Goal: Information Seeking & Learning: Check status

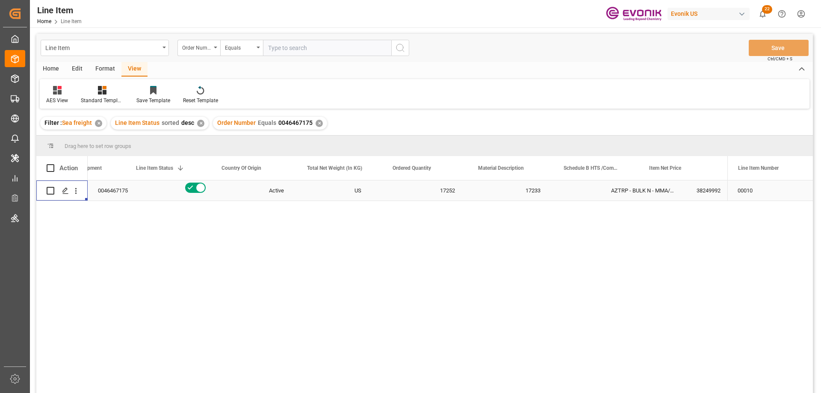
scroll to position [0, 133]
click at [289, 44] on input "text" at bounding box center [327, 48] width 128 height 16
paste input "0046467217"
type input "0046467217"
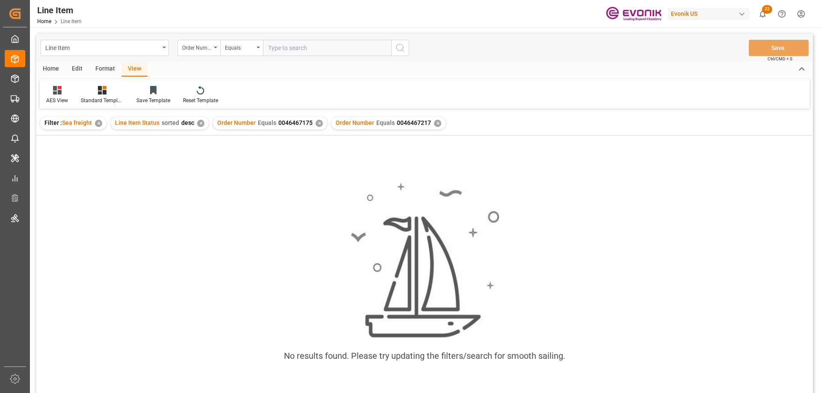
click at [315, 123] on div "✕" at bounding box center [318, 123] width 7 height 7
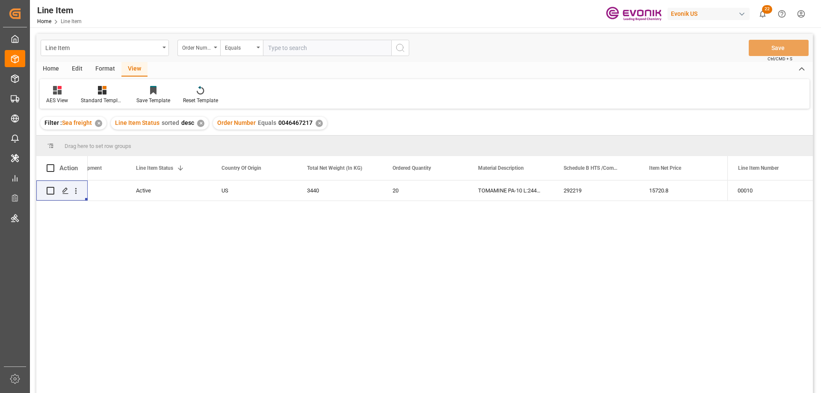
click at [297, 52] on input "text" at bounding box center [327, 48] width 128 height 16
paste input "2007153199"
type input "2007153199"
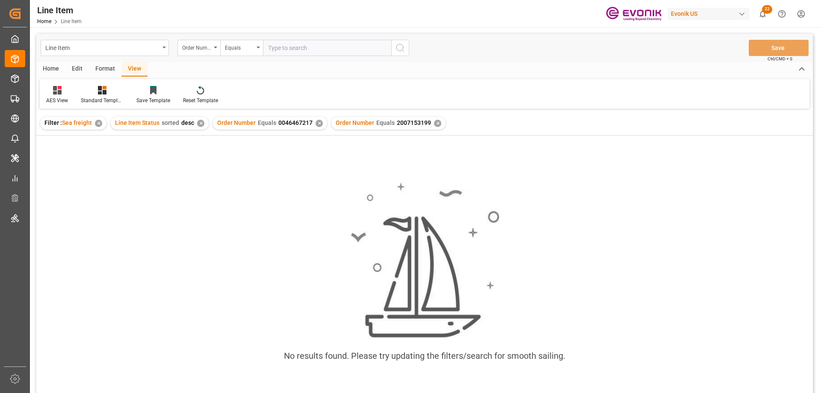
click at [316, 121] on div "✕" at bounding box center [318, 123] width 7 height 7
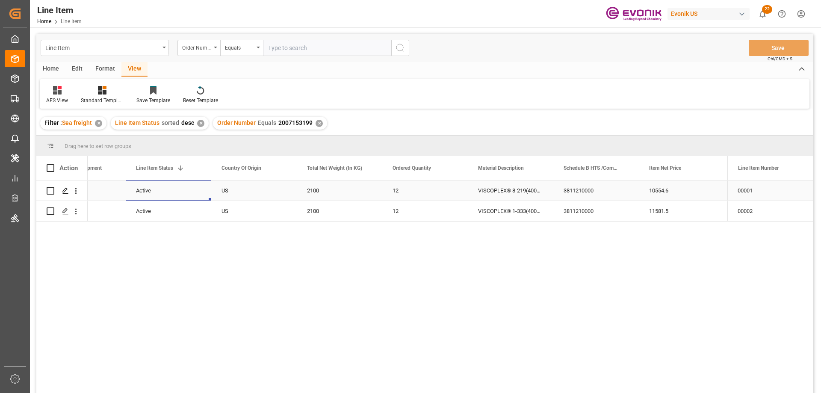
click at [160, 184] on div "Active" at bounding box center [168, 191] width 65 height 20
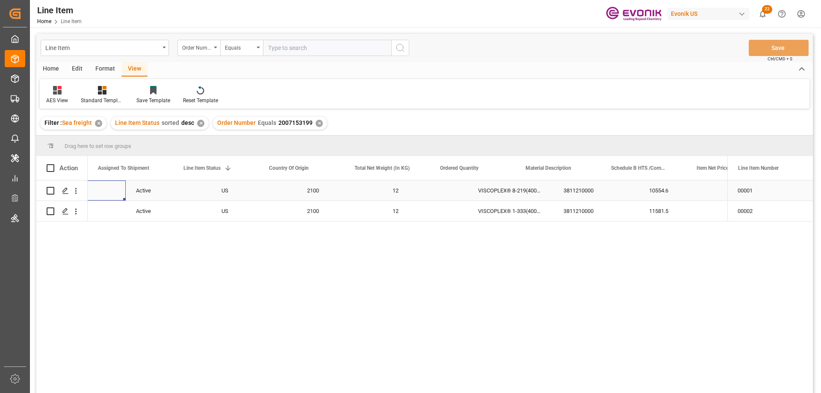
scroll to position [0, 85]
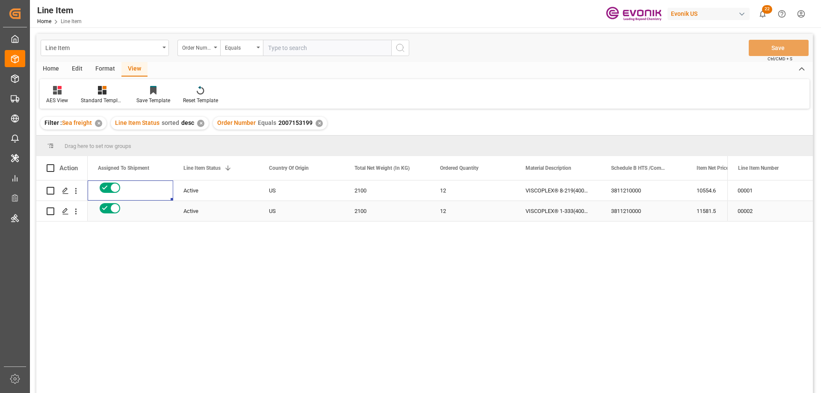
click at [704, 194] on div "10554.6" at bounding box center [728, 190] width 85 height 20
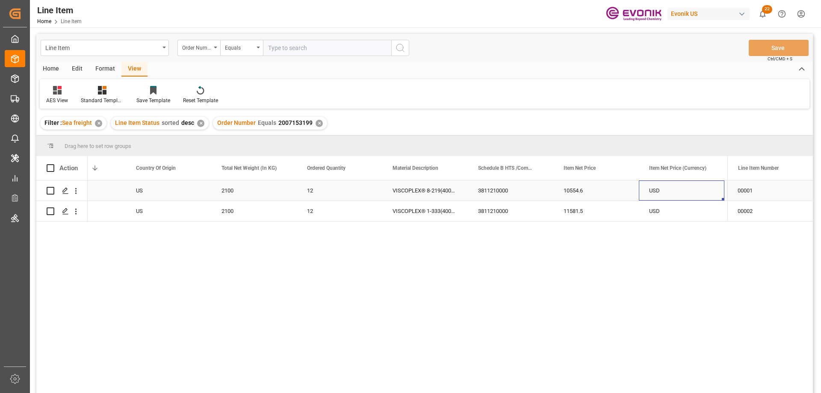
click at [130, 186] on div "US" at bounding box center [168, 190] width 85 height 20
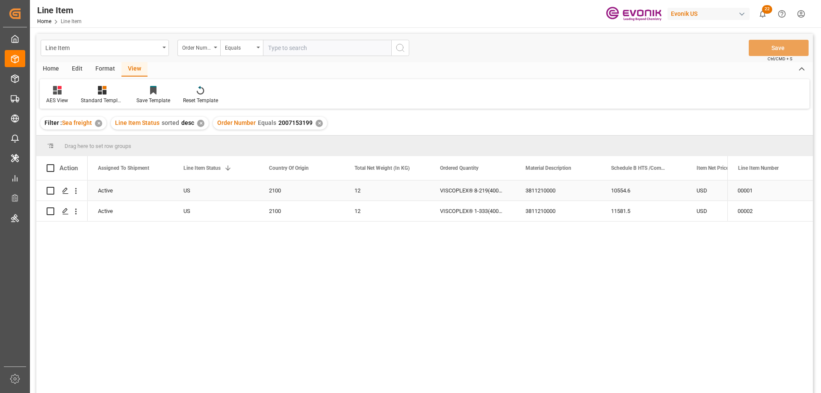
scroll to position [0, 85]
click at [727, 191] on div "00001" at bounding box center [769, 190] width 85 height 20
click at [706, 191] on div "10554.6" at bounding box center [728, 190] width 85 height 20
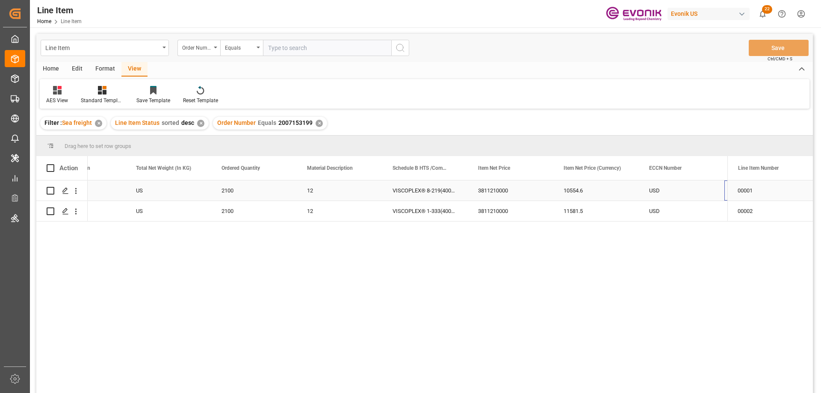
scroll to position [0, 304]
click at [77, 188] on icon "open menu" at bounding box center [75, 190] width 9 height 9
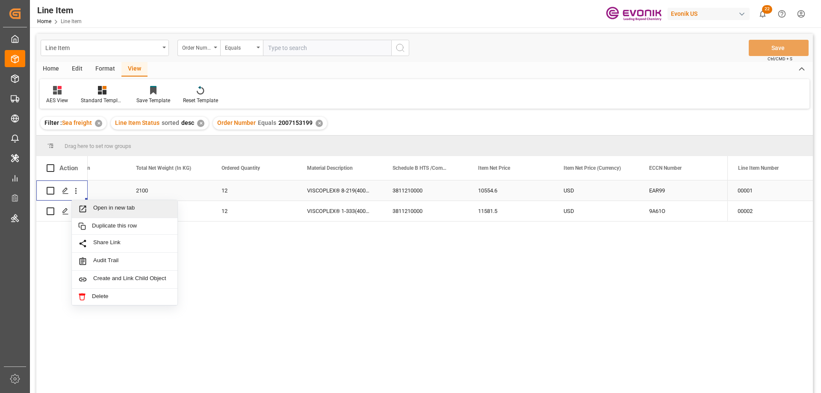
click at [103, 207] on span "Open in new tab" at bounding box center [132, 208] width 78 height 9
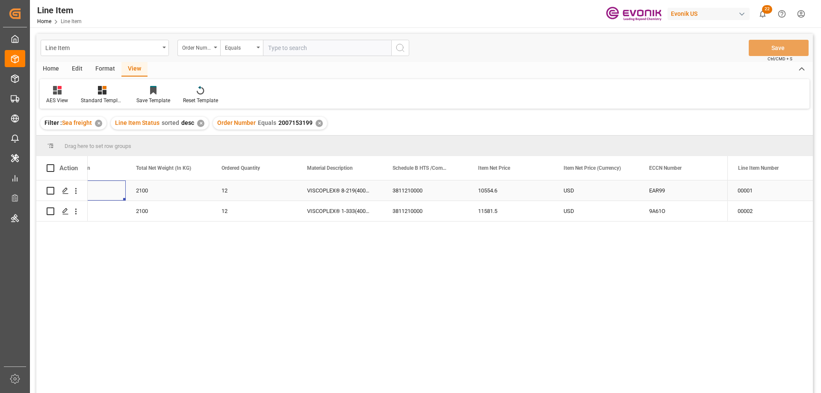
click at [112, 185] on div "US" at bounding box center [82, 190] width 85 height 20
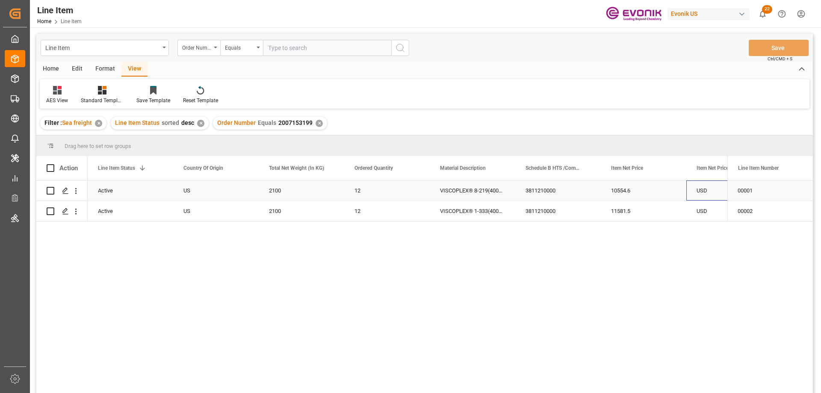
click at [716, 186] on div "USD" at bounding box center [728, 190] width 85 height 20
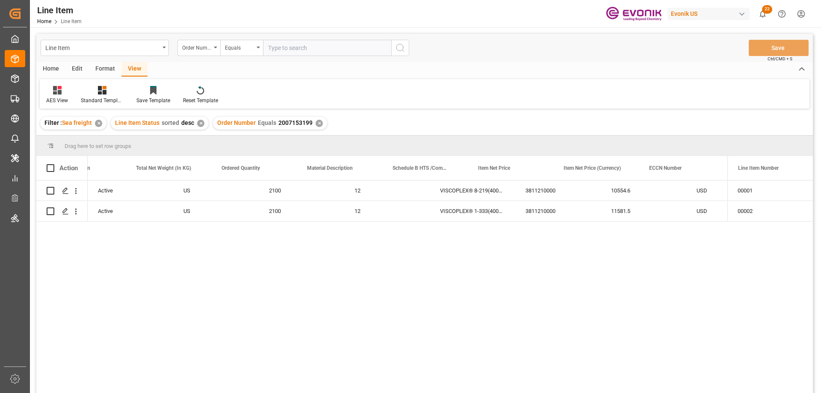
scroll to position [0, 304]
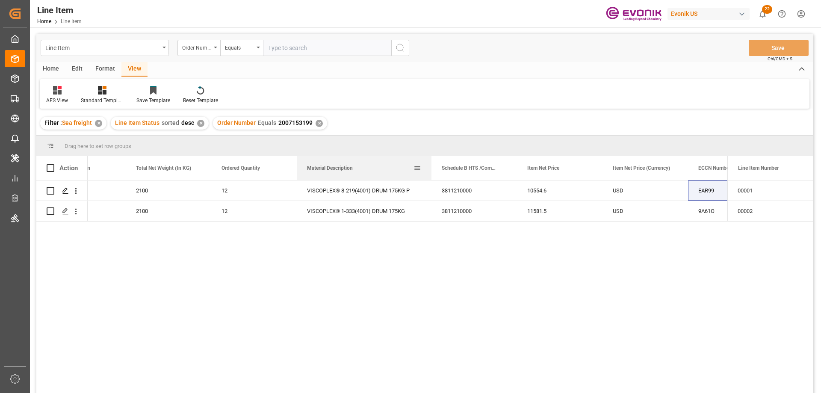
drag, startPoint x: 382, startPoint y: 165, endPoint x: 431, endPoint y: 169, distance: 49.7
click at [431, 169] on div at bounding box center [431, 168] width 3 height 24
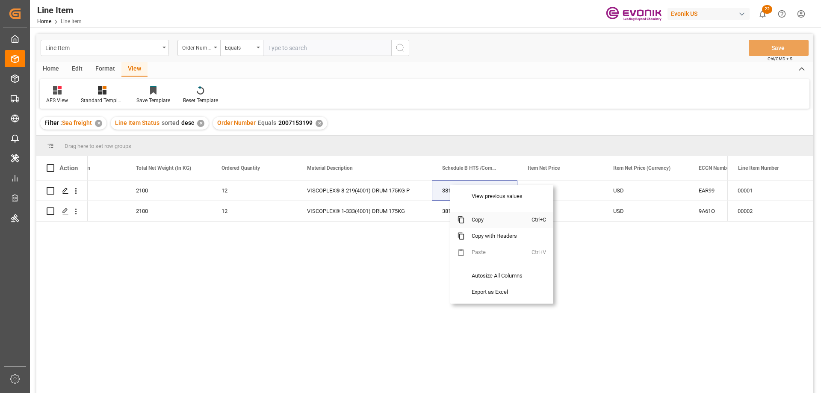
click at [478, 221] on span "Copy" at bounding box center [498, 220] width 67 height 16
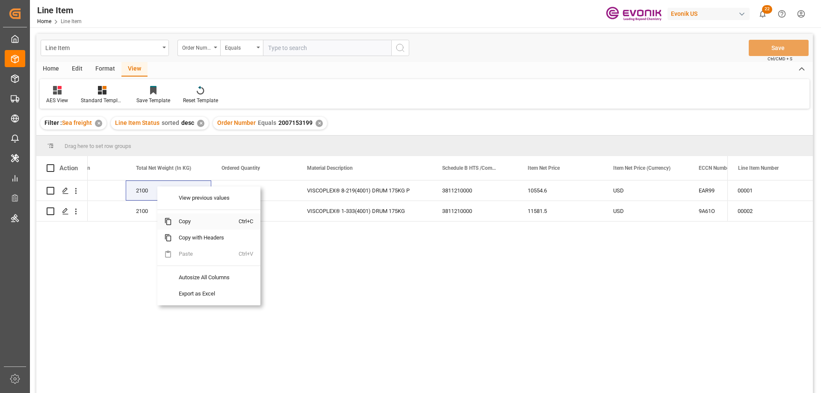
click at [191, 220] on span "Copy" at bounding box center [205, 221] width 67 height 16
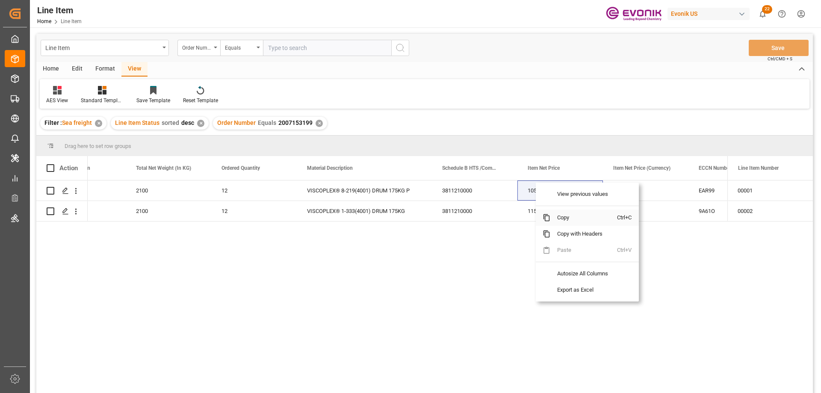
click at [554, 216] on span "Copy" at bounding box center [583, 217] width 67 height 16
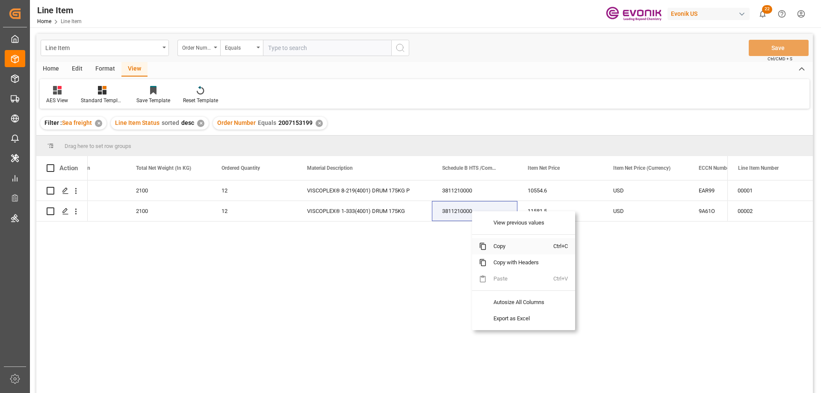
click at [504, 250] on span "Copy" at bounding box center [519, 246] width 67 height 16
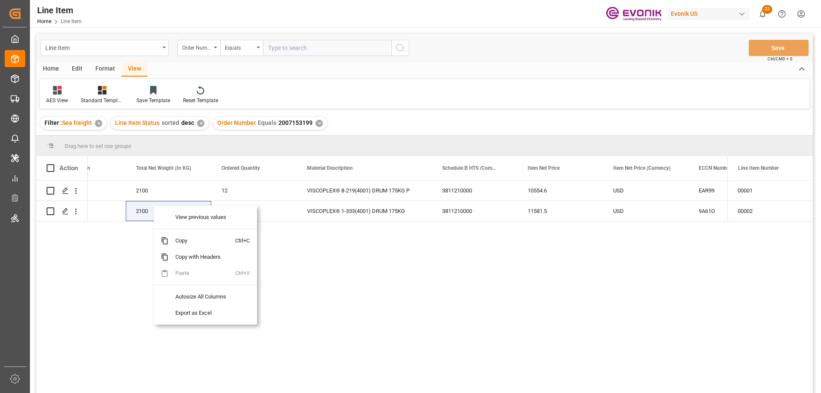
click at [188, 238] on span "Copy" at bounding box center [201, 241] width 67 height 16
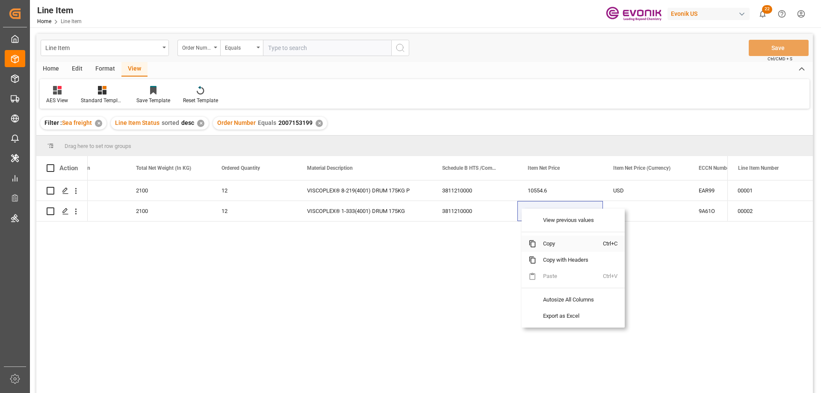
click at [554, 245] on span "Copy" at bounding box center [569, 244] width 67 height 16
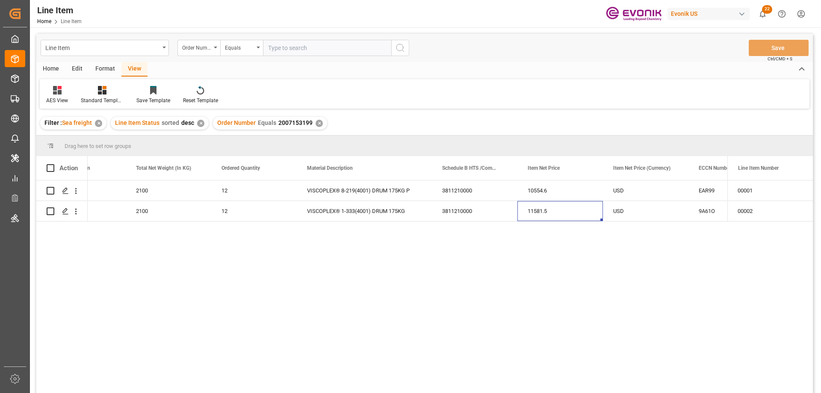
click at [275, 55] on input "text" at bounding box center [327, 48] width 128 height 16
paste input "0046470844"
type input "0046470844"
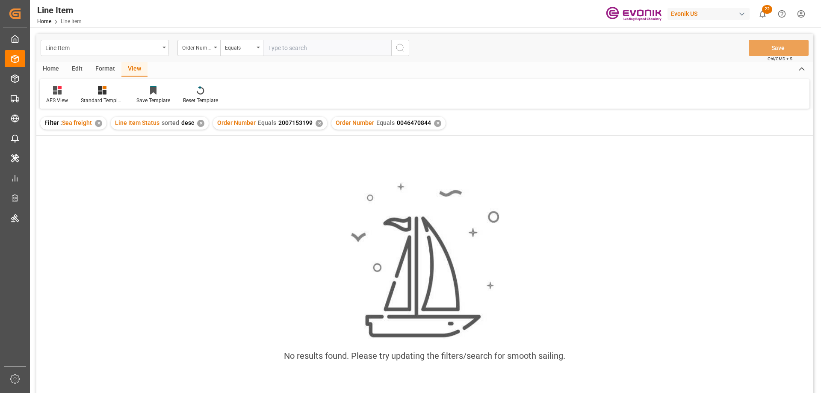
click at [317, 121] on div "✕" at bounding box center [318, 123] width 7 height 7
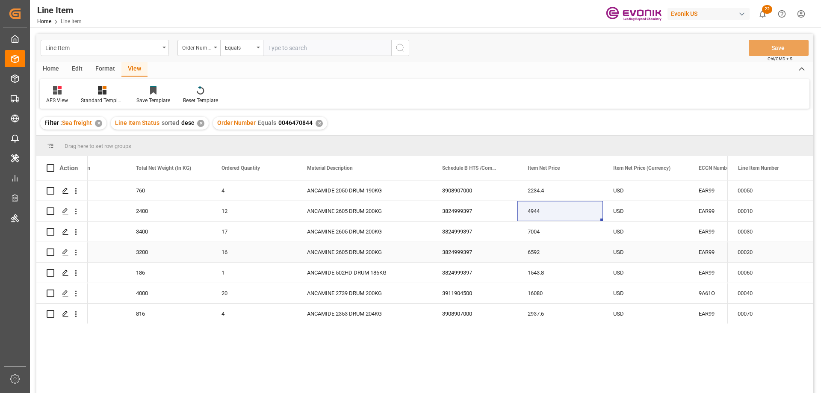
click at [122, 245] on div "US" at bounding box center [82, 252] width 85 height 20
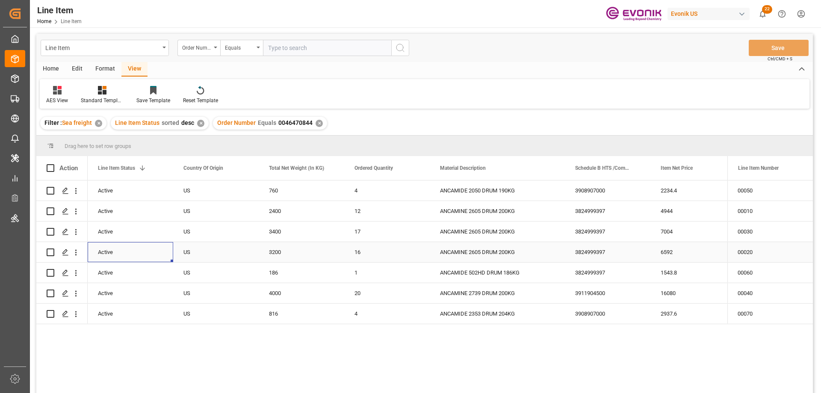
scroll to position [0, 171]
click at [701, 218] on div "4944" at bounding box center [692, 211] width 85 height 20
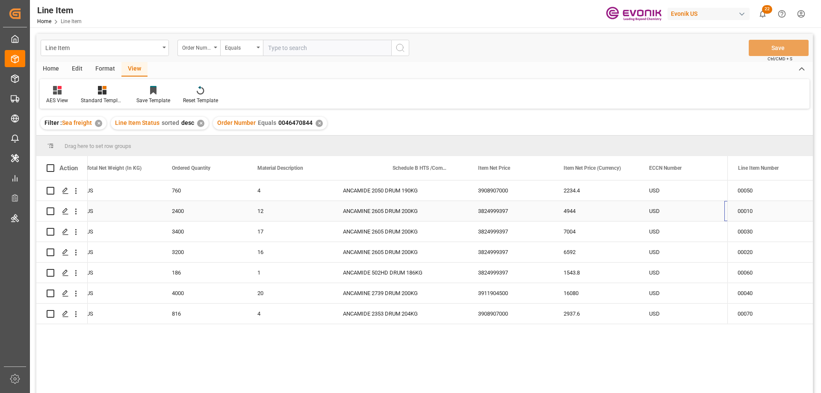
scroll to position [0, 353]
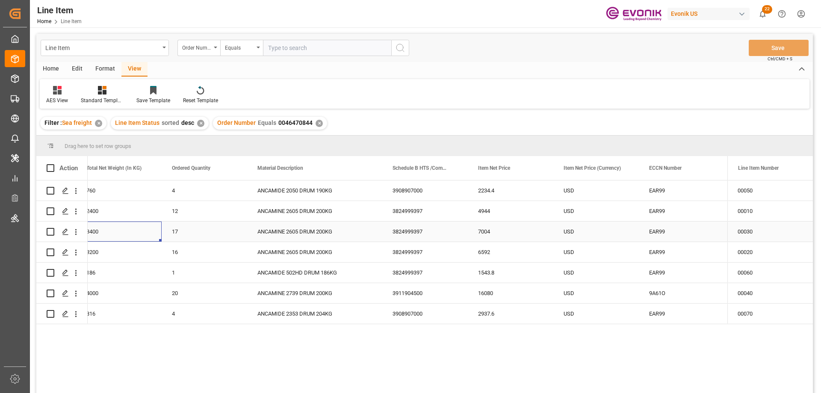
click at [110, 223] on div "3400" at bounding box center [118, 231] width 85 height 20
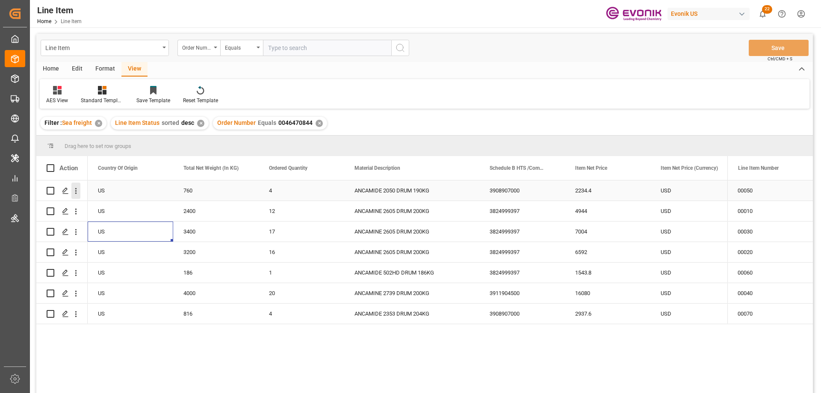
click at [77, 190] on icon "open menu" at bounding box center [75, 190] width 9 height 9
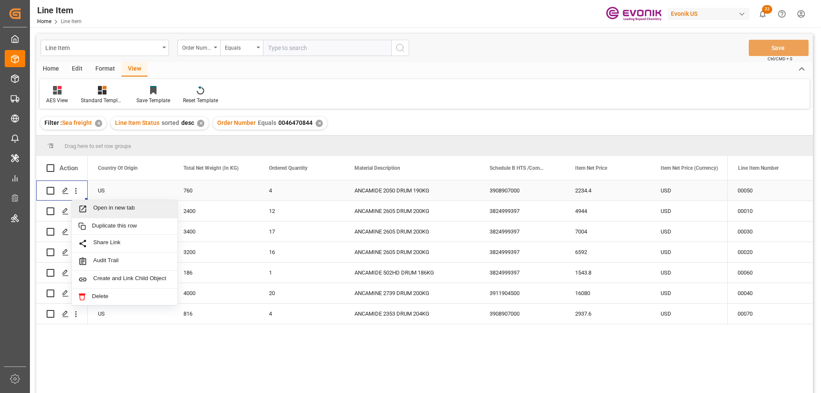
click at [110, 206] on span "Open in new tab" at bounding box center [132, 208] width 78 height 9
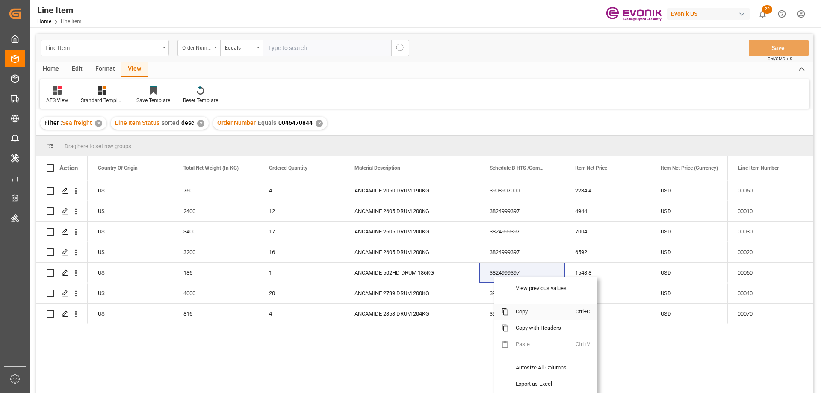
click at [516, 309] on span "Copy" at bounding box center [542, 311] width 67 height 16
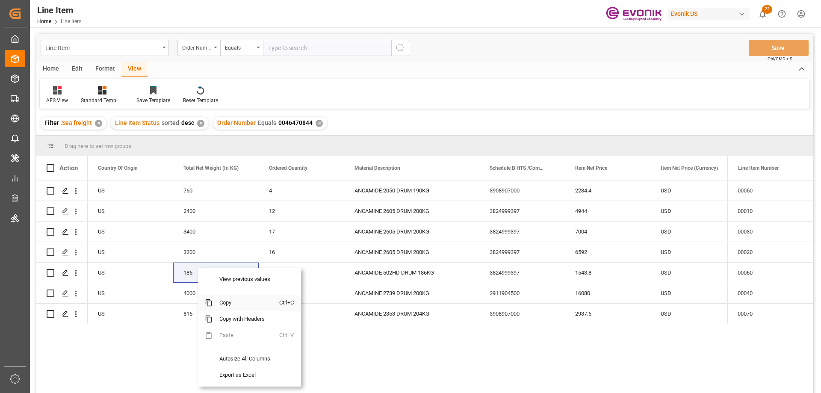
click at [227, 300] on span "Copy" at bounding box center [245, 302] width 67 height 16
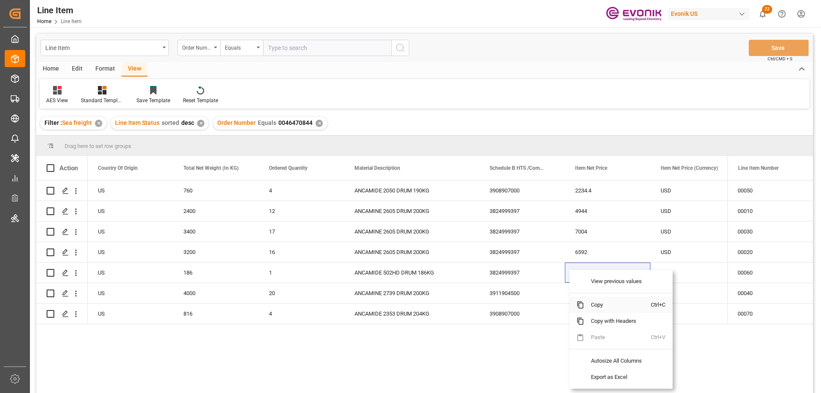
click at [605, 302] on span "Copy" at bounding box center [617, 305] width 67 height 16
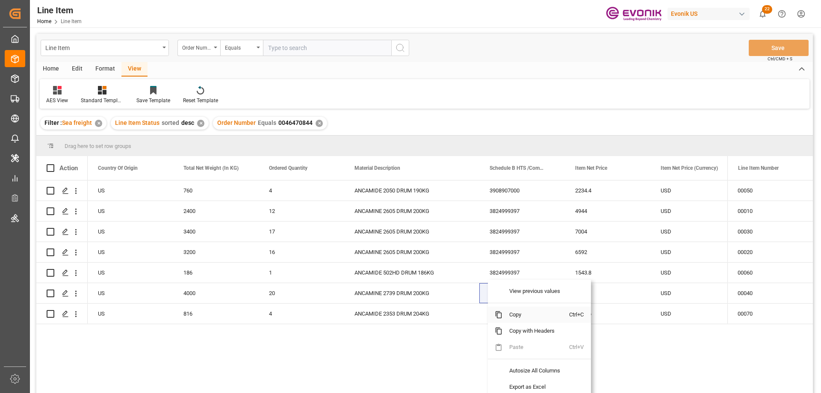
click at [518, 318] on span "Copy" at bounding box center [535, 314] width 67 height 16
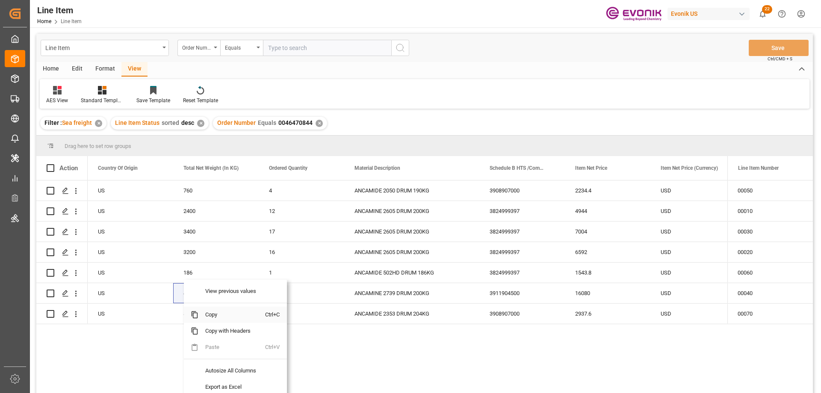
click at [209, 315] on span "Copy" at bounding box center [231, 314] width 67 height 16
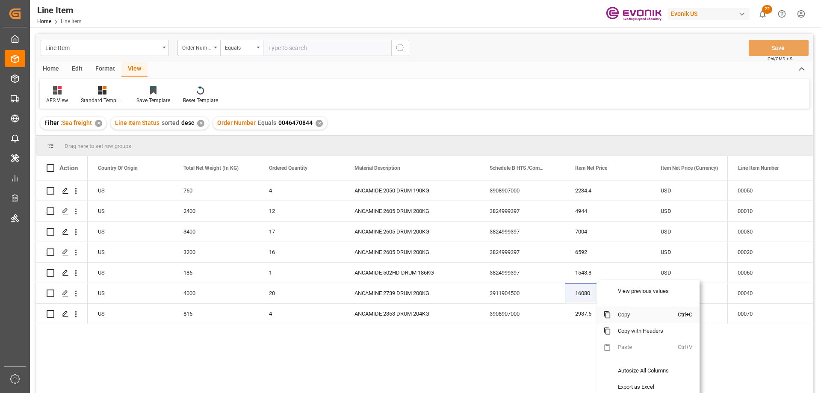
click at [623, 316] on span "Copy" at bounding box center [644, 314] width 67 height 16
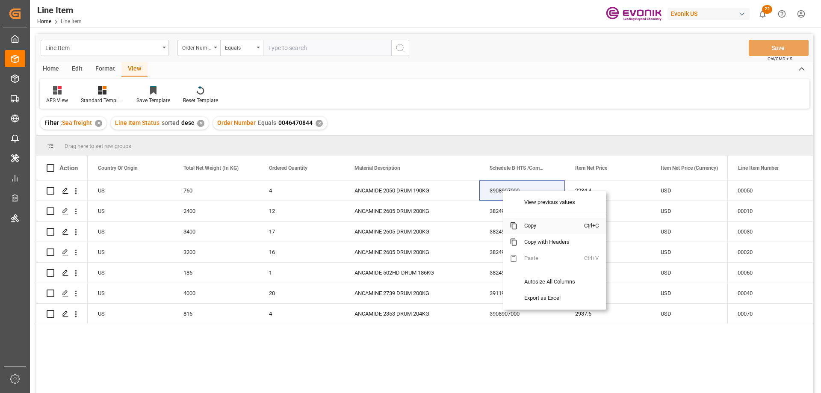
click at [533, 229] on span "Copy" at bounding box center [550, 226] width 67 height 16
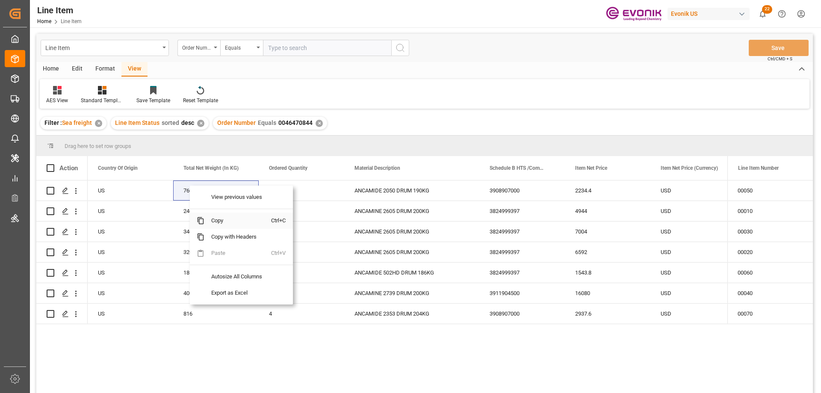
click at [214, 220] on span "Copy" at bounding box center [237, 220] width 67 height 16
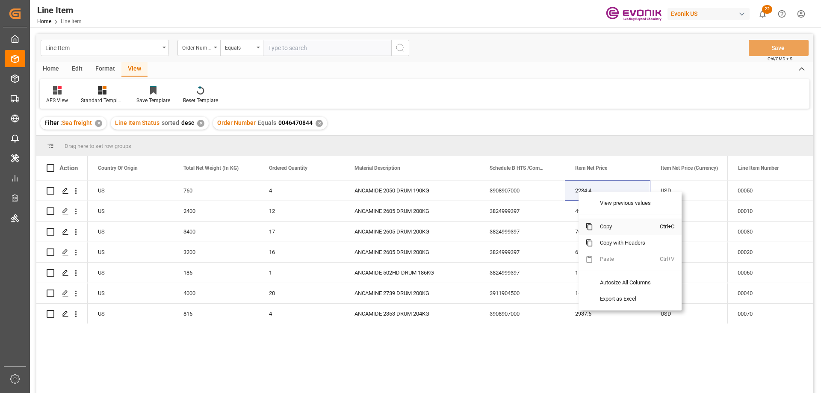
click at [610, 228] on span "Copy" at bounding box center [626, 226] width 67 height 16
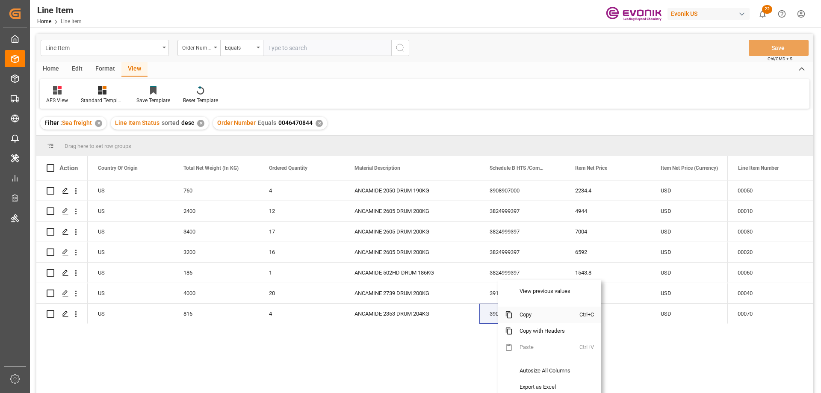
click at [525, 309] on span "Copy" at bounding box center [545, 314] width 67 height 16
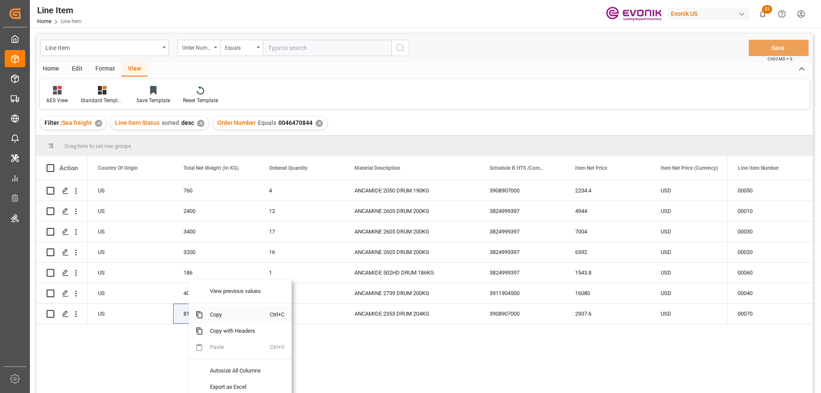
click at [219, 317] on span "Copy" at bounding box center [236, 314] width 67 height 16
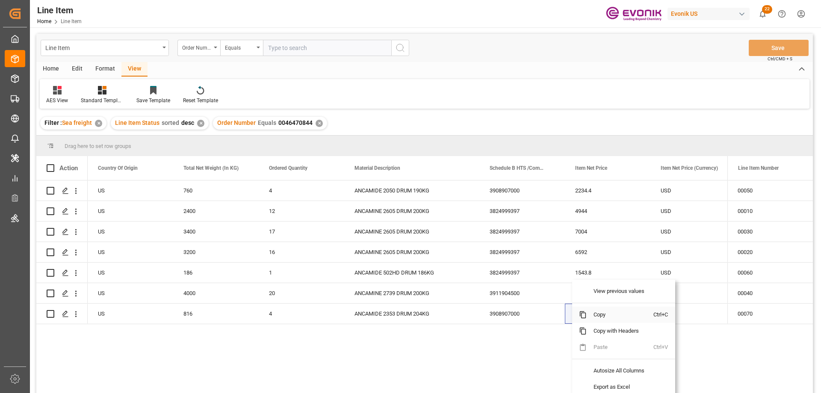
click at [596, 316] on span "Copy" at bounding box center [619, 314] width 67 height 16
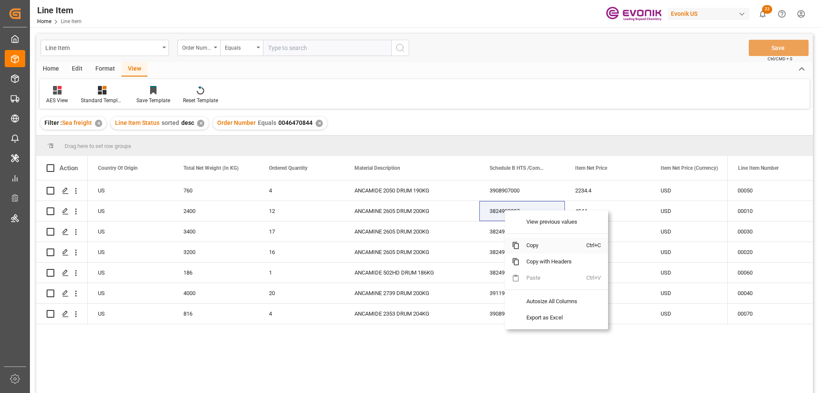
click at [534, 244] on span "Copy" at bounding box center [552, 245] width 67 height 16
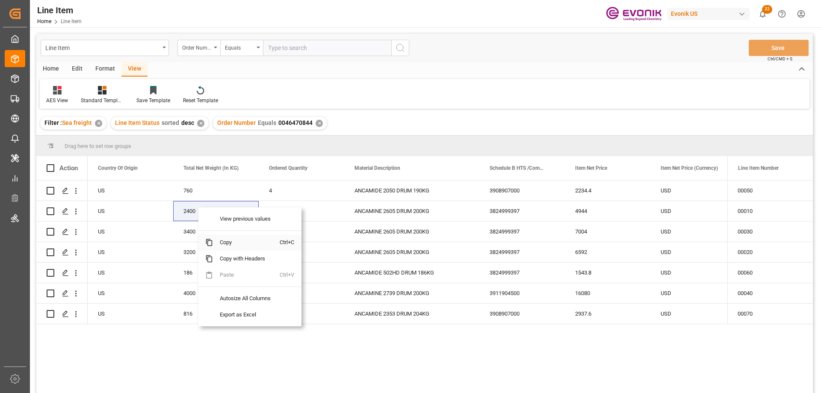
click at [230, 245] on span "Copy" at bounding box center [246, 242] width 67 height 16
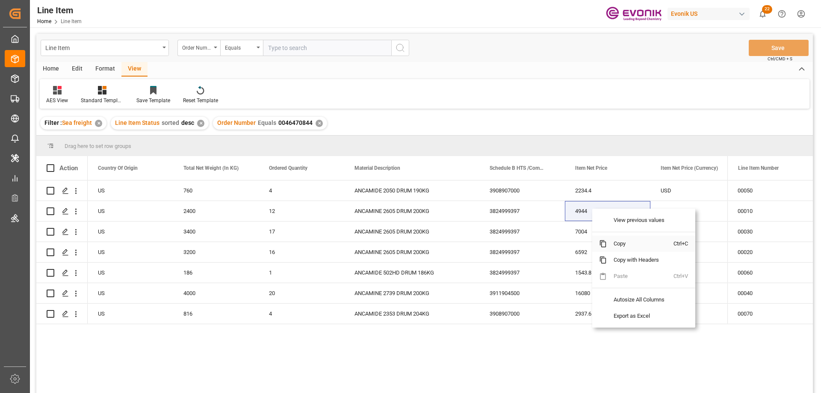
click at [617, 246] on span "Copy" at bounding box center [640, 244] width 67 height 16
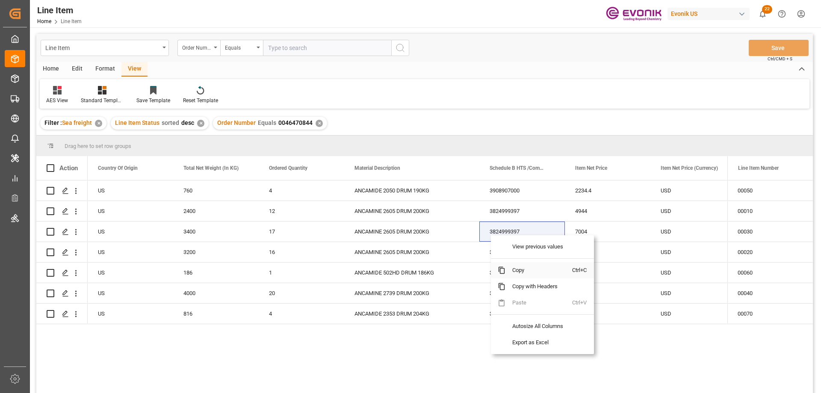
click at [515, 265] on span "Copy" at bounding box center [538, 270] width 67 height 16
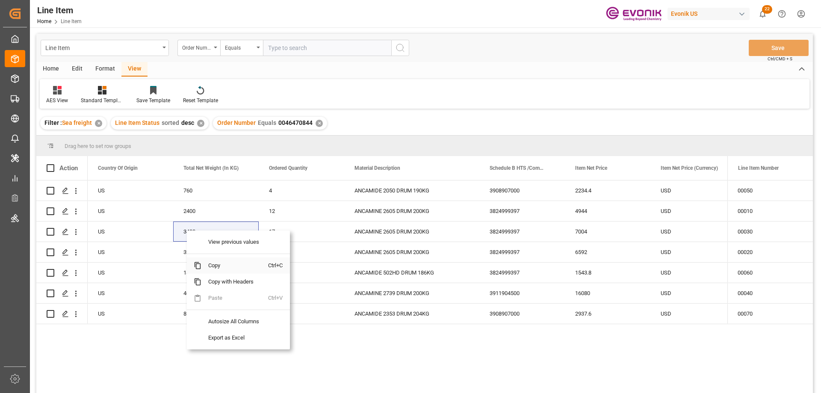
click at [214, 264] on span "Copy" at bounding box center [234, 265] width 67 height 16
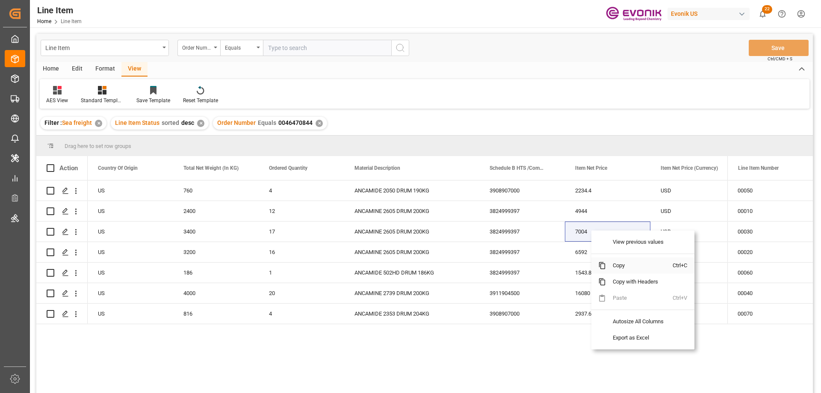
click at [619, 264] on span "Copy" at bounding box center [639, 265] width 67 height 16
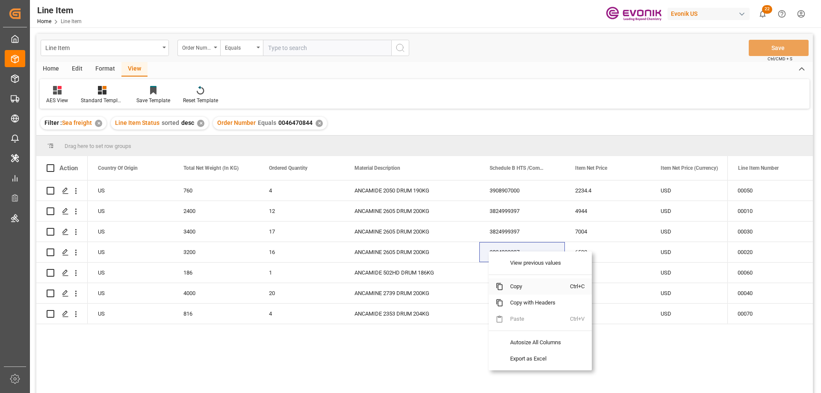
click at [515, 288] on span "Copy" at bounding box center [536, 286] width 67 height 16
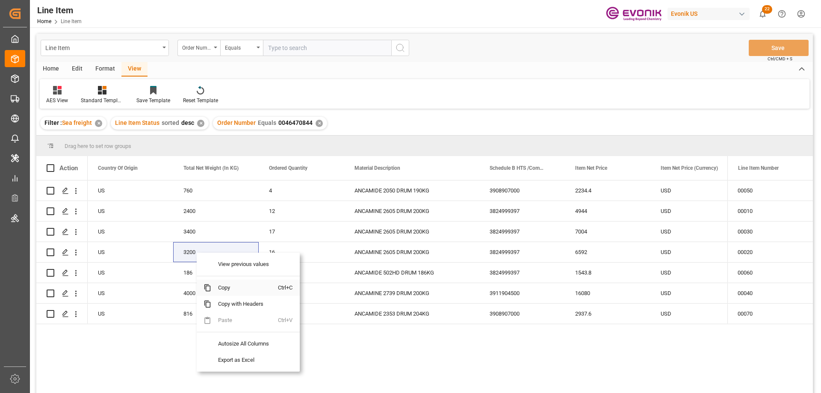
click at [220, 283] on span "Copy" at bounding box center [244, 288] width 67 height 16
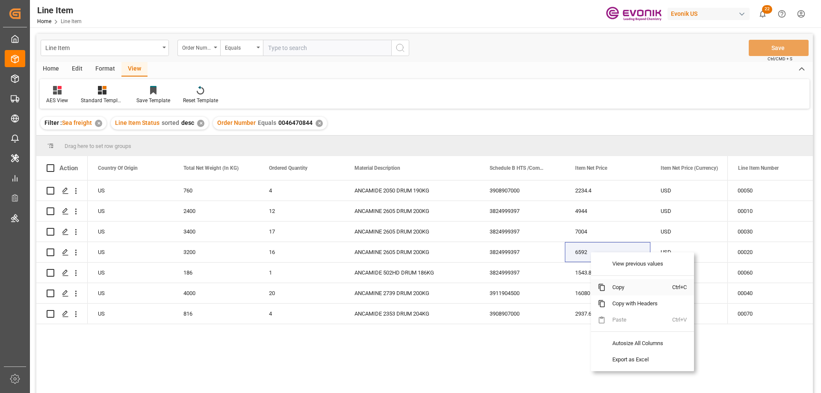
click at [615, 286] on span "Copy" at bounding box center [638, 287] width 67 height 16
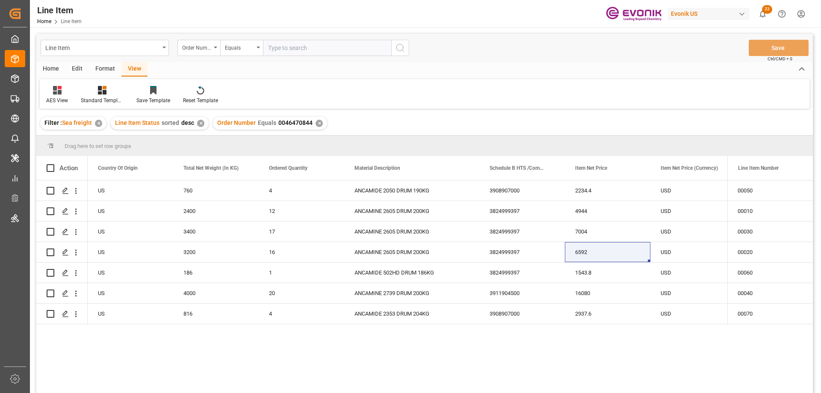
click at [288, 47] on input "text" at bounding box center [327, 48] width 128 height 16
paste input "0046468781"
type input "0046468781"
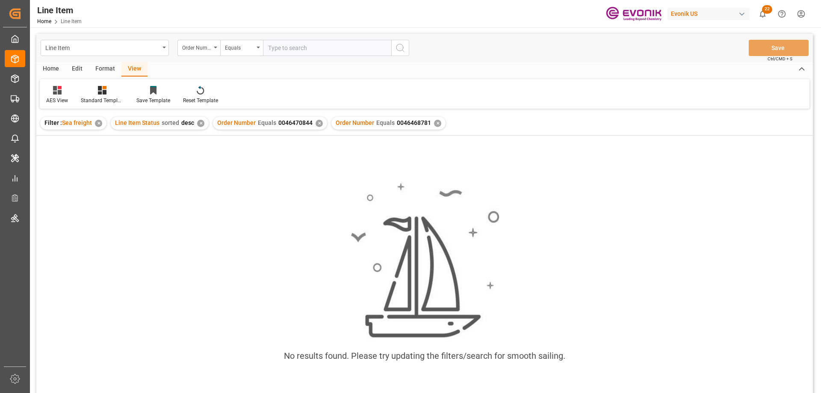
click at [318, 125] on div "✕" at bounding box center [318, 123] width 7 height 7
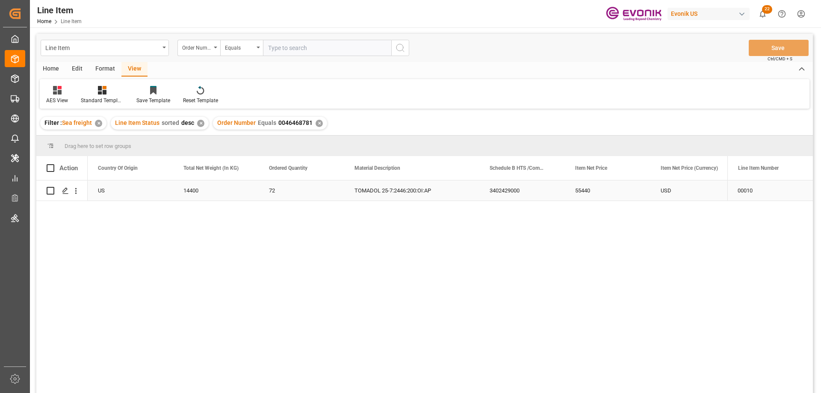
click at [111, 188] on div "US" at bounding box center [130, 190] width 85 height 20
click at [673, 183] on div "55440" at bounding box center [692, 190] width 85 height 20
click at [74, 190] on icon "open menu" at bounding box center [75, 190] width 9 height 9
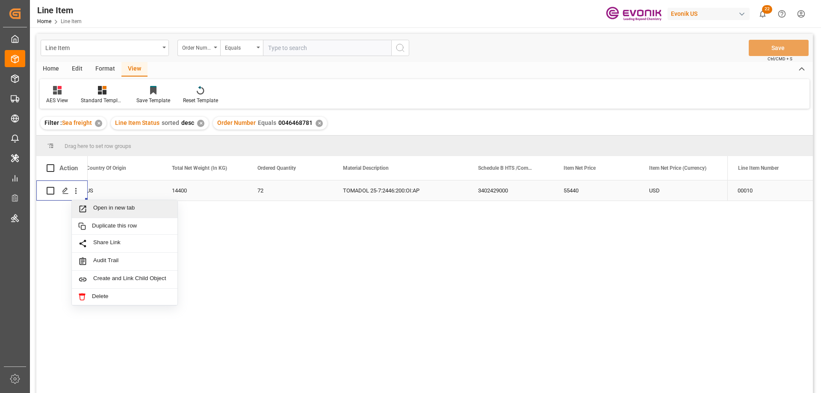
click at [113, 210] on span "Open in new tab" at bounding box center [132, 208] width 78 height 9
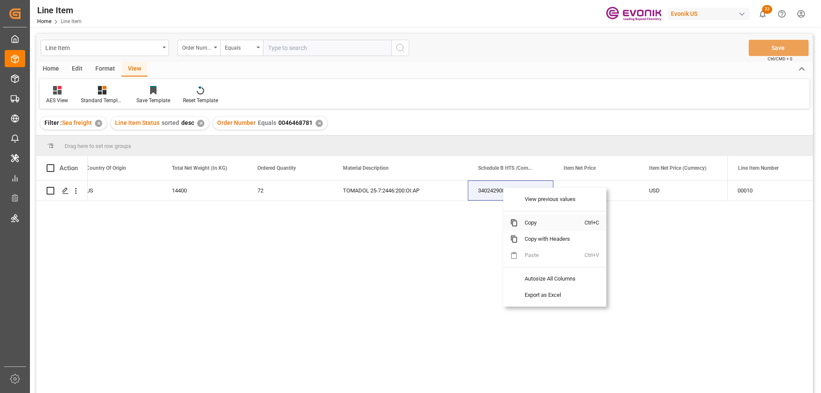
click at [536, 224] on span "Copy" at bounding box center [551, 223] width 67 height 16
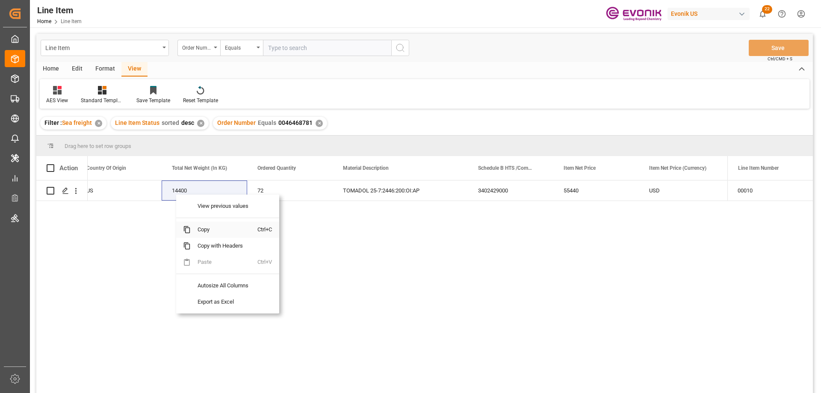
click at [203, 226] on span "Copy" at bounding box center [224, 229] width 67 height 16
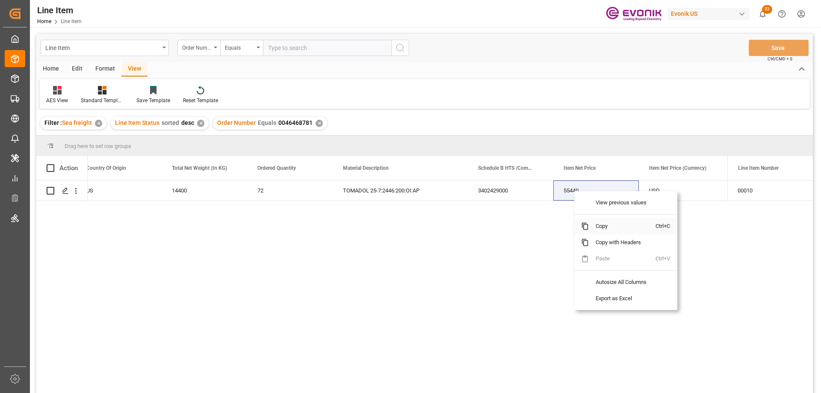
click at [602, 224] on span "Copy" at bounding box center [622, 226] width 67 height 16
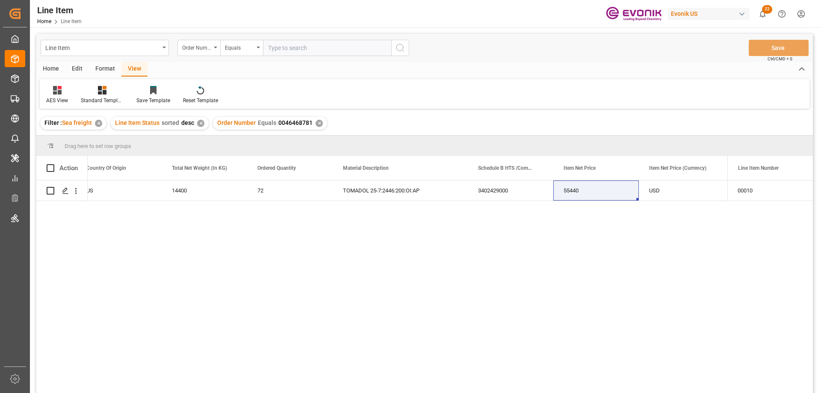
click at [293, 51] on input "text" at bounding box center [327, 48] width 128 height 16
paste input "0046463797"
type input "0046463797"
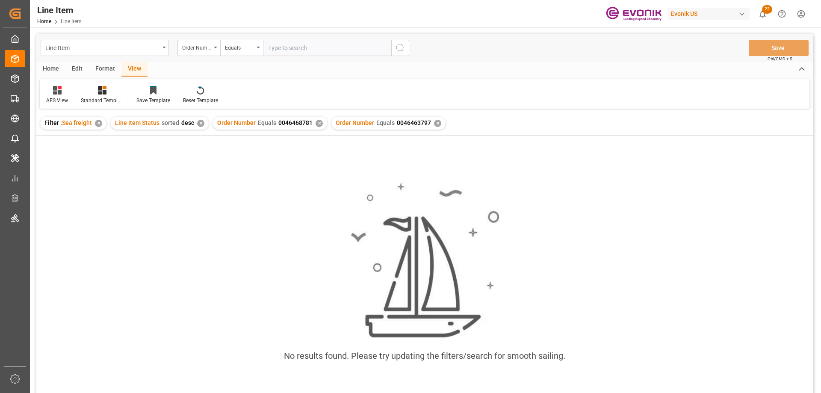
click at [316, 124] on div "✕" at bounding box center [318, 123] width 7 height 7
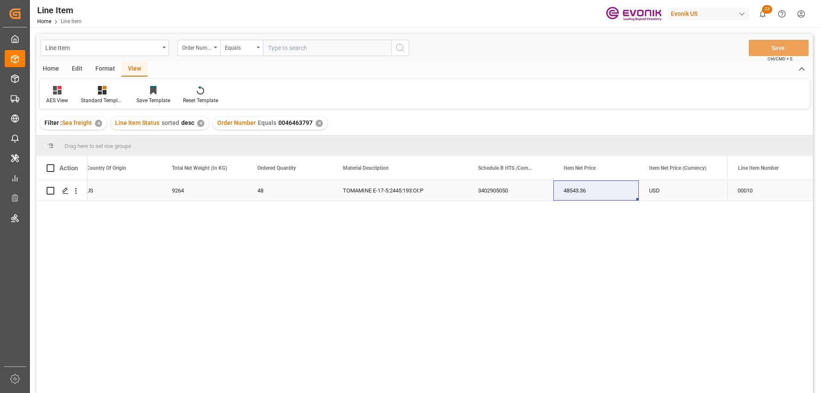
click at [112, 187] on div "US" at bounding box center [118, 190] width 85 height 20
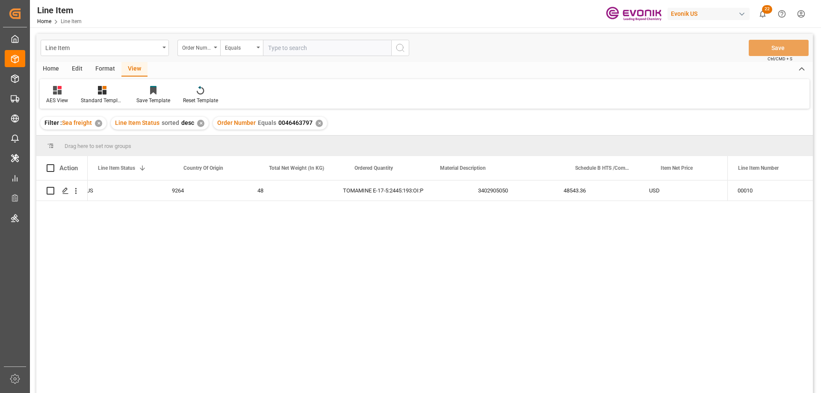
scroll to position [0, 171]
click at [690, 189] on div "48543.36" at bounding box center [692, 190] width 85 height 20
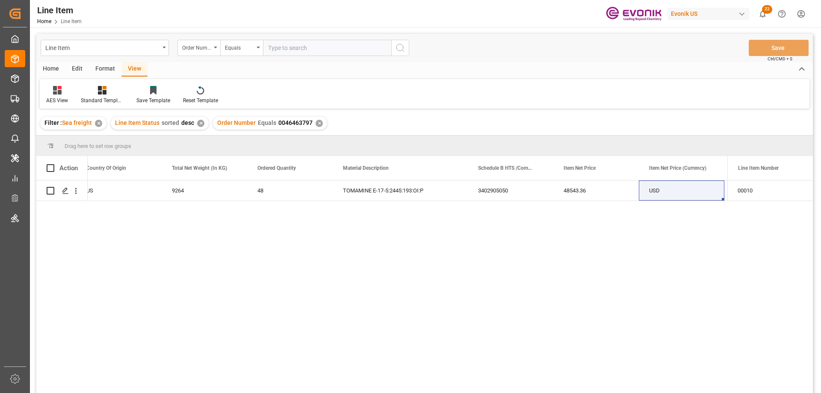
click at [280, 46] on input "text" at bounding box center [327, 48] width 128 height 16
paste input "0046460907"
type input "0046460907"
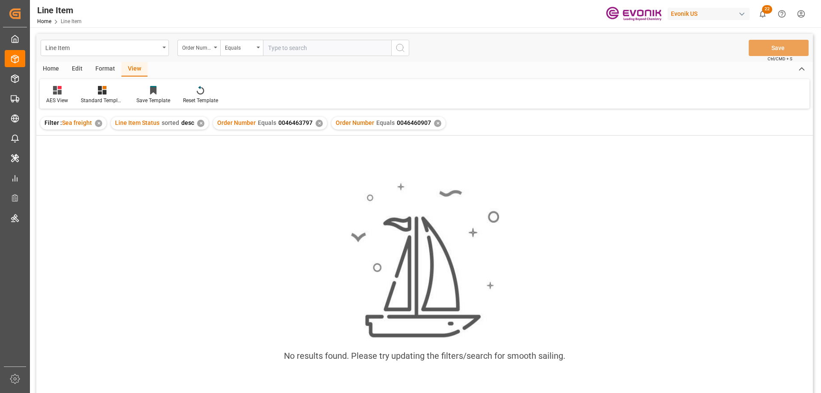
click at [312, 122] on div "Order Number Equals 0046463797 ✕" at bounding box center [270, 123] width 114 height 13
click at [316, 124] on div "✕" at bounding box center [318, 123] width 7 height 7
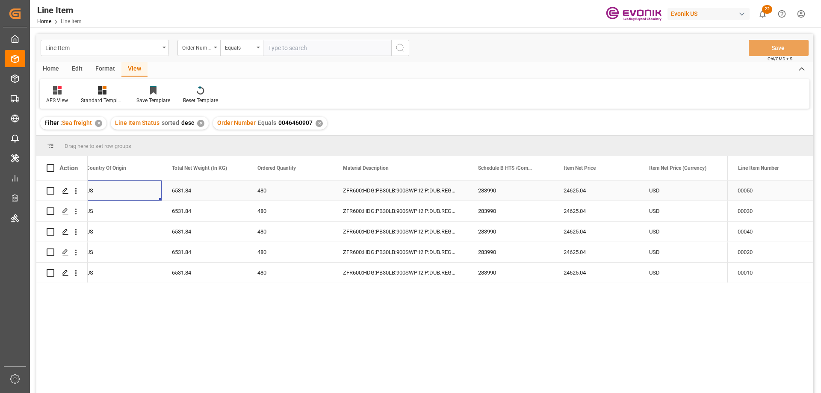
click at [115, 191] on div "US" at bounding box center [118, 190] width 85 height 20
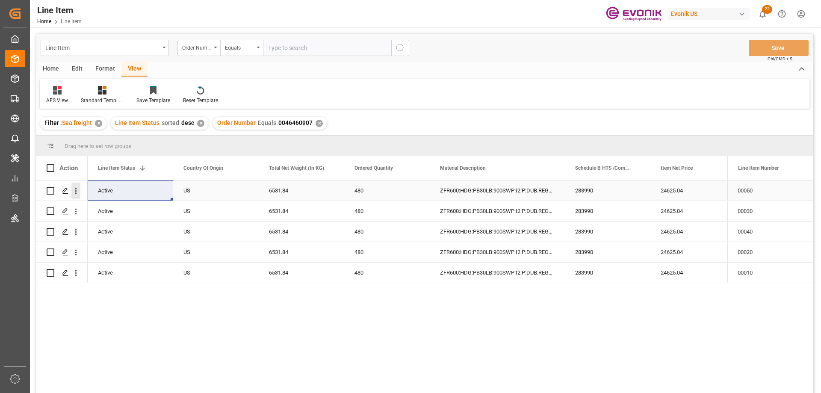
click at [79, 186] on button "open menu" at bounding box center [75, 191] width 9 height 16
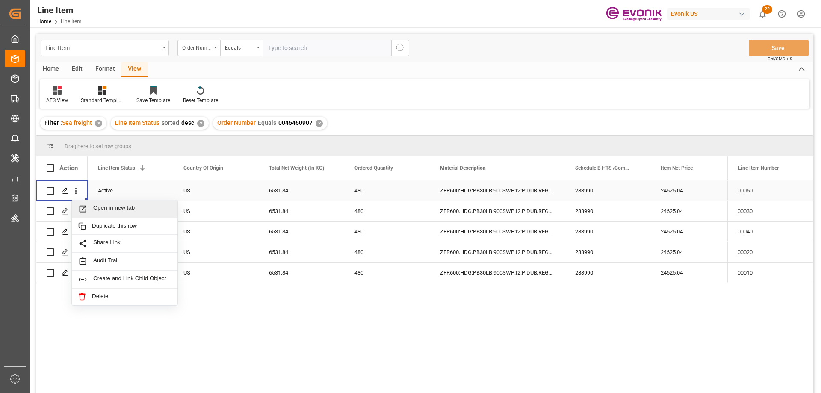
click at [109, 203] on div "Open in new tab" at bounding box center [125, 209] width 106 height 18
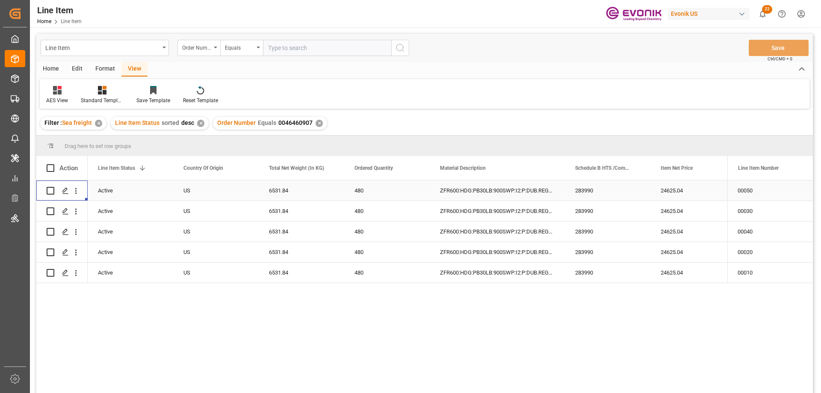
click at [695, 186] on div "24625.04" at bounding box center [692, 190] width 85 height 20
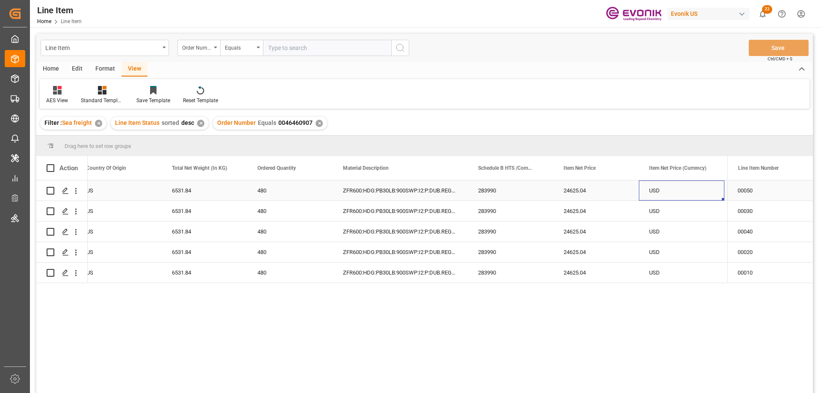
click at [174, 194] on div "6531.84" at bounding box center [204, 190] width 85 height 20
click at [292, 44] on input "text" at bounding box center [327, 48] width 128 height 16
paste input "0046467753"
type input "0046467753"
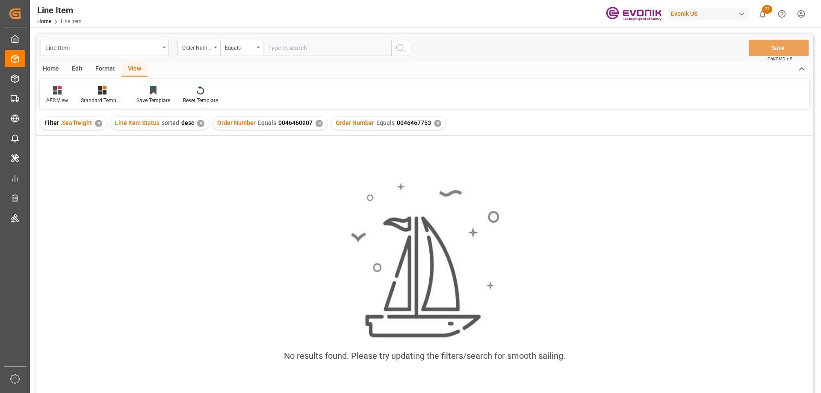
click at [316, 124] on div "✕" at bounding box center [318, 123] width 7 height 7
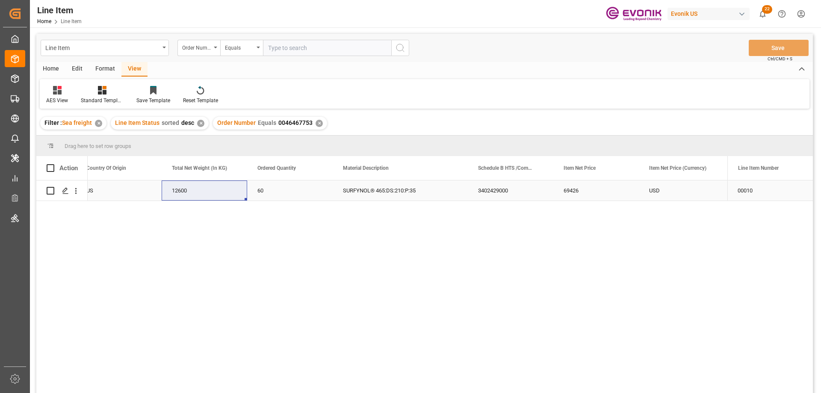
click at [115, 200] on div "US" at bounding box center [118, 190] width 85 height 20
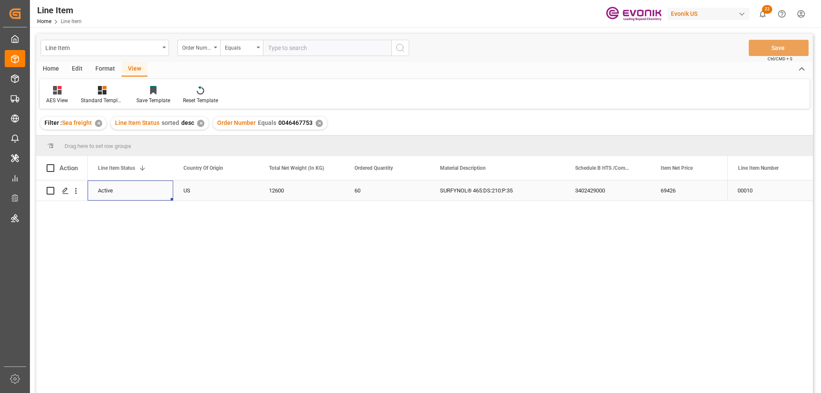
click at [679, 194] on div "69426" at bounding box center [692, 190] width 85 height 20
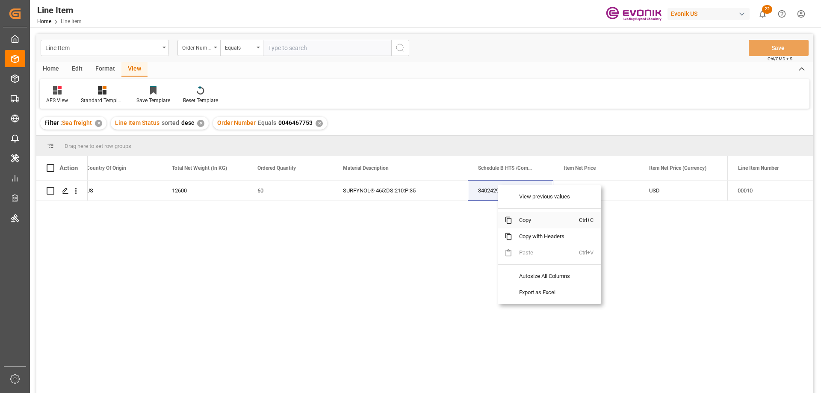
click at [526, 217] on span "Copy" at bounding box center [545, 220] width 67 height 16
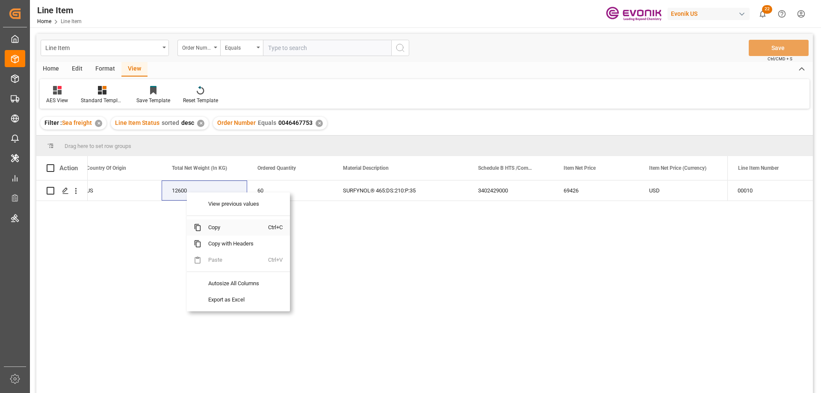
click at [212, 222] on span "Copy" at bounding box center [234, 227] width 67 height 16
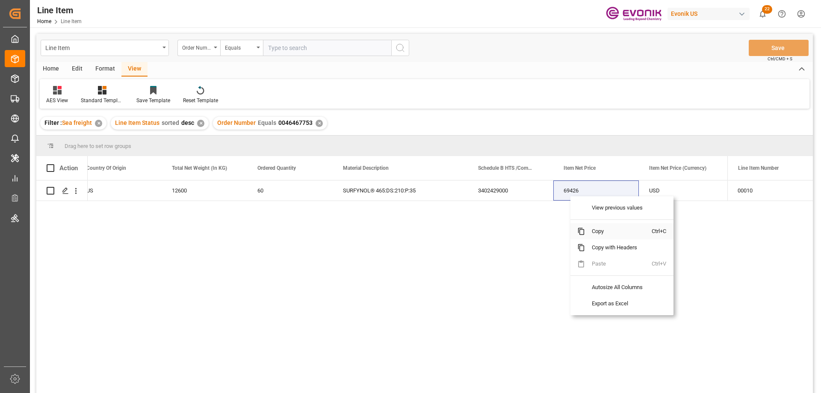
drag, startPoint x: 597, startPoint y: 232, endPoint x: 801, endPoint y: 187, distance: 208.3
click at [598, 232] on span "Copy" at bounding box center [618, 231] width 67 height 16
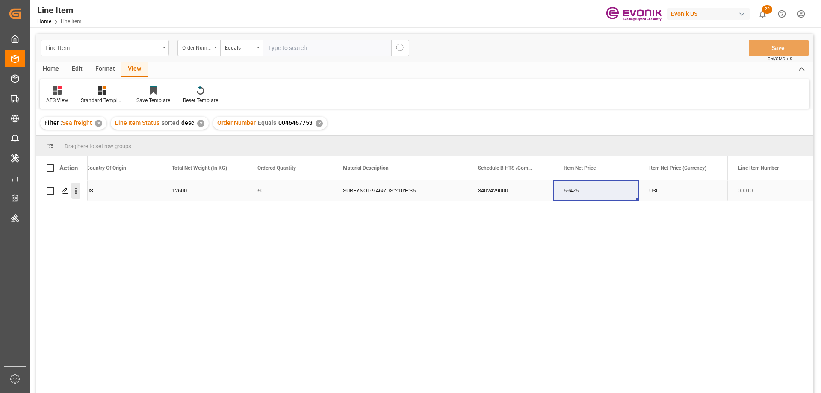
click at [77, 191] on icon "open menu" at bounding box center [75, 190] width 9 height 9
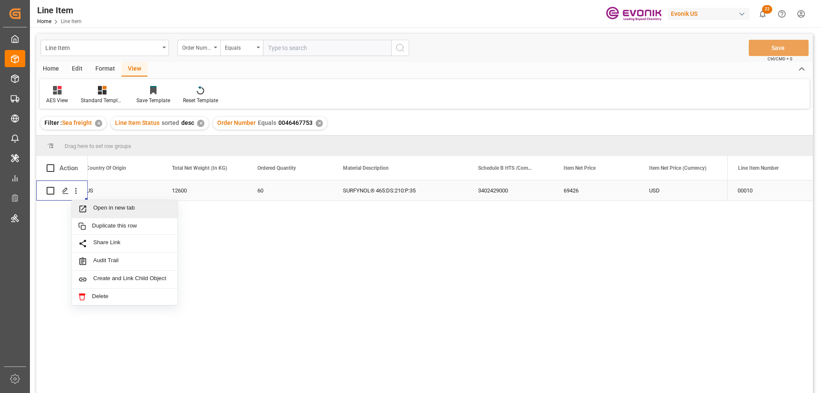
click at [114, 207] on span "Open in new tab" at bounding box center [132, 208] width 78 height 9
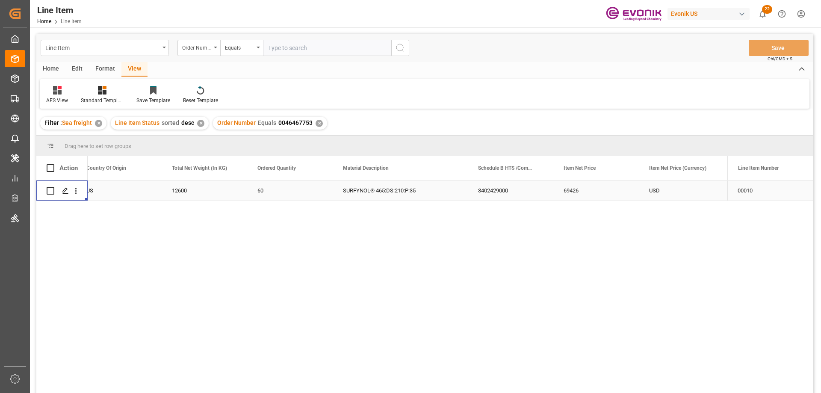
click at [285, 55] on input "text" at bounding box center [327, 48] width 128 height 16
paste input "0046473429"
type input "0046473429"
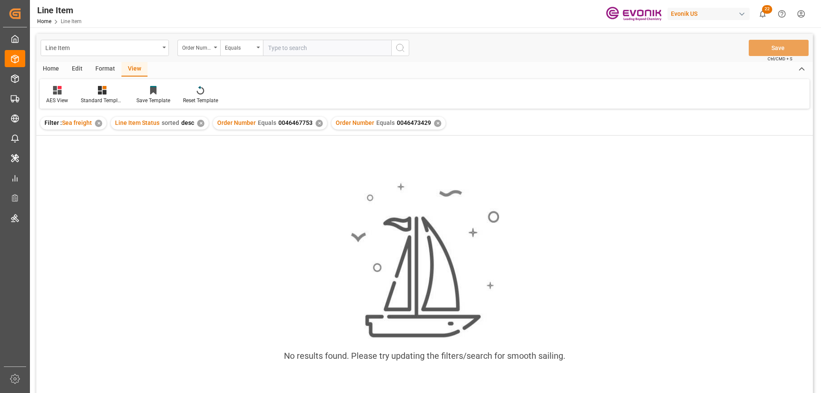
click at [315, 122] on div "✕" at bounding box center [318, 123] width 7 height 7
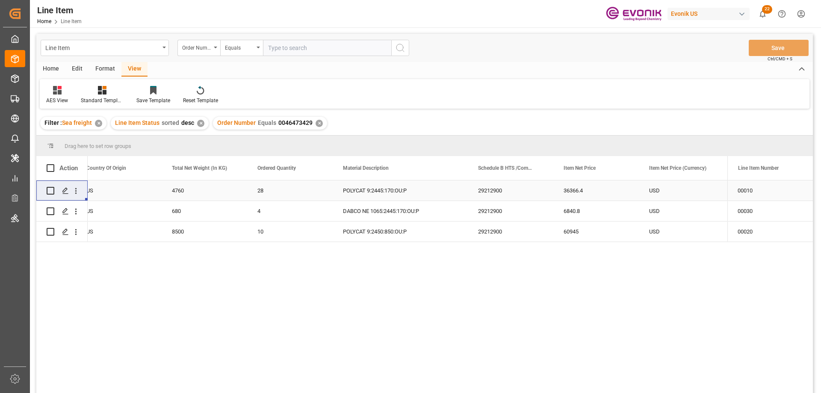
click at [106, 190] on div "US" at bounding box center [118, 190] width 85 height 20
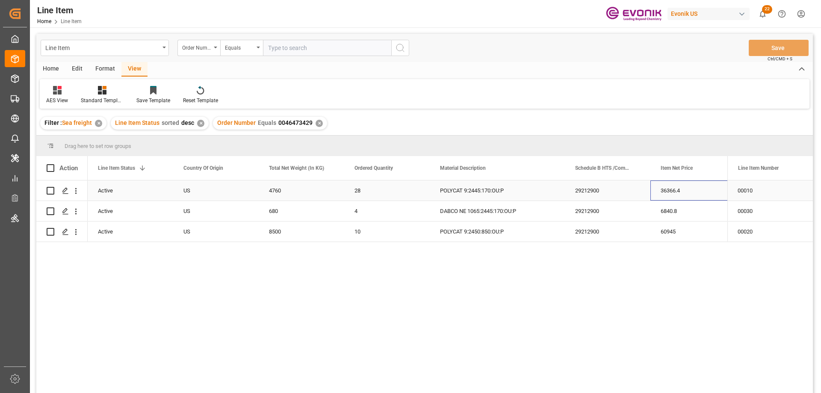
click at [677, 193] on div "36366.4" at bounding box center [692, 190] width 85 height 20
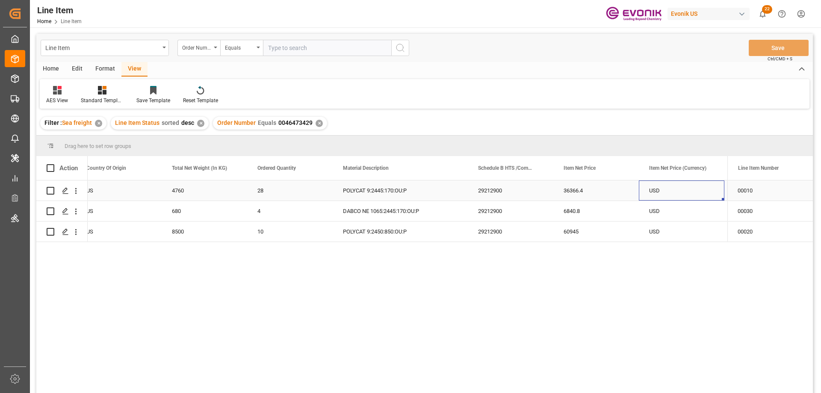
click at [666, 192] on div "USD" at bounding box center [681, 190] width 85 height 20
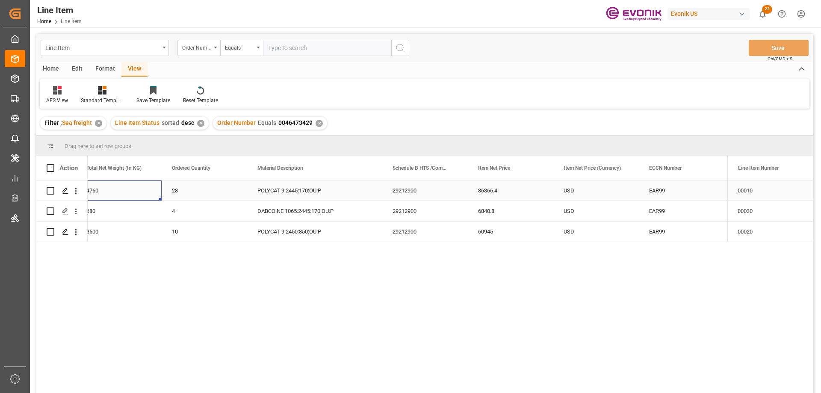
click at [130, 192] on div "4760" at bounding box center [118, 190] width 85 height 20
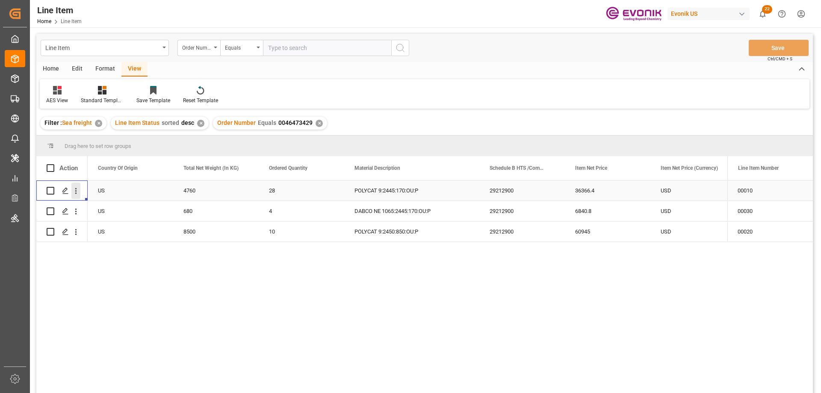
click at [77, 188] on icon "open menu" at bounding box center [75, 190] width 9 height 9
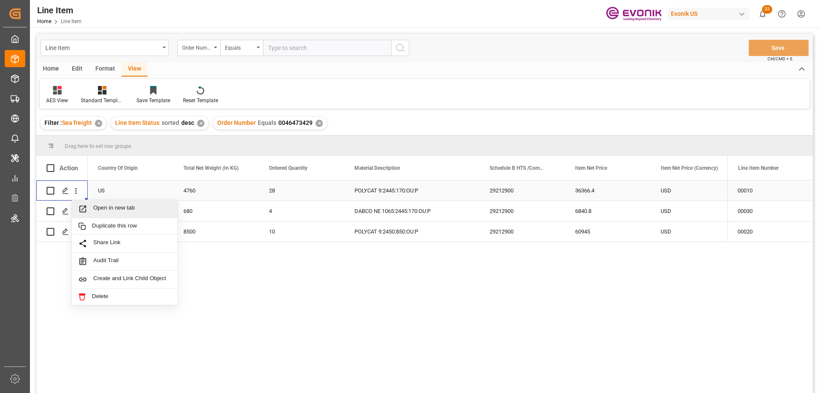
click at [105, 203] on div "Open in new tab" at bounding box center [125, 209] width 106 height 18
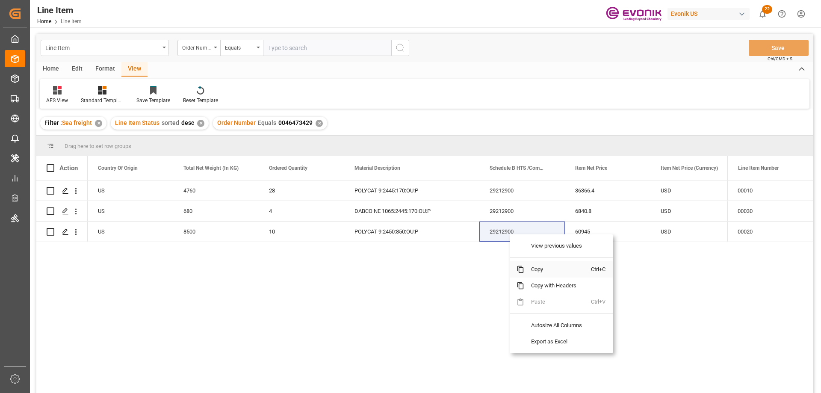
click at [542, 268] on span "Copy" at bounding box center [557, 269] width 67 height 16
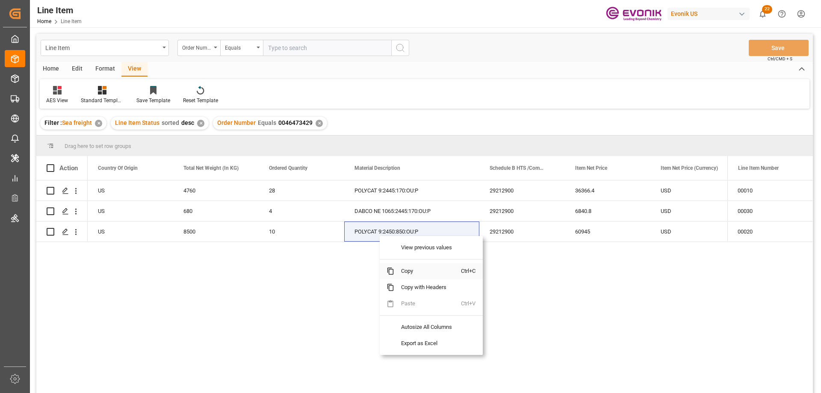
click at [408, 269] on span "Copy" at bounding box center [427, 271] width 67 height 16
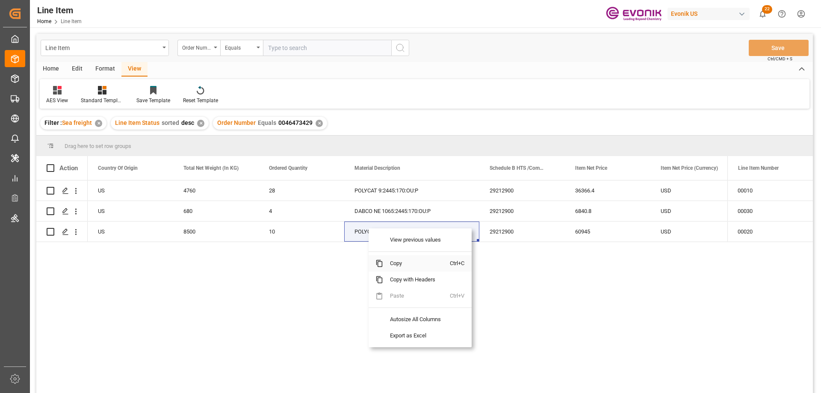
click at [400, 266] on span "Copy" at bounding box center [416, 263] width 67 height 16
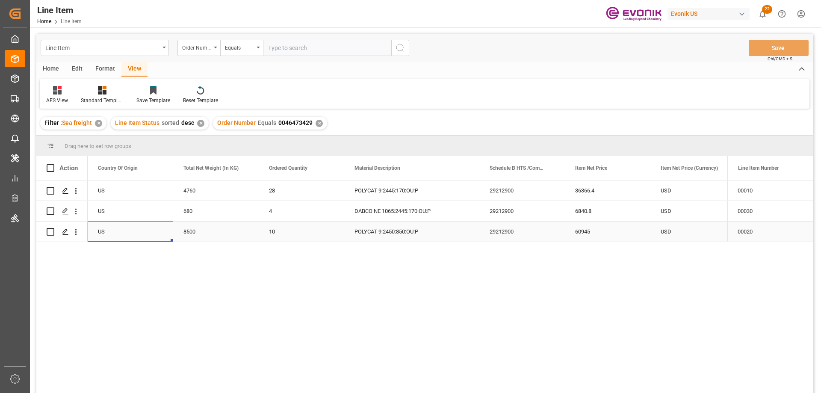
drag, startPoint x: 180, startPoint y: 230, endPoint x: 168, endPoint y: 230, distance: 12.4
drag, startPoint x: 188, startPoint y: 236, endPoint x: 183, endPoint y: 224, distance: 12.6
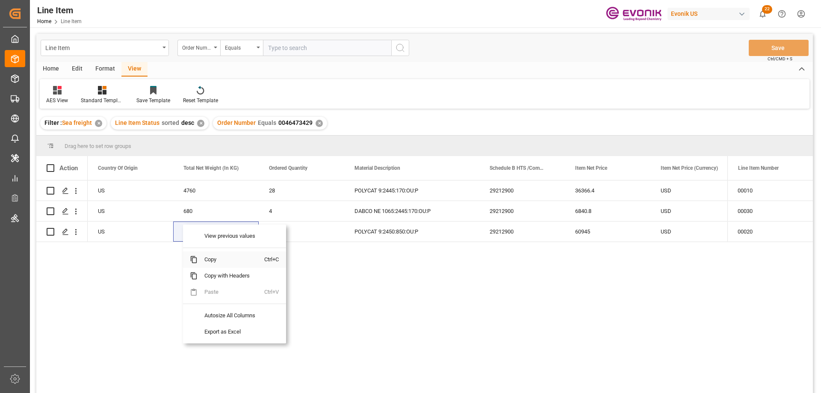
click at [225, 259] on span "Copy" at bounding box center [230, 259] width 67 height 16
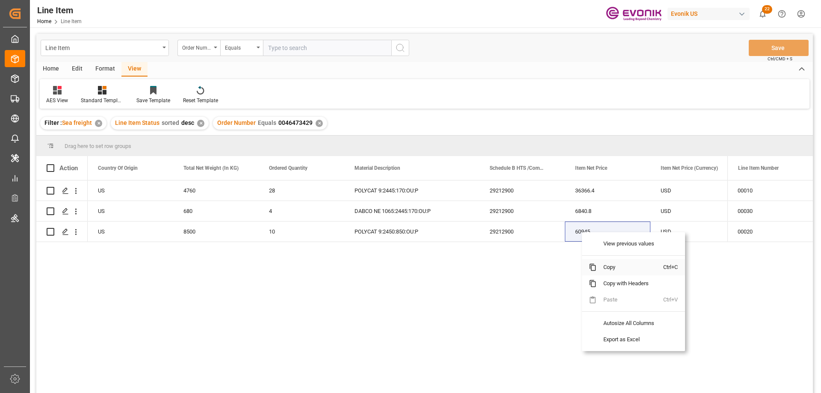
click at [607, 268] on span "Copy" at bounding box center [629, 267] width 67 height 16
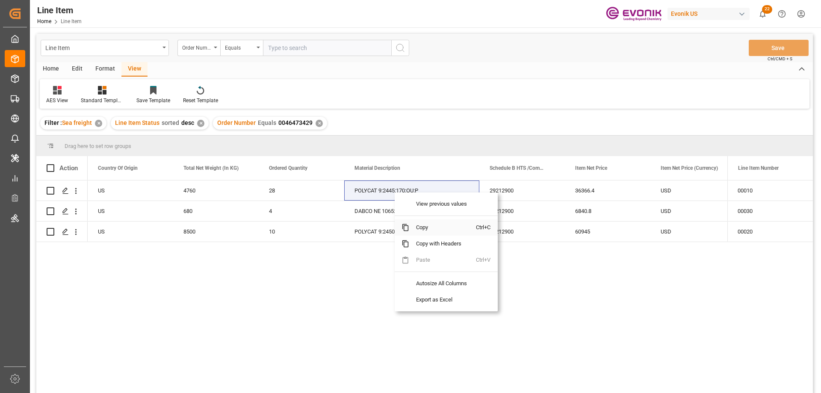
click at [417, 221] on span "Copy" at bounding box center [442, 227] width 67 height 16
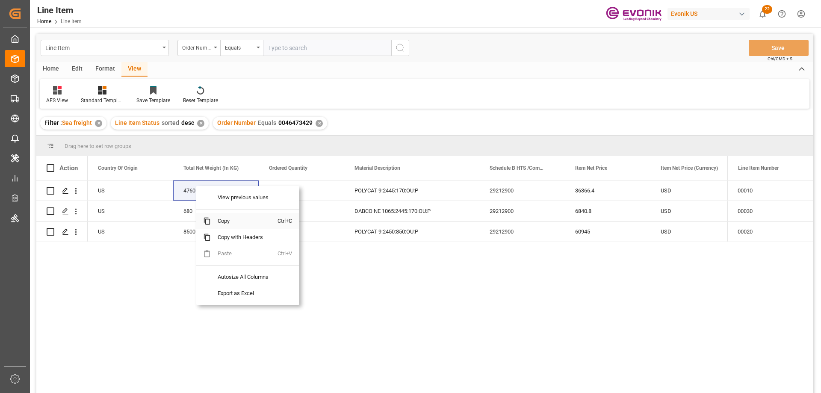
click at [230, 226] on span "Copy" at bounding box center [244, 221] width 67 height 16
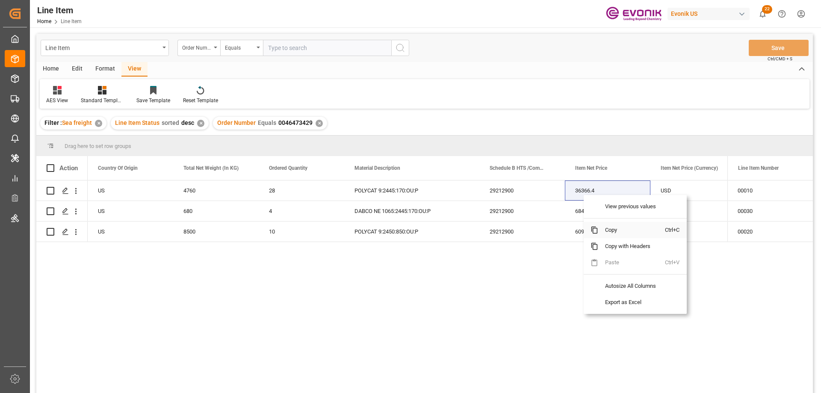
click at [606, 233] on span "Copy" at bounding box center [631, 230] width 67 height 16
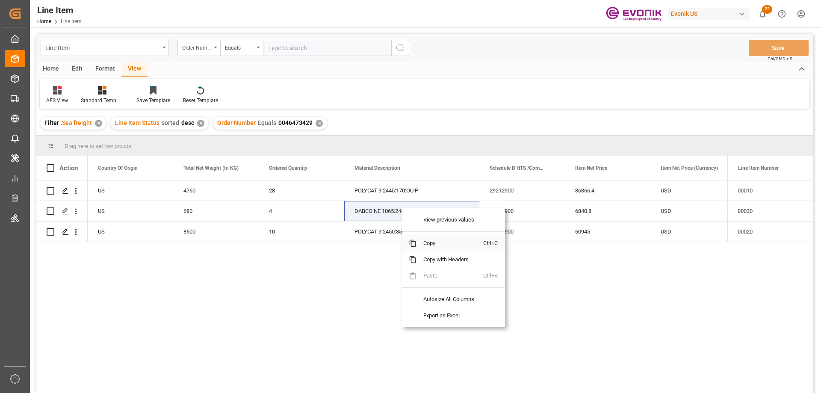
click at [426, 246] on span "Copy" at bounding box center [449, 243] width 67 height 16
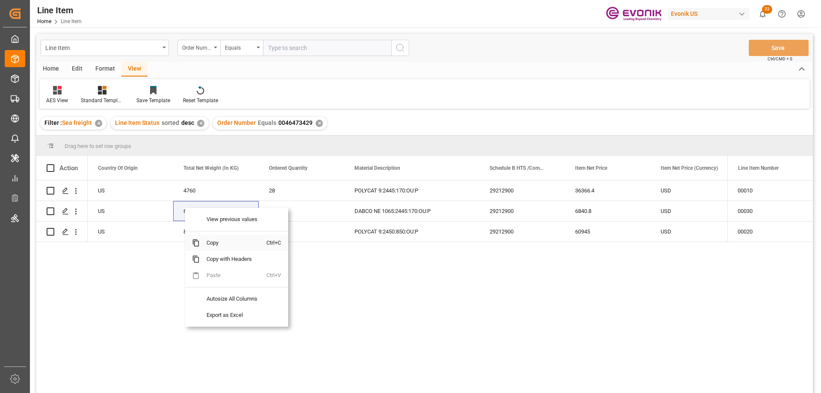
click at [214, 245] on span "Copy" at bounding box center [233, 243] width 67 height 16
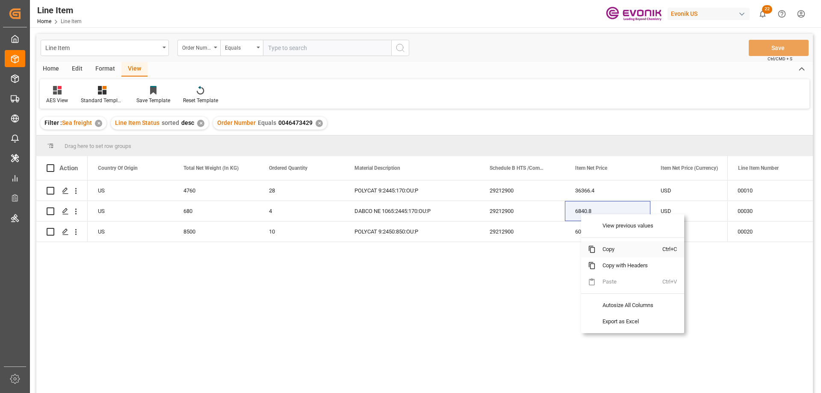
click at [607, 247] on span "Copy" at bounding box center [628, 249] width 67 height 16
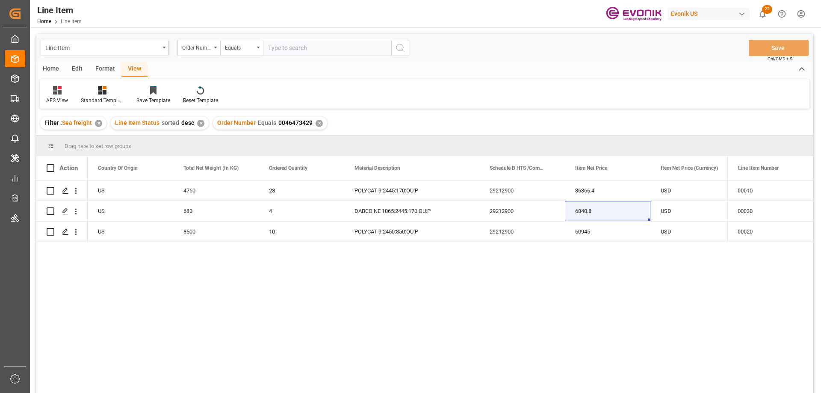
click at [284, 53] on input "text" at bounding box center [327, 48] width 128 height 16
paste input "0046473432"
type input "0046473432"
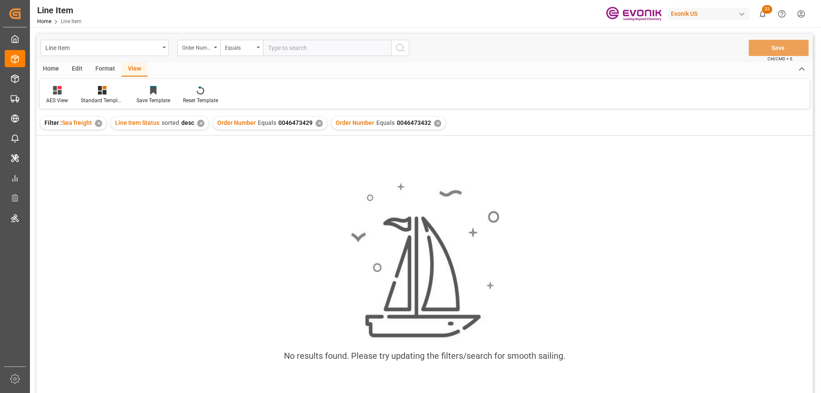
click at [317, 124] on div "✕" at bounding box center [318, 123] width 7 height 7
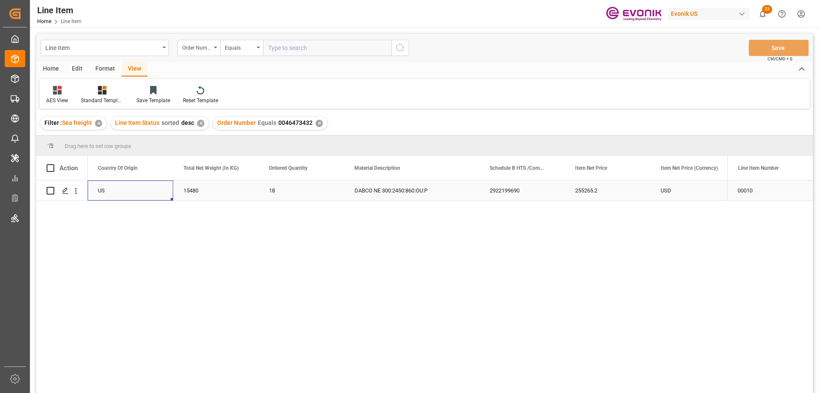
click at [105, 193] on div "US" at bounding box center [130, 190] width 85 height 20
click at [663, 193] on div "255265.2" at bounding box center [692, 190] width 85 height 20
click at [78, 191] on icon "open menu" at bounding box center [75, 190] width 9 height 9
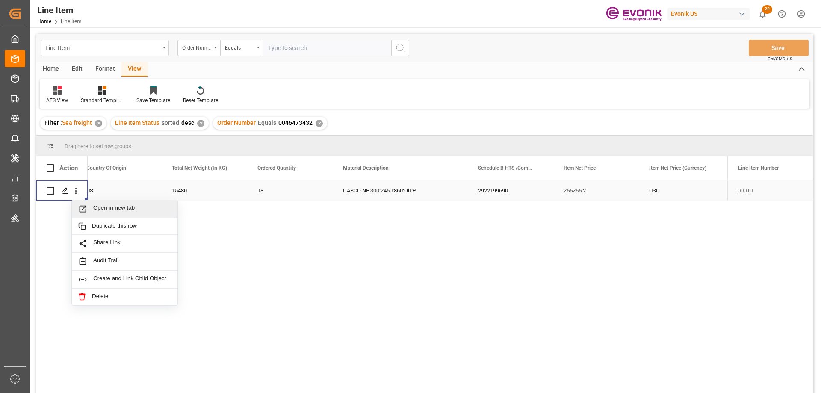
click at [108, 208] on span "Open in new tab" at bounding box center [132, 208] width 78 height 9
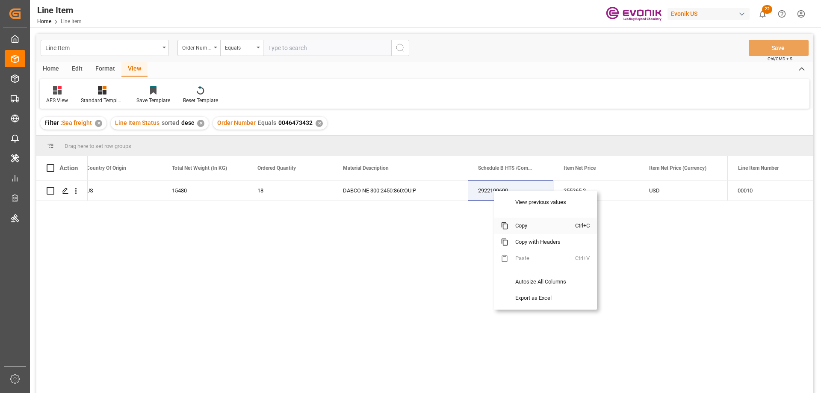
click at [521, 225] on span "Copy" at bounding box center [541, 226] width 67 height 16
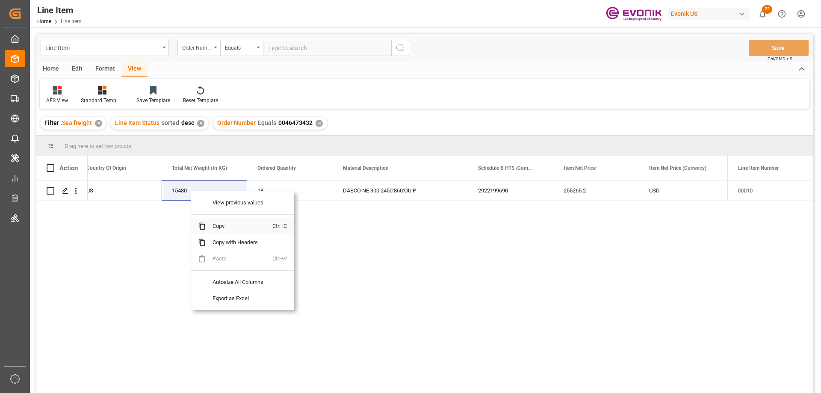
click at [224, 227] on span "Copy" at bounding box center [239, 226] width 67 height 16
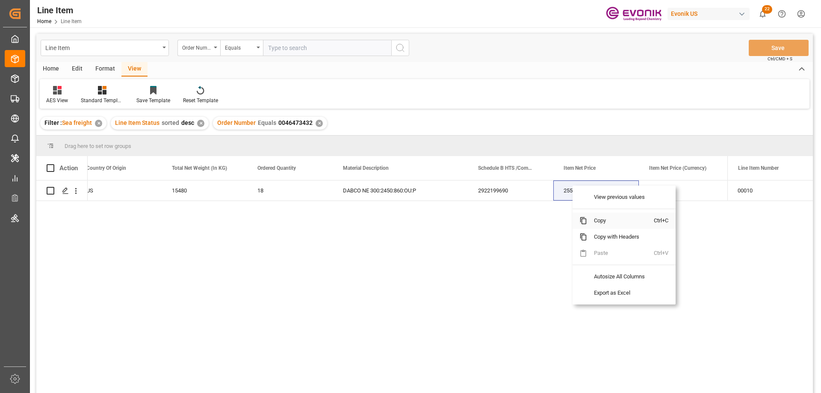
click at [593, 223] on span "Copy" at bounding box center [620, 220] width 67 height 16
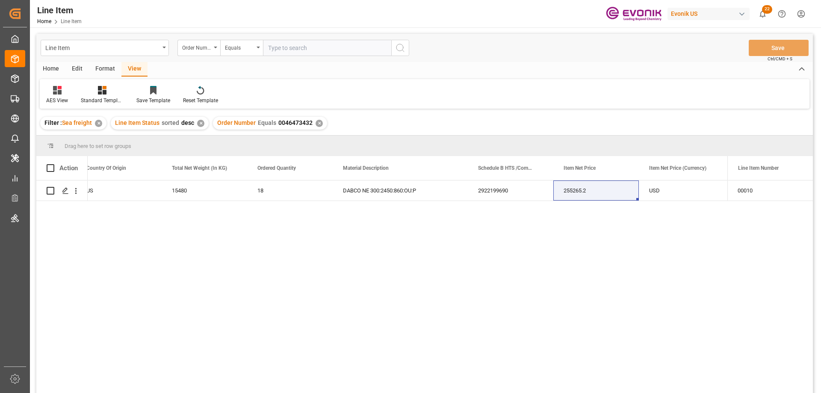
click at [292, 43] on input "text" at bounding box center [327, 48] width 128 height 16
paste input "0046467088"
type input "0046467088"
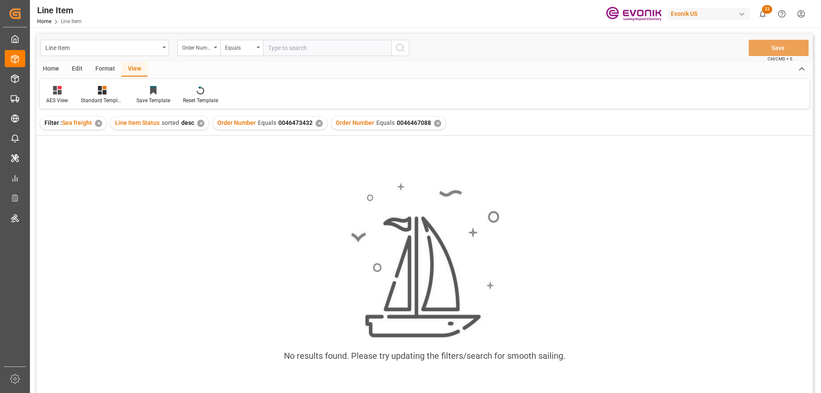
click at [312, 122] on div "Order Number Equals 0046473432 ✕" at bounding box center [270, 123] width 114 height 13
click at [317, 124] on div "✕" at bounding box center [318, 123] width 7 height 7
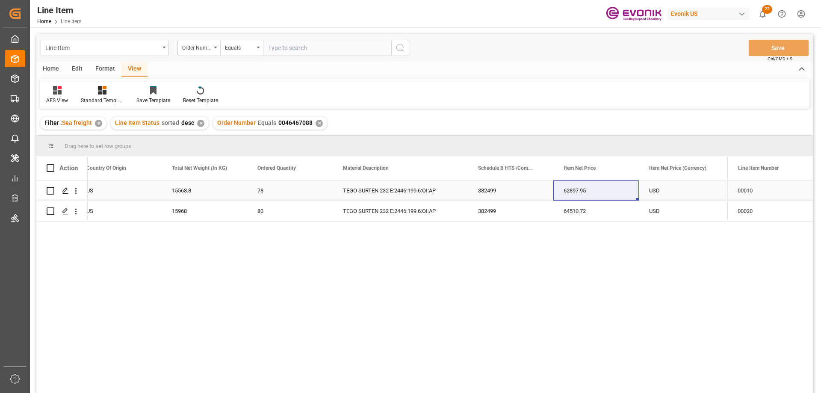
click at [105, 191] on div "US" at bounding box center [118, 190] width 85 height 20
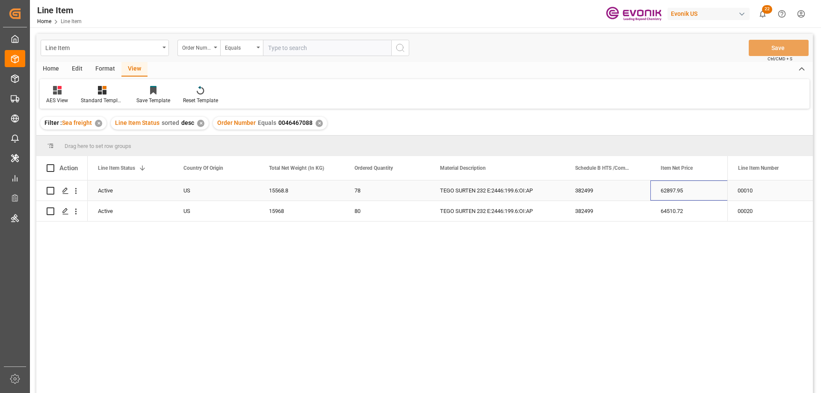
click at [681, 187] on div "62897.95" at bounding box center [692, 190] width 85 height 20
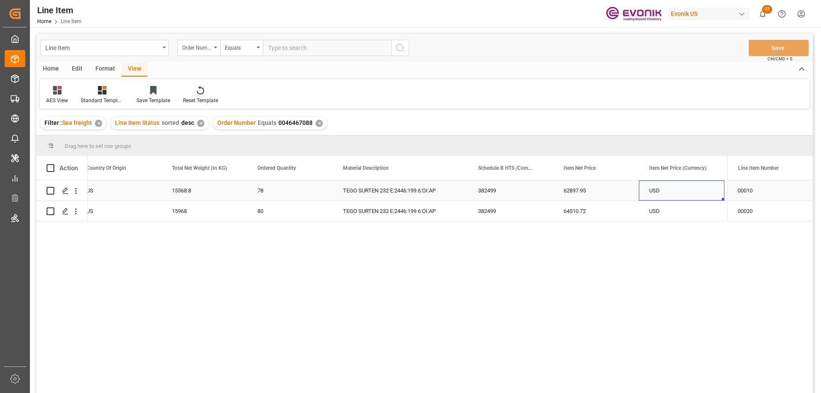
scroll to position [0, 353]
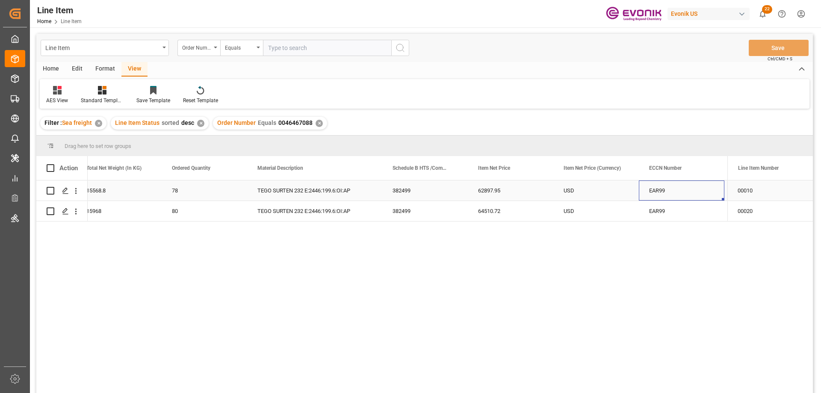
click at [102, 189] on div "15568.8" at bounding box center [118, 190] width 85 height 20
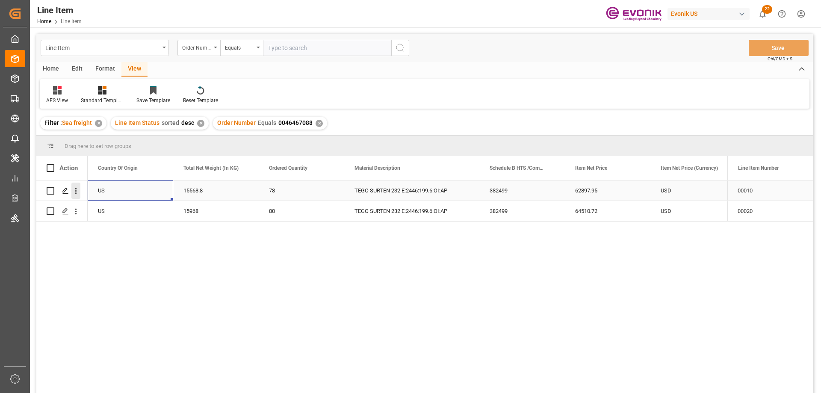
click at [78, 186] on icon "open menu" at bounding box center [75, 190] width 9 height 9
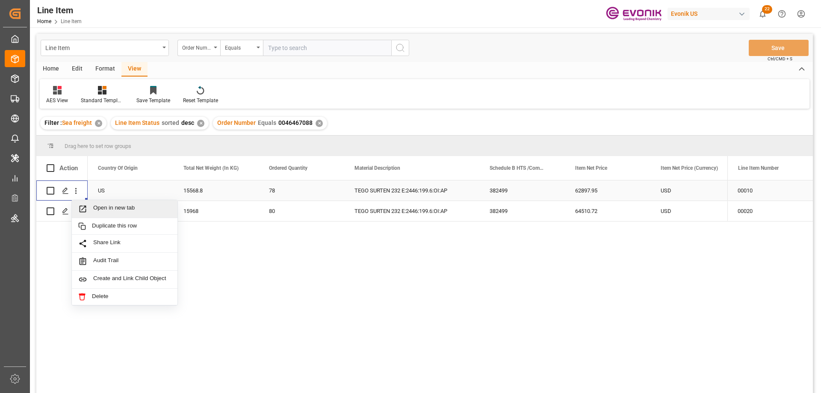
click at [107, 205] on span "Open in new tab" at bounding box center [132, 208] width 78 height 9
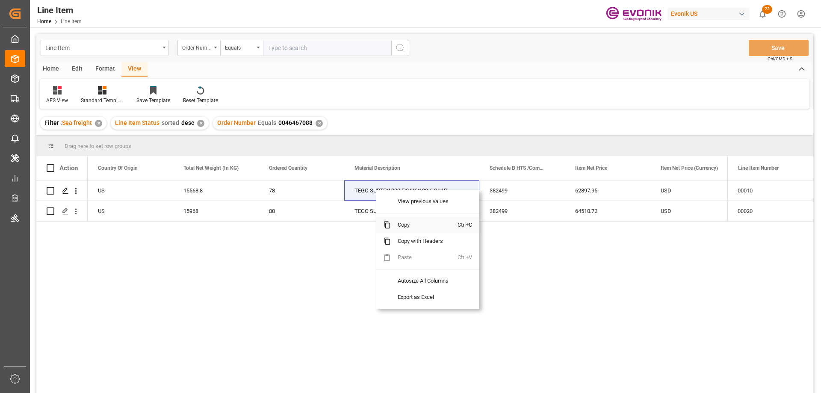
click at [409, 226] on span "Copy" at bounding box center [424, 225] width 67 height 16
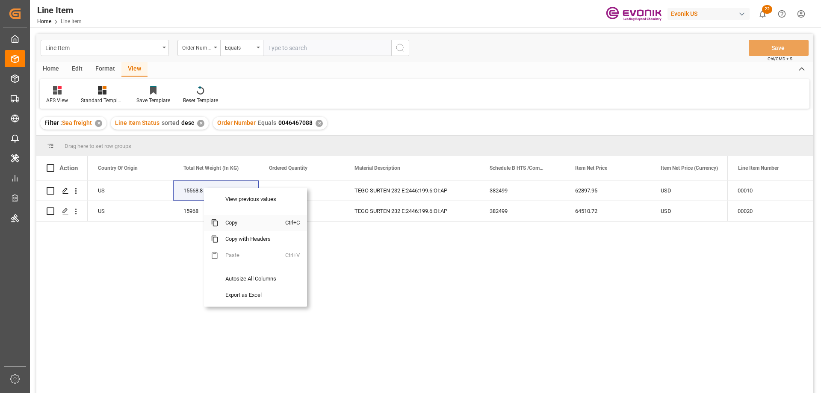
click at [228, 218] on span "Copy" at bounding box center [251, 223] width 67 height 16
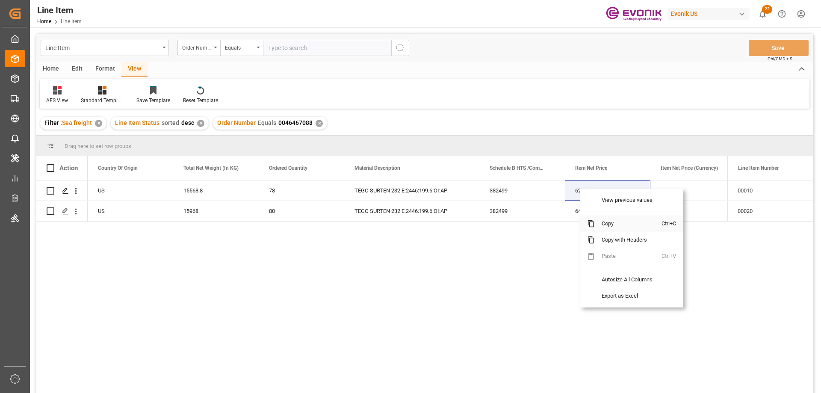
click at [615, 222] on span "Copy" at bounding box center [628, 223] width 67 height 16
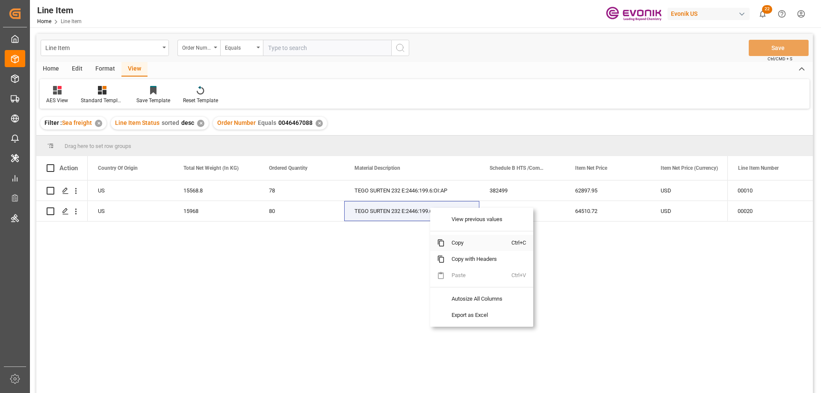
click at [459, 241] on span "Copy" at bounding box center [478, 243] width 67 height 16
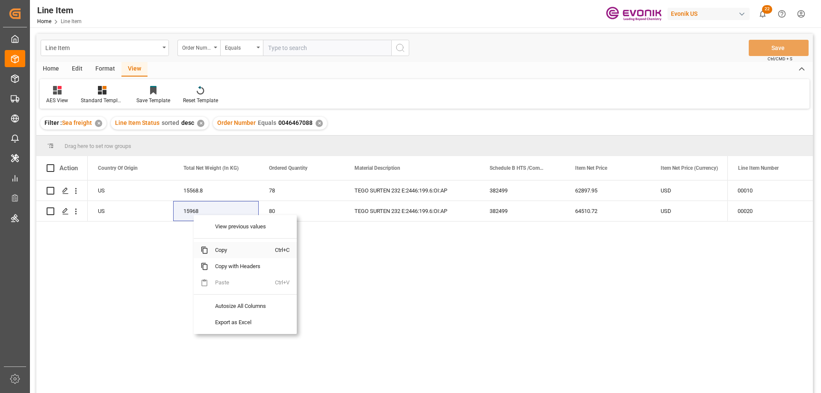
drag, startPoint x: 218, startPoint y: 249, endPoint x: 285, endPoint y: 232, distance: 69.6
click at [218, 249] on span "Copy" at bounding box center [241, 250] width 67 height 16
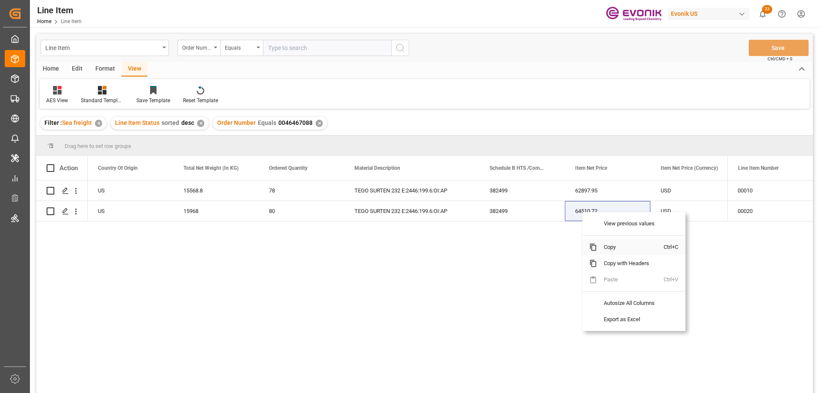
click at [614, 247] on span "Copy" at bounding box center [630, 247] width 67 height 16
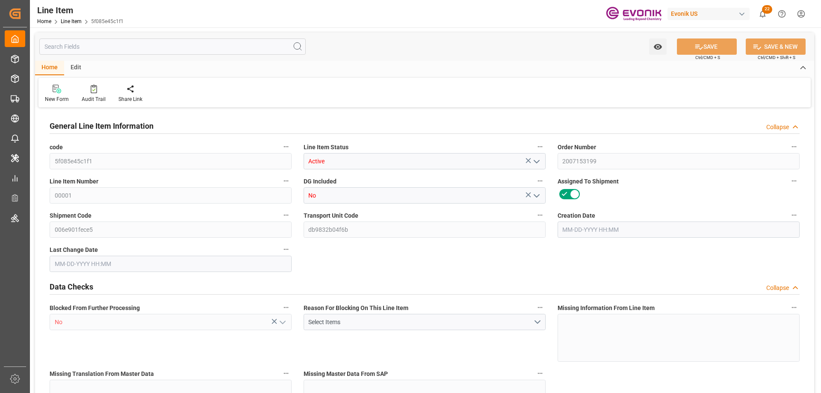
type input "3"
type input "2292"
type input "2100"
type input "3.466"
type input "12"
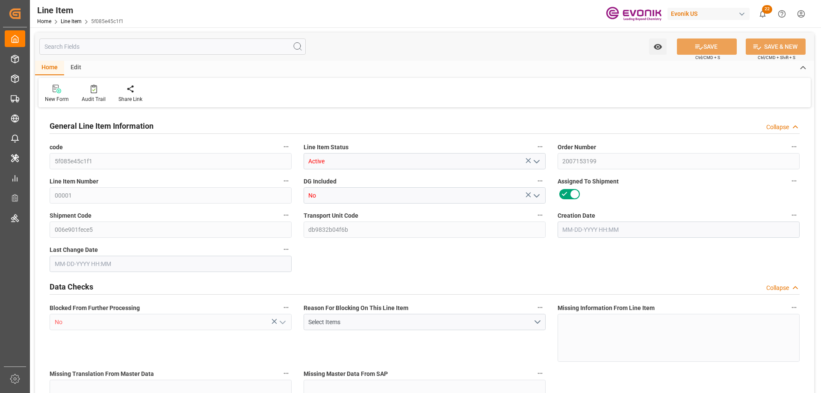
type input "10554.6"
type input "12"
type input "2292"
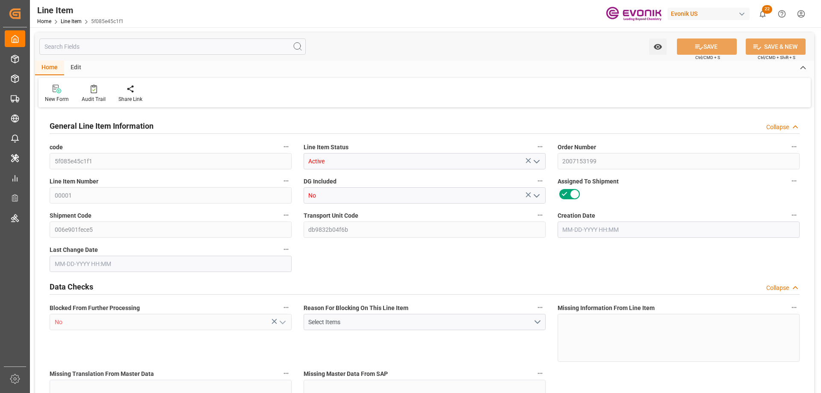
type input "2352"
type input "2100"
type input "3.466"
type input "3466.032"
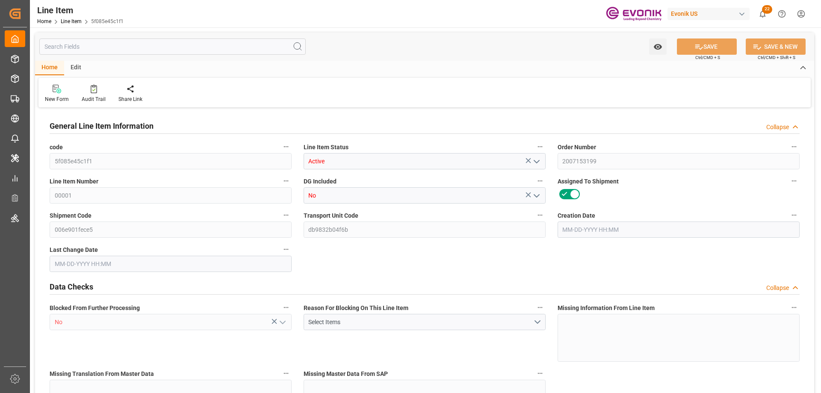
type input "12"
type input "2292"
type input "2100"
type input "3.466"
type input "08-27-2025 04:20"
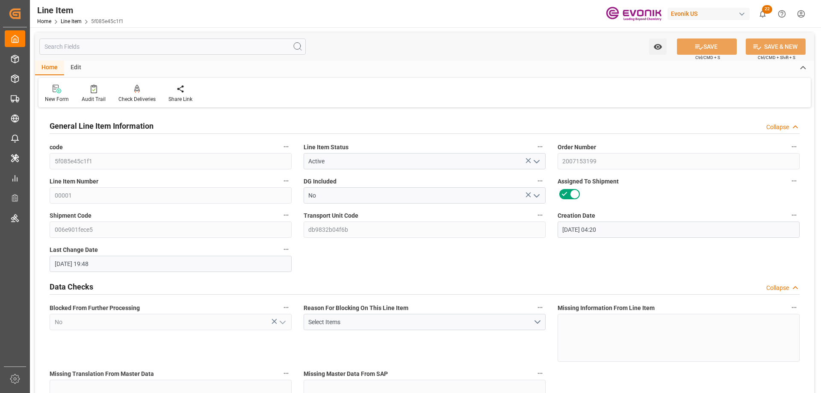
type input "09-11-2025 19:48"
type input "11-04-2025"
type input "[DATE]"
type input "09-17-2025"
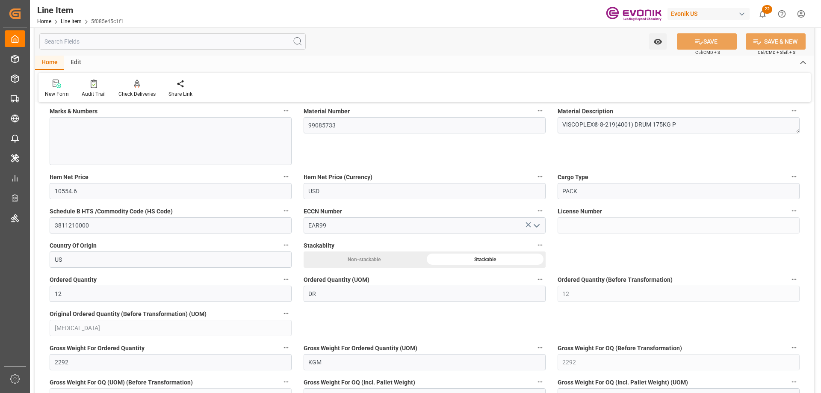
scroll to position [641, 0]
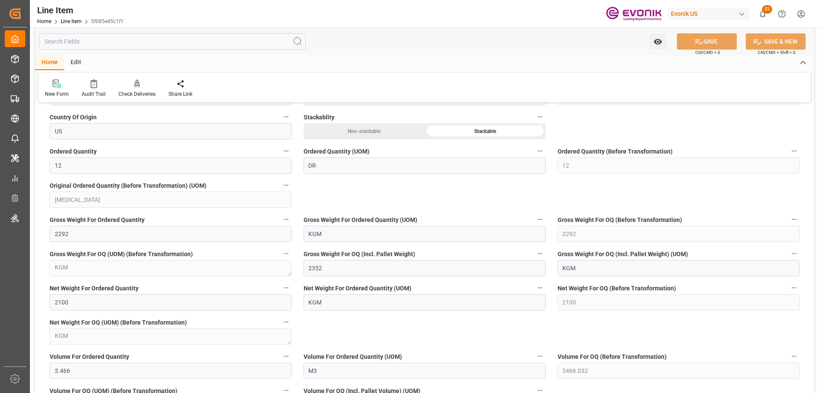
click at [122, 43] on input "text" at bounding box center [172, 41] width 266 height 16
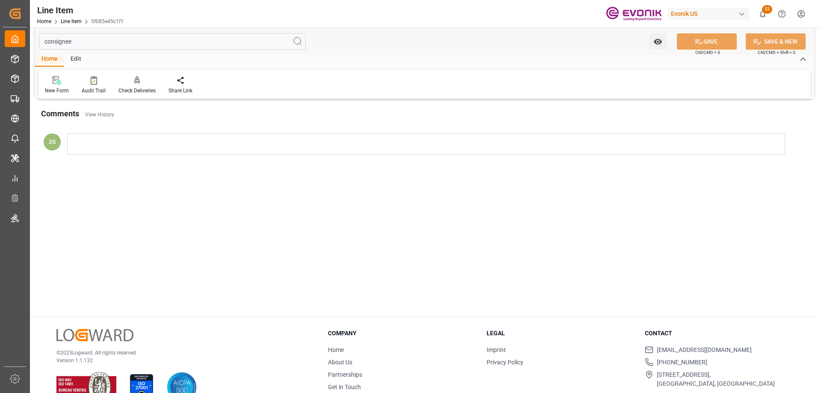
scroll to position [0, 0]
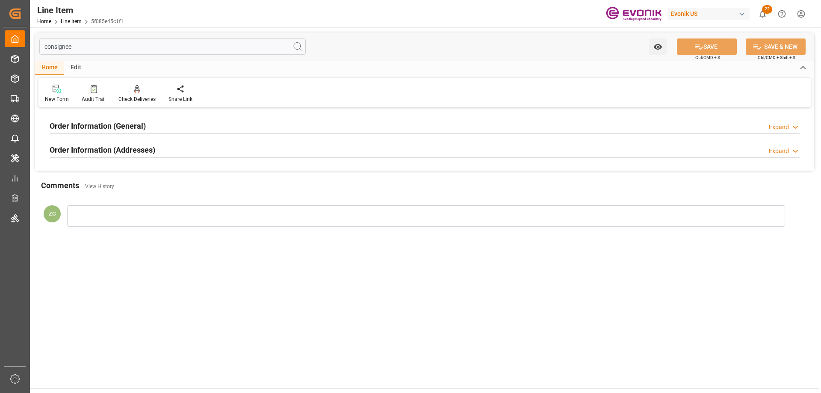
type input "consignee"
click at [98, 153] on h2 "Order Information (Addresses)" at bounding box center [103, 150] width 106 height 12
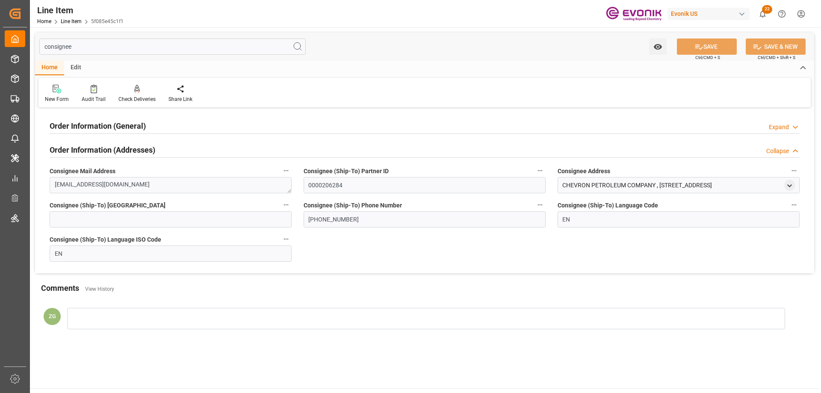
click at [98, 119] on div "Order Information (General)" at bounding box center [98, 125] width 96 height 16
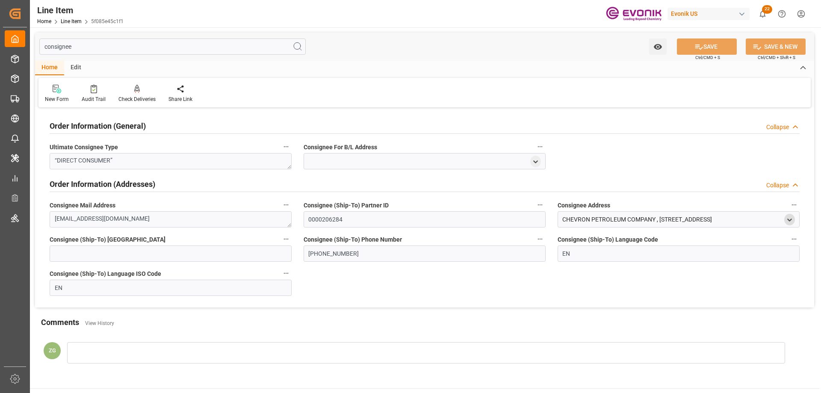
click at [786, 218] on div "CHEVRON PETROLEUM COMPANY , Carrera 56 #19-95 , BOGOTA , 11 , CO - 111611" at bounding box center [678, 219] width 242 height 16
click at [789, 220] on icon "open menu" at bounding box center [789, 219] width 7 height 7
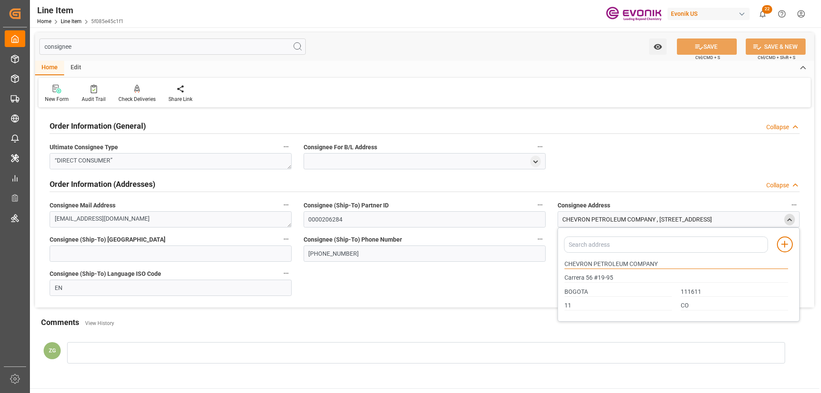
drag, startPoint x: 564, startPoint y: 264, endPoint x: 658, endPoint y: 264, distance: 94.0
click at [658, 264] on input "CHEVRON PETROLEUM COMPANY" at bounding box center [676, 263] width 224 height 9
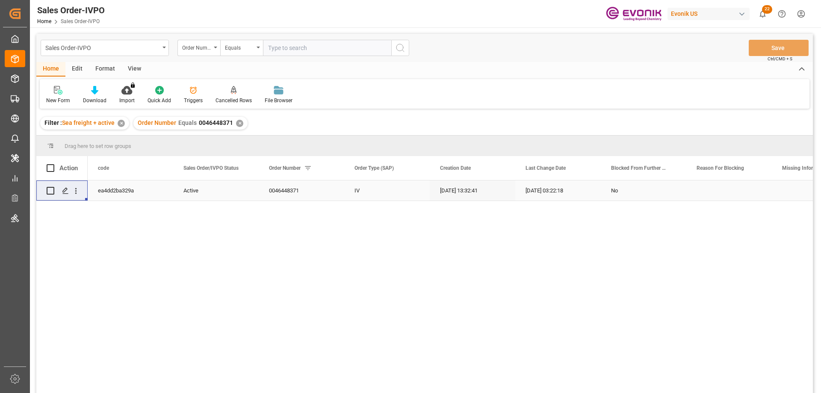
click at [318, 49] on input "text" at bounding box center [327, 48] width 128 height 16
type input "0046466929"
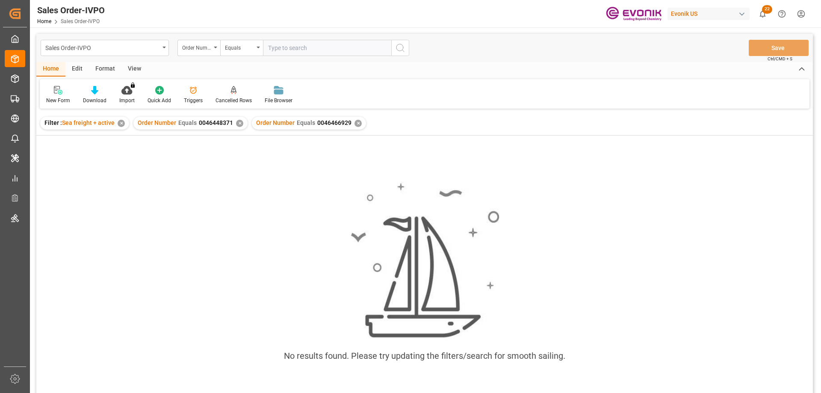
click at [233, 127] on div "Order Number Equals 0046448371 ✕" at bounding box center [190, 123] width 114 height 13
click at [237, 125] on div "✕" at bounding box center [239, 123] width 7 height 7
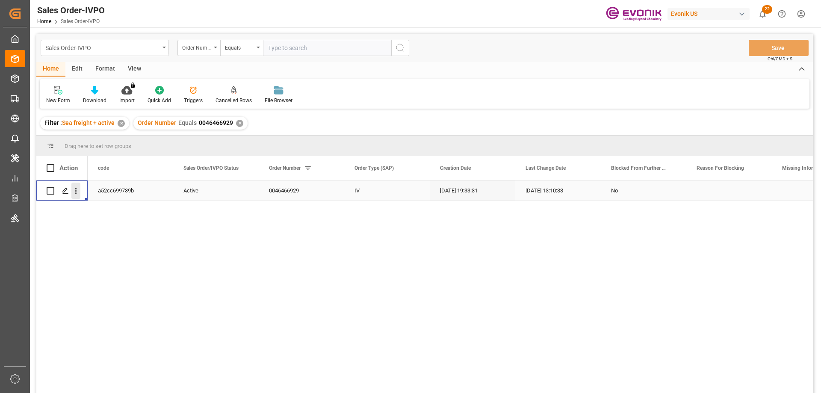
click at [76, 187] on icon "open menu" at bounding box center [75, 190] width 9 height 9
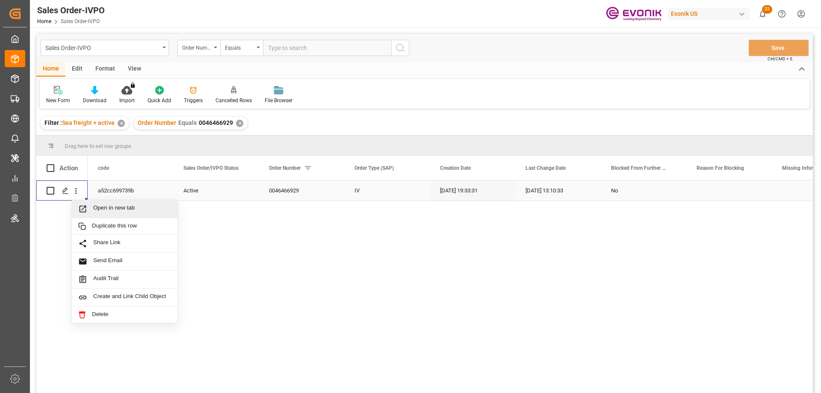
click at [100, 205] on span "Open in new tab" at bounding box center [132, 208] width 78 height 9
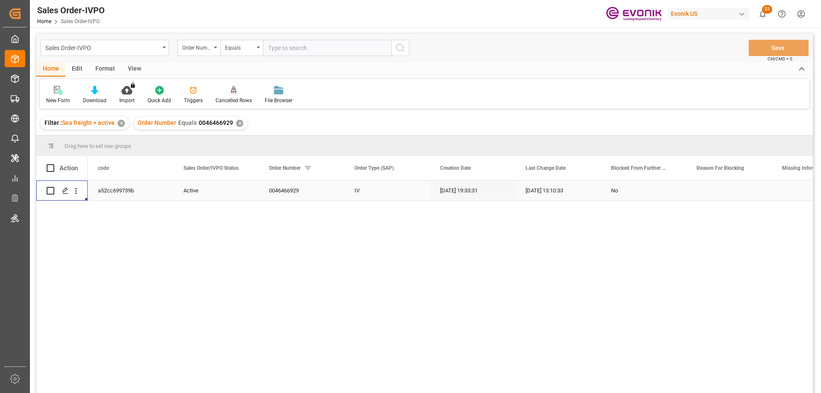
click at [288, 47] on input "text" at bounding box center [327, 48] width 128 height 16
paste input "0046470844"
type input "0046470844"
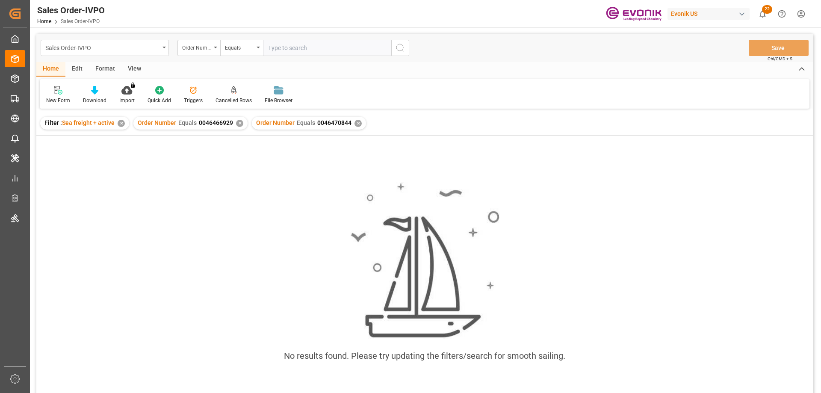
click at [239, 124] on div "✕" at bounding box center [239, 123] width 7 height 7
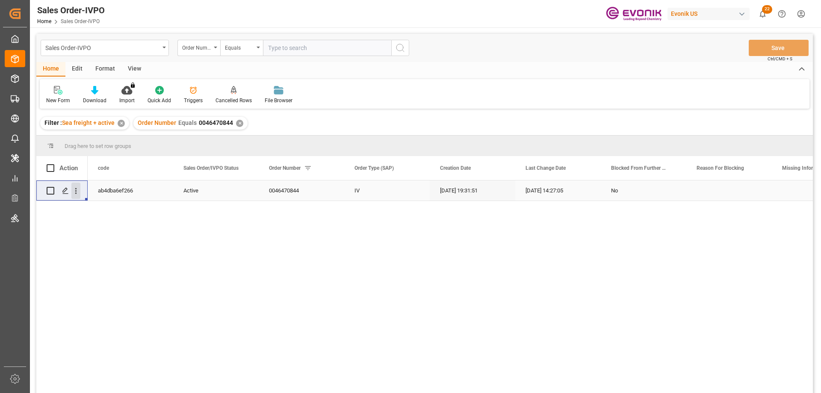
click at [74, 189] on icon "open menu" at bounding box center [75, 190] width 9 height 9
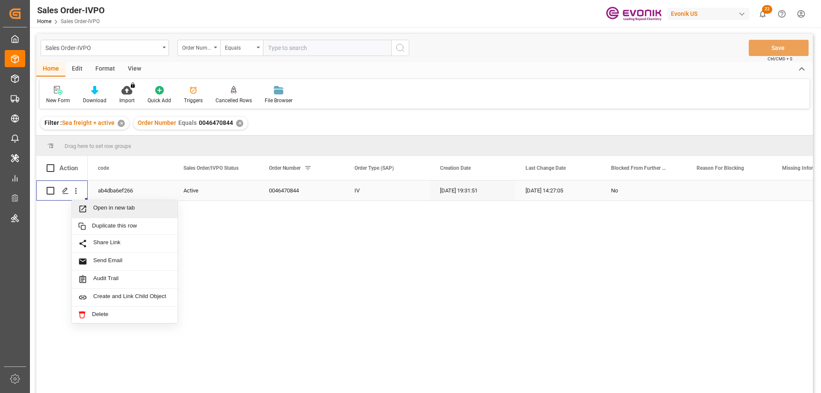
click at [97, 206] on span "Open in new tab" at bounding box center [132, 208] width 78 height 9
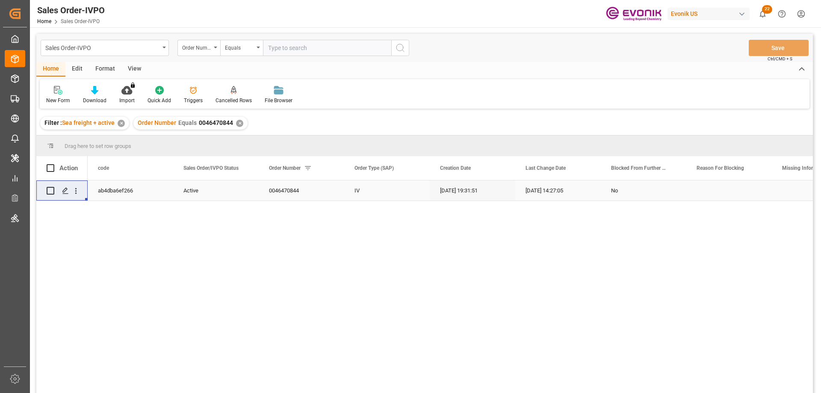
click at [271, 49] on input "text" at bounding box center [327, 48] width 128 height 16
paste input "2007094289"
type input "2007094289"
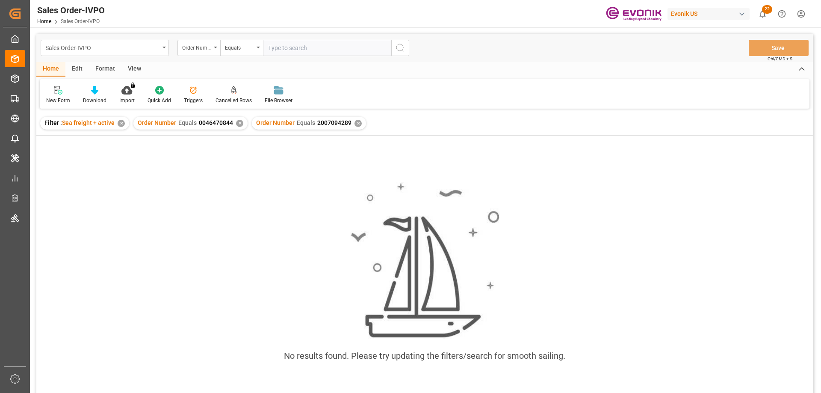
click at [241, 122] on div "✕" at bounding box center [239, 123] width 7 height 7
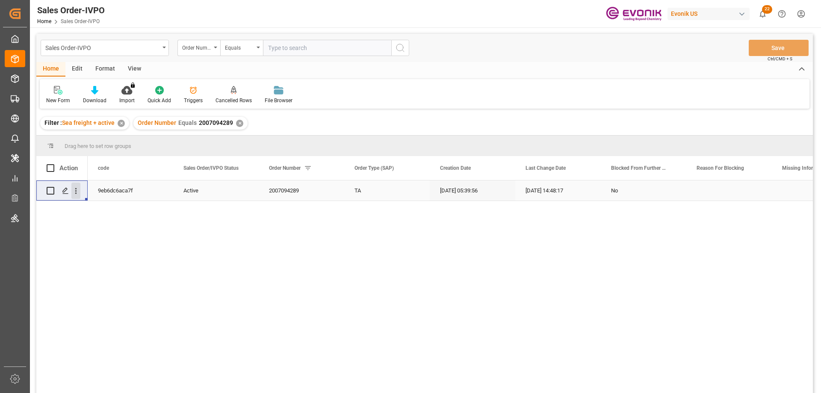
click at [74, 185] on button "open menu" at bounding box center [75, 191] width 9 height 16
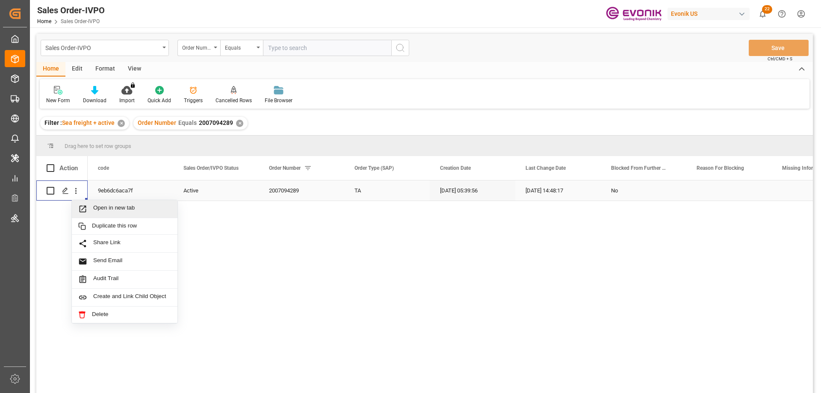
click at [109, 203] on div "Open in new tab" at bounding box center [125, 209] width 106 height 18
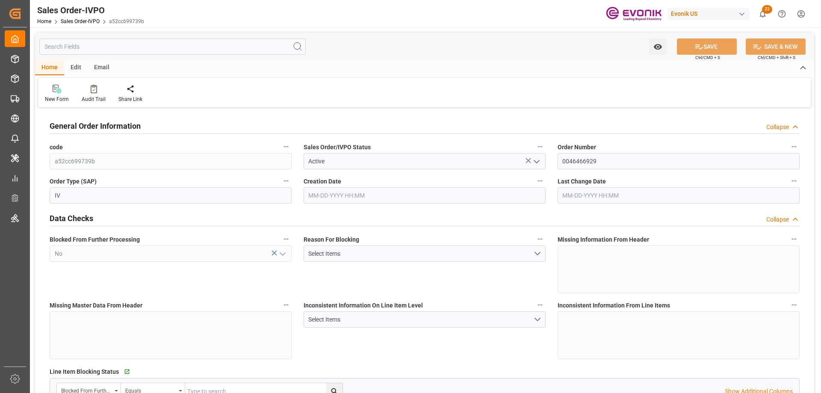
type input "NLRTM"
type input "0"
type input "1"
type input "2"
type input "17252"
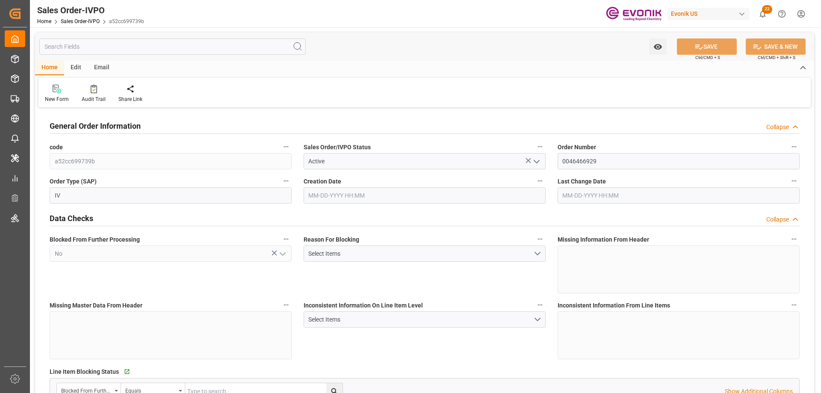
type input "0"
type input "17000"
type input "30"
type input "[DATE] 19:33"
type input "[DATE] 13:10"
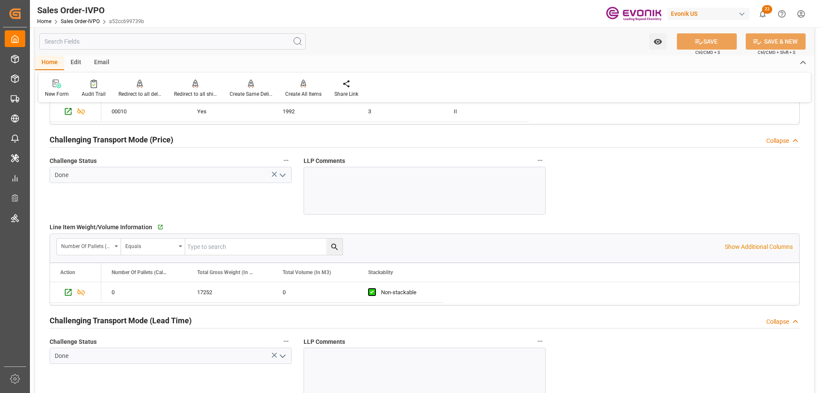
scroll to position [1410, 0]
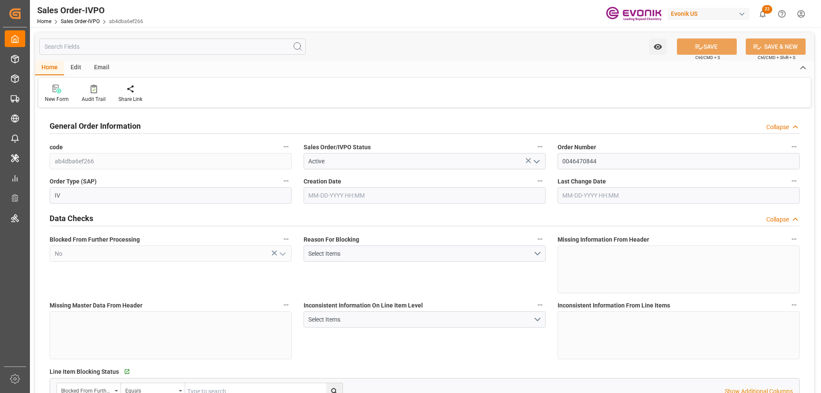
type input "BRSSZ"
type input "[EMAIL_ADDRESS] No: [PHONE_NUMBER]"
type input "0"
type input "1"
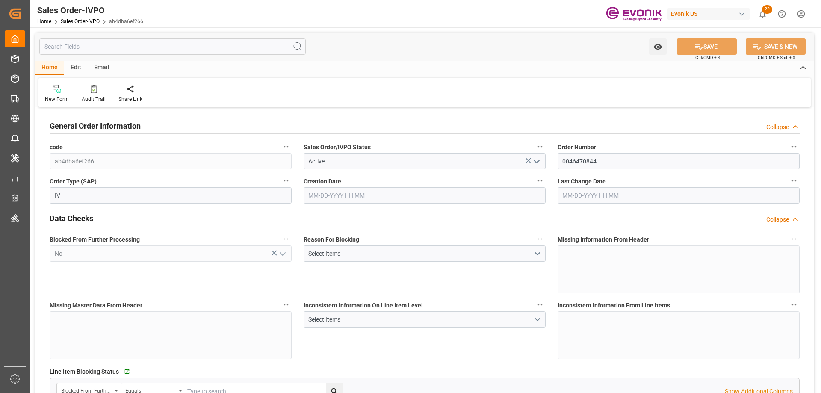
type input "1"
type input "16403.532"
type input "21.1301"
type input "17000"
type input "30"
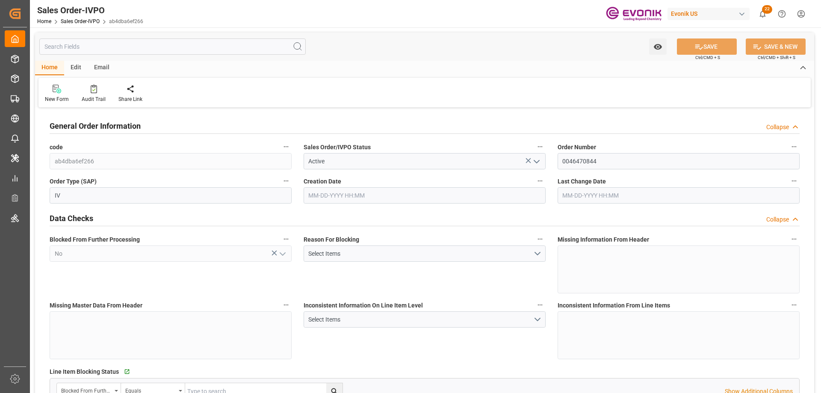
type input "[DATE] 19:31"
type input "[DATE] 14:27"
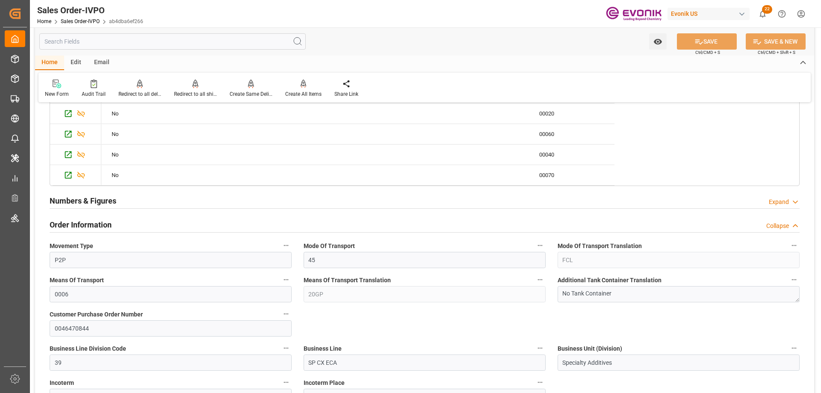
scroll to position [556, 0]
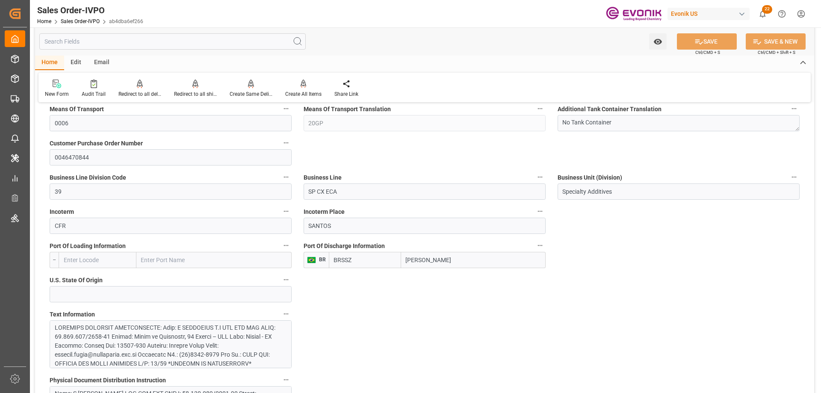
type input "[EMAIL_ADDRESS] No: [PHONE_NUMBER]"
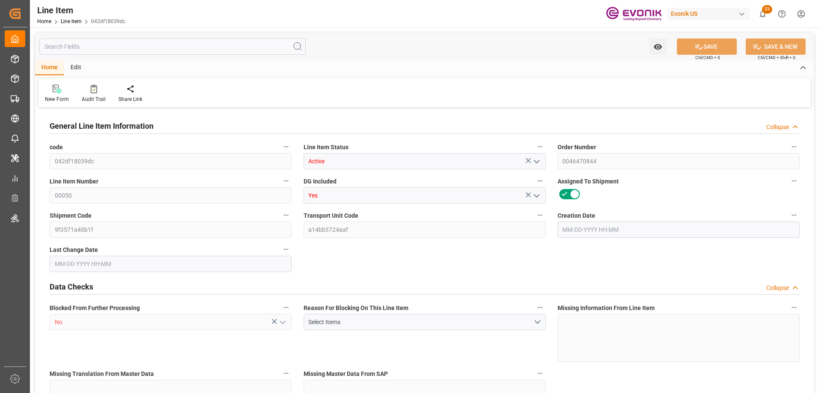
type input "1"
type input "826.88"
type input "760"
type input "1.067"
type input "4"
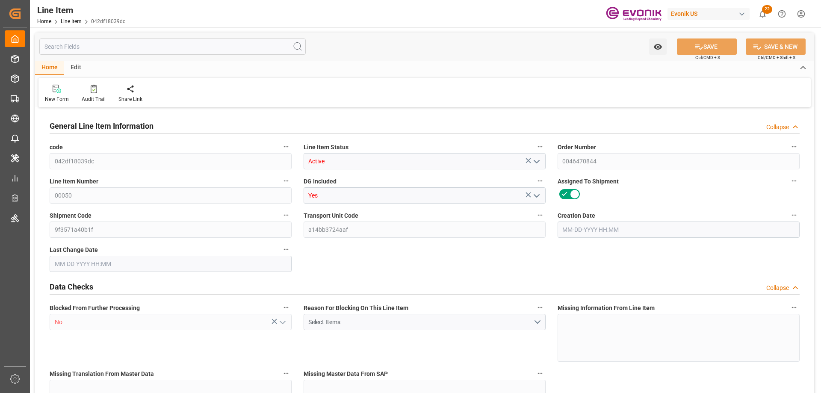
type input "2234.4"
type input "4"
type input "760"
type input "826.88"
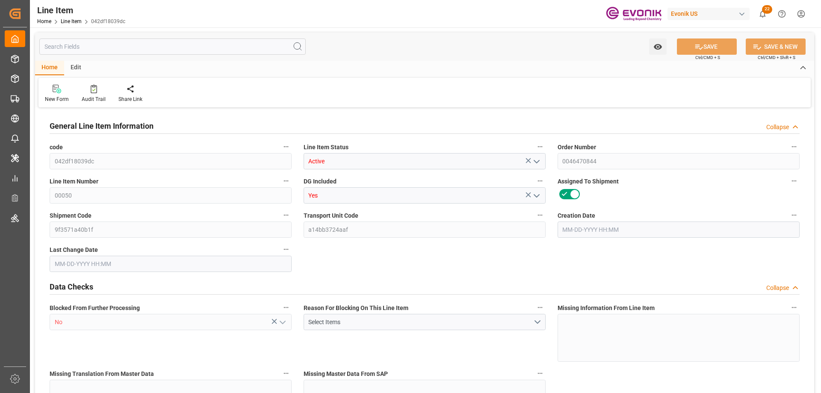
type input "848.88"
type input "760"
type input "1.067"
type input "1067.04"
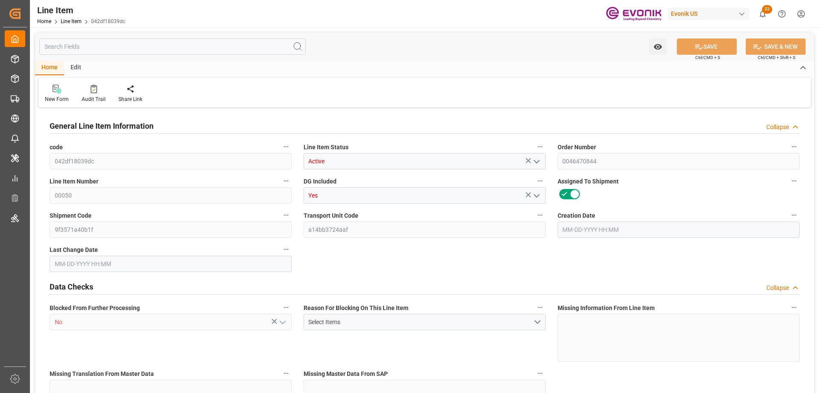
type input "4"
type input "826.88"
type input "760"
type input "1.067"
type input "09-05-2025 14:13"
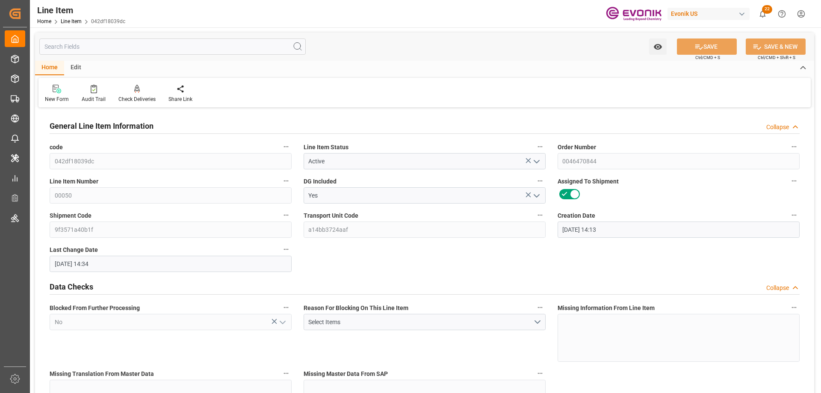
type input "09-18-2025 14:34"
type input "11-08-2025"
type input "09-24-2025"
type input "09-18-2025"
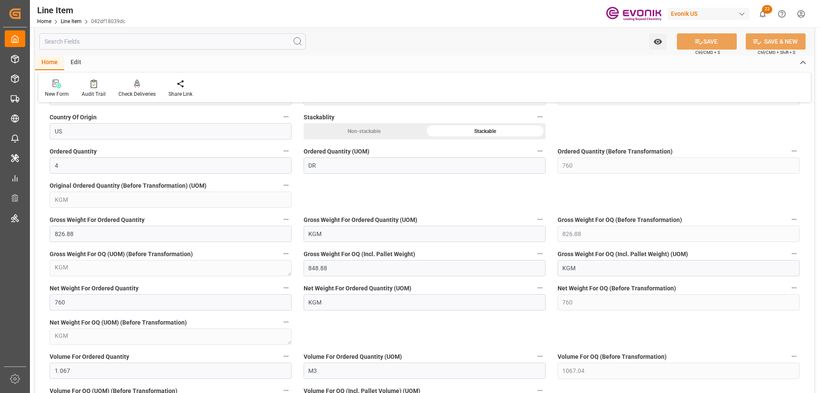
scroll to position [855, 0]
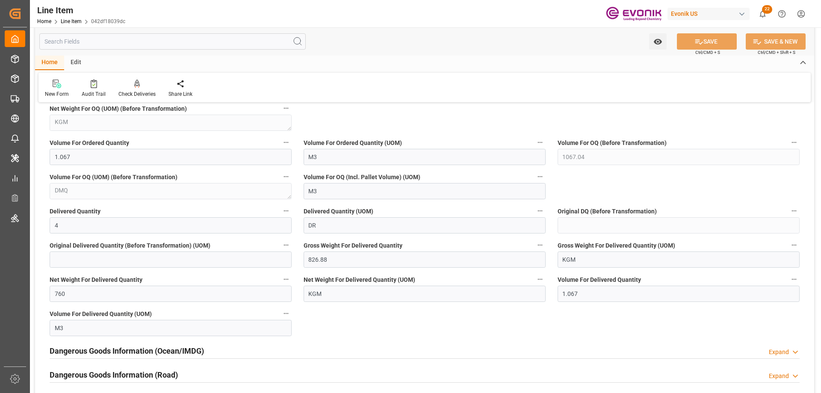
click at [144, 44] on input "text" at bounding box center [172, 41] width 266 height 16
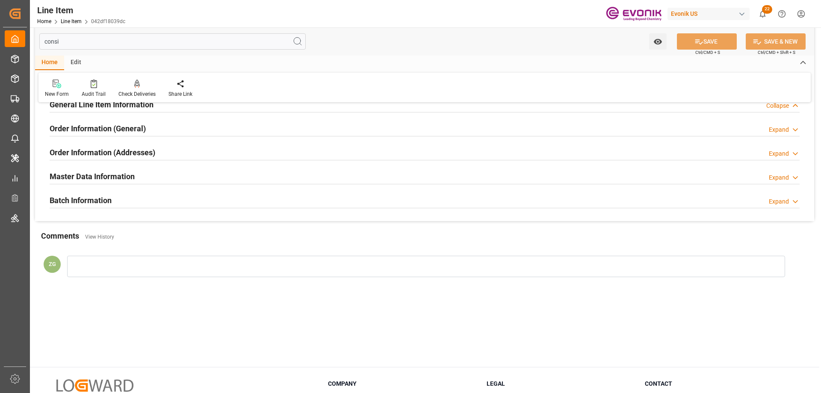
scroll to position [0, 0]
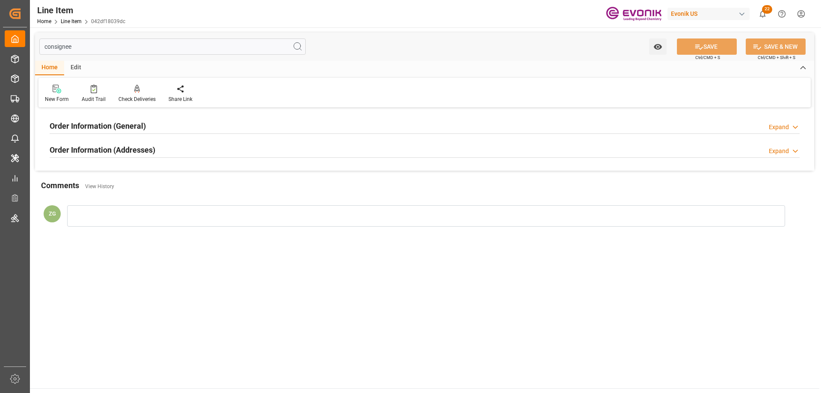
type input "consignee"
click at [127, 149] on h2 "Order Information (Addresses)" at bounding box center [103, 150] width 106 height 12
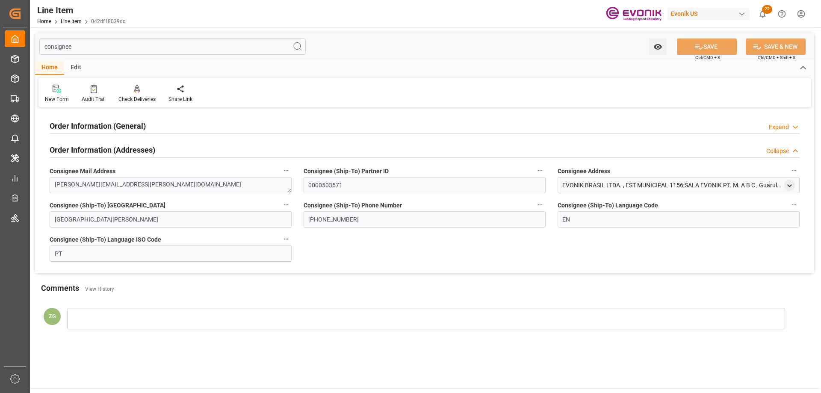
click at [124, 126] on h2 "Order Information (General)" at bounding box center [98, 126] width 96 height 12
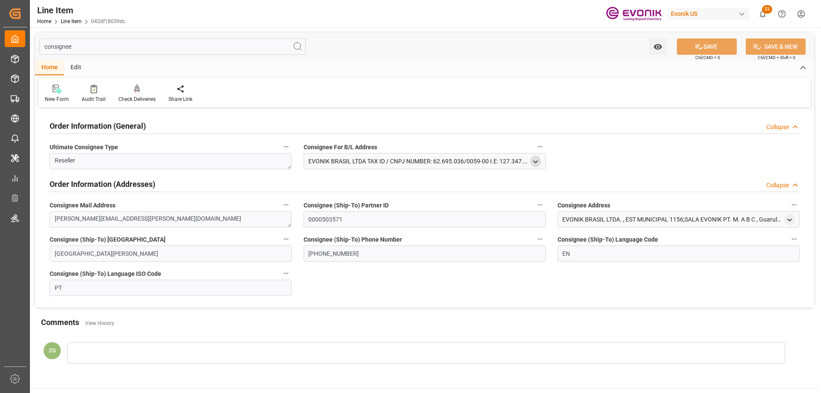
click at [536, 162] on polyline "open menu" at bounding box center [535, 162] width 4 height 2
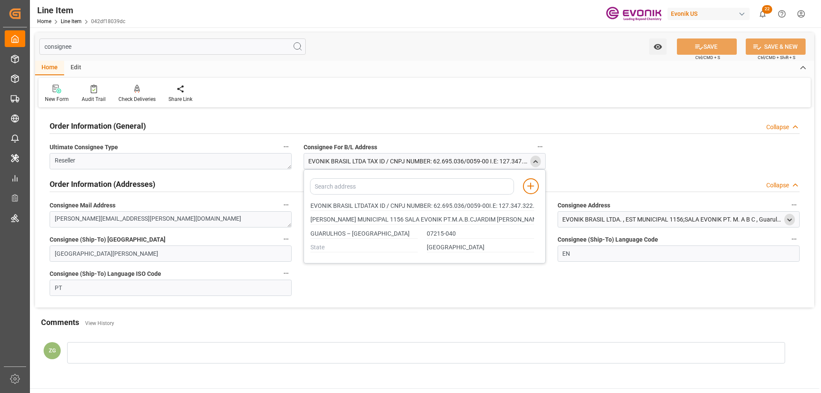
click at [791, 220] on icon "open menu" at bounding box center [789, 219] width 7 height 7
type input "EVONIK BRASIL LTDATAX ID / CNPJ NUMBER: 62.695.036/0059-00I.E: 127.347.322.116"
type input "ESTRADA MUNICIPAL 1156 SALA EVONIK PT.M.A.B.CJARDIM SANTO AFONSO"
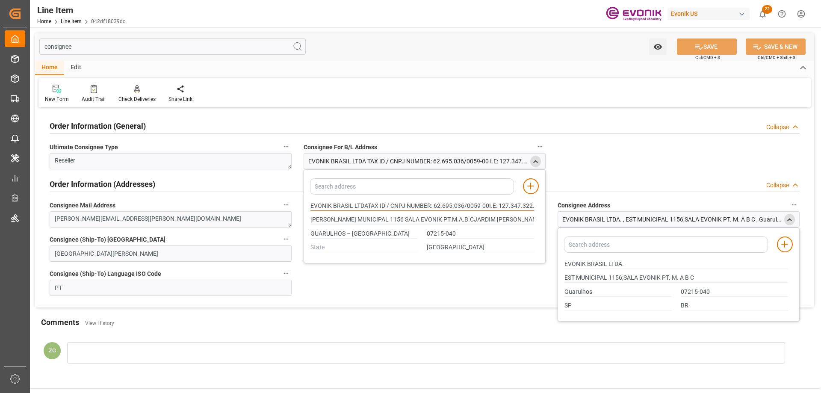
drag, startPoint x: 310, startPoint y: 205, endPoint x: 352, endPoint y: 205, distance: 41.5
click at [352, 205] on input "EVONIK BRASIL LTDATAX ID / CNPJ NUMBER: 62.695.036/0059-00I.E: 127.347.322.116" at bounding box center [422, 205] width 224 height 9
type input "EVONIK BRASIL LTDATAX ID / CNPJ NUMBER: 62.695.036/0059-00I.E: 127.347.322.116"
type input "ESTRADA MUNICIPAL 1156 SALA EVONIK PT.M.A.B.CJARDIM SANTO AFONSO"
type input "EVONIK BRASIL LTDATAX ID / CNPJ NUMBER: 62.695.036/0059-00I.E: 127.347.322.116"
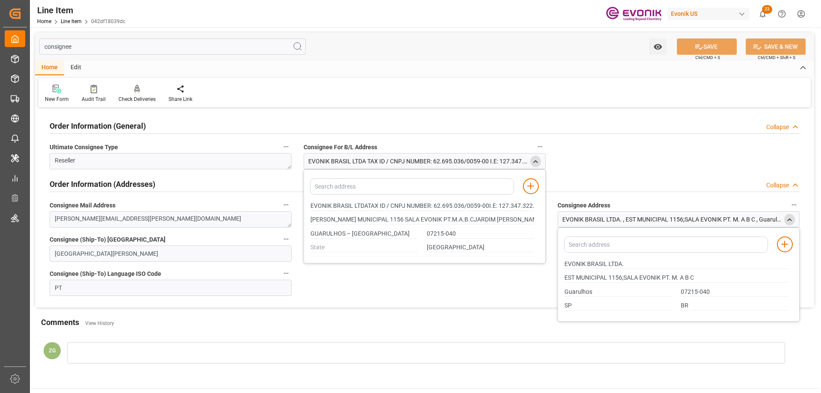
type input "ESTRADA MUNICIPAL 1156 SALA EVONIK PT.M.A.B.CJARDIM SANTO AFONSO"
type input "EVONIK BRASIL LTDATAX ID / CNPJ NUMBER: 62.695.036/0059-00I.E: 127.347.322.116"
type input "ESTRADA MUNICIPAL 1156 SALA EVONIK PT.M.A.B.CJARDIM SANTO AFONSO"
type input "EVONIK BRASIL LTDATAX ID / CNPJ NUMBER: 62.695.036/0059-00I.E: 127.347.322.116"
type input "ESTRADA MUNICIPAL 1156 SALA EVONIK PT.M.A.B.CJARDIM SANTO AFONSO"
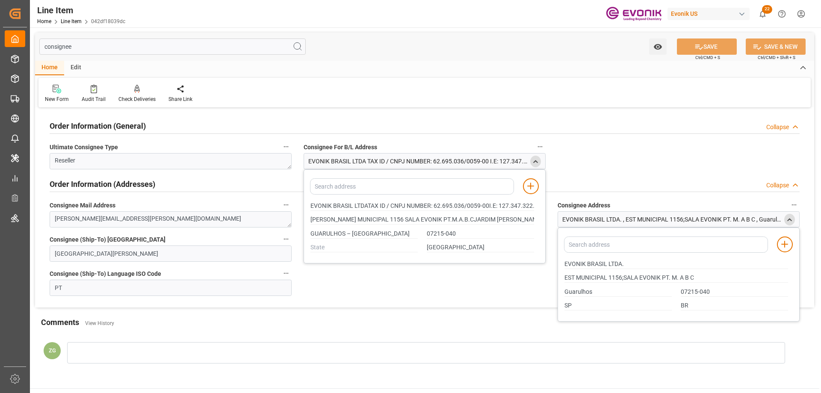
type input "EVONIK BRASIL LTDATAX ID / CNPJ NUMBER: 62.695.036/0059-00I.E: 127.347.322.116"
type input "ESTRADA MUNICIPAL 1156 SALA EVONIK PT.M.A.B.CJARDIM SANTO AFONSO"
type input "EVONIK BRASIL LTDATAX ID / CNPJ NUMBER: 62.695.036/0059-00I.E: 127.347.322.116"
type input "ESTRADA MUNICIPAL 1156 SALA EVONIK PT.M.A.B.CJARDIM SANTO AFONSO"
type input "EVONIK BRASIL LTDATAX ID / CNPJ NUMBER: 62.695.036/0059-00I.E: 127.347.322.116"
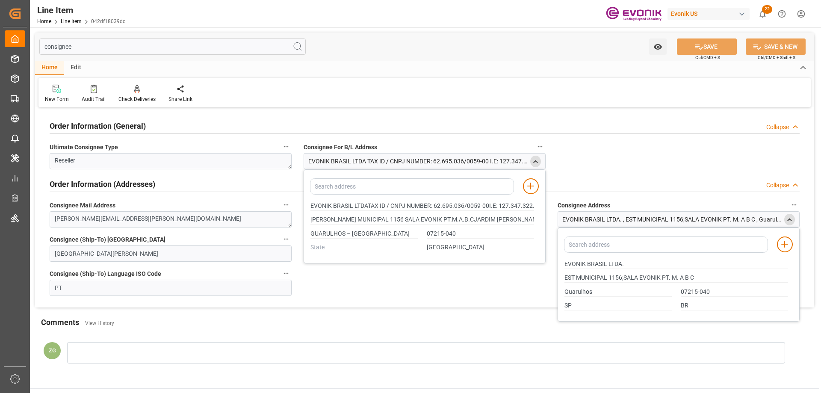
type input "ESTRADA MUNICIPAL 1156 SALA EVONIK PT.M.A.B.CJARDIM SANTO AFONSO"
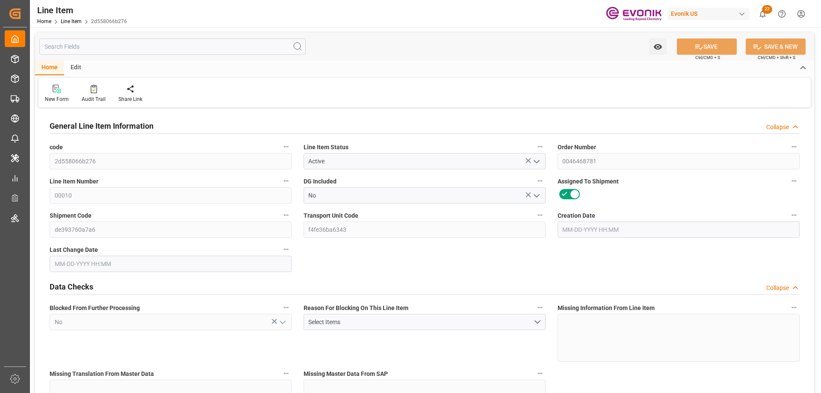
type input "18"
type input "15566.4"
type input "14400"
type input "23.6448"
type input "72"
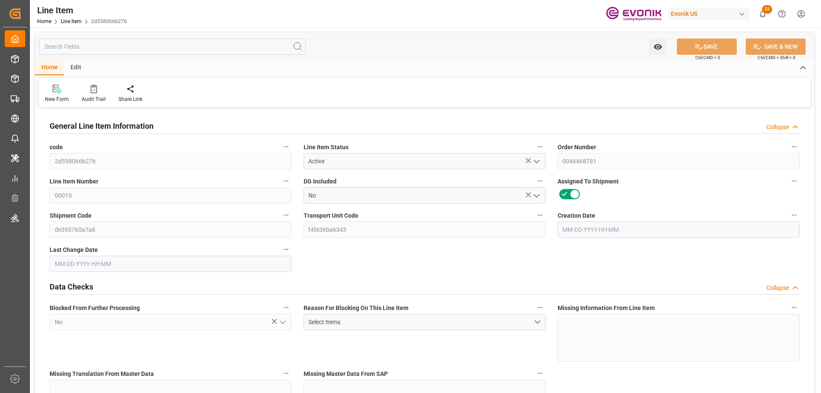
type input "55440"
type input "72"
type input "14400"
type input "15566.4"
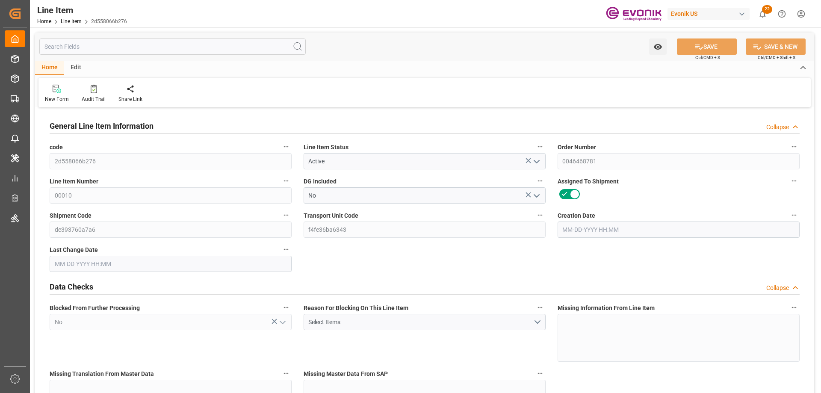
type input "16214.4"
type input "14400"
type input "23.6448"
type input "23644.8"
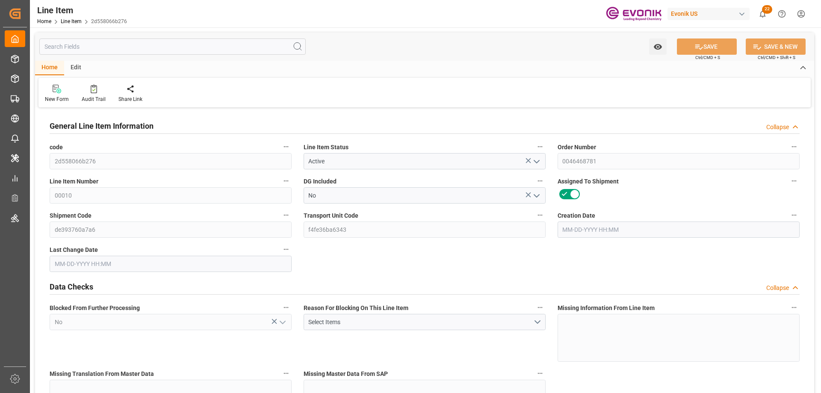
type input "72"
type input "15566.4"
type input "14400"
type input "23.6448"
type input "[DATE] 14:25"
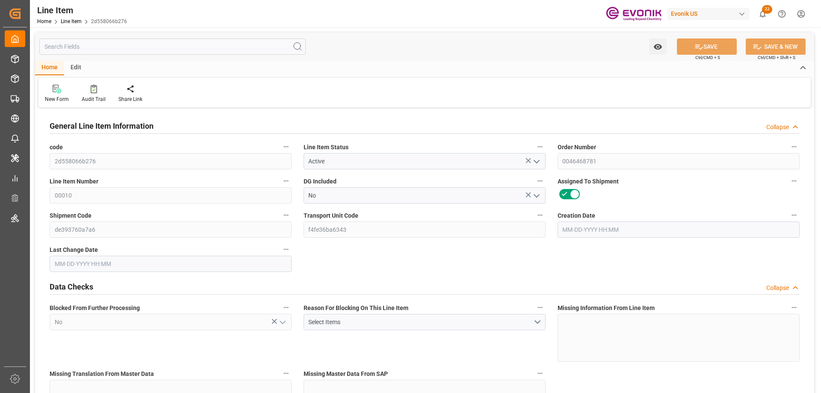
type input "[DATE] 18:51"
type input "[DATE]"
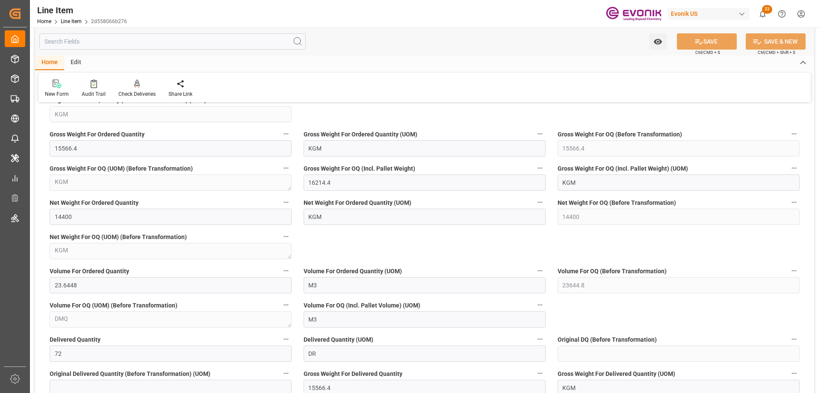
scroll to position [769, 0]
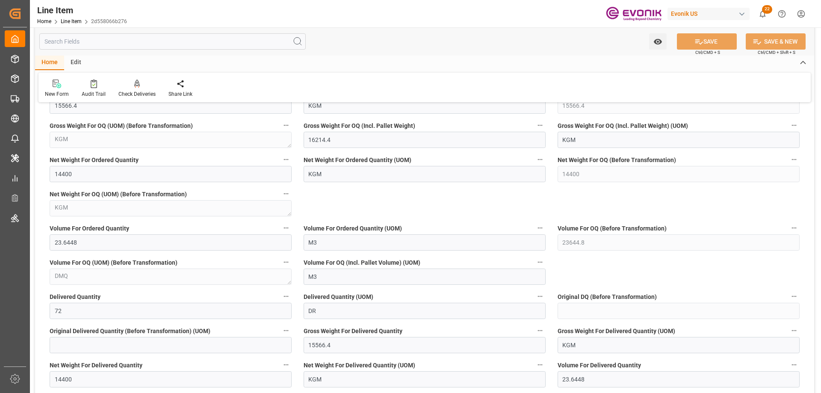
click at [83, 44] on input "text" at bounding box center [172, 41] width 266 height 16
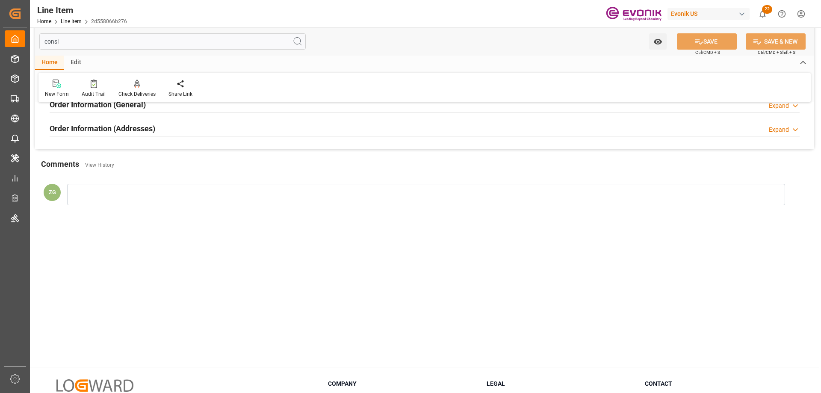
scroll to position [0, 0]
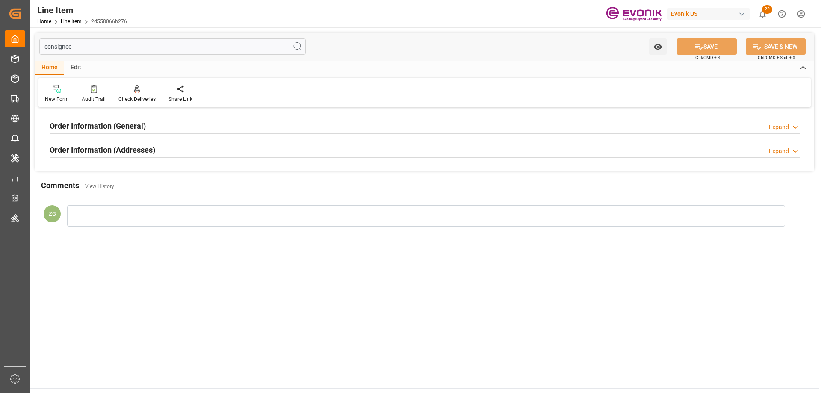
type input "consignee"
click at [110, 128] on h2 "Order Information (General)" at bounding box center [98, 126] width 96 height 12
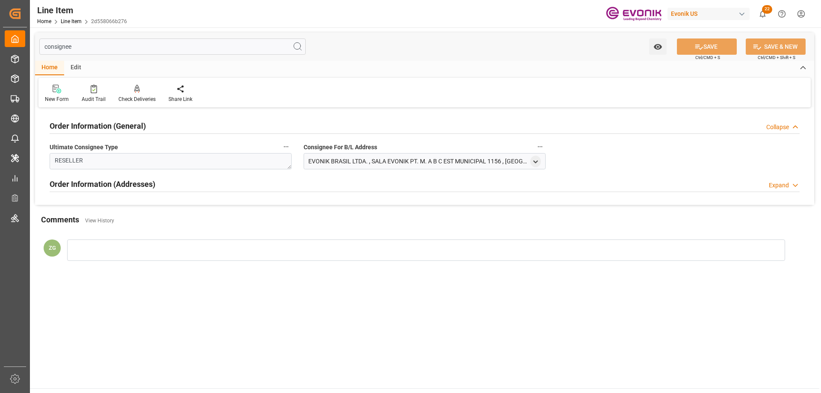
drag, startPoint x: 101, startPoint y: 183, endPoint x: 106, endPoint y: 182, distance: 4.9
click at [101, 183] on h2 "Order Information (Addresses)" at bounding box center [103, 184] width 106 height 12
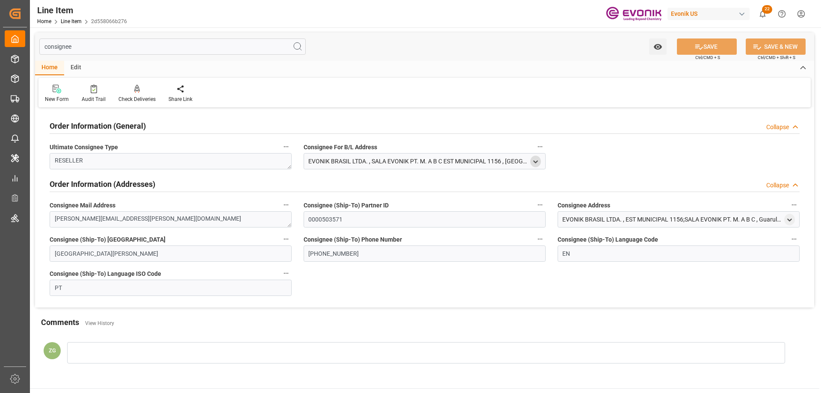
click at [538, 163] on icon "open menu" at bounding box center [535, 161] width 7 height 7
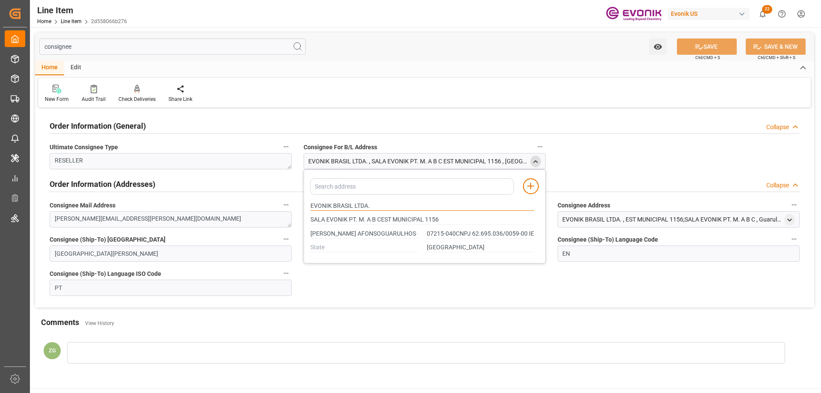
drag, startPoint x: 311, startPoint y: 204, endPoint x: 353, endPoint y: 205, distance: 41.9
click at [353, 205] on input "EVONIK BRASIL LTDA." at bounding box center [422, 205] width 224 height 9
type input "SALA EVONIK PT. M. A B CEST MUNICIPAL 1156"
type input "[PERSON_NAME] AFONSOGUARULHOS - [GEOGRAPHIC_DATA]"
type input "07215-040CNPJ 62.695.036/0059-00 IE 127347322116"
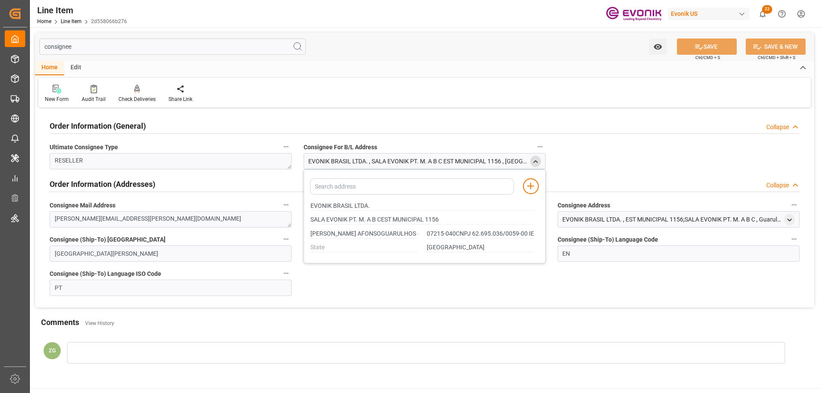
type input "SALA EVONIK PT. M. A B CEST MUNICIPAL 1156"
type input "[PERSON_NAME] AFONSOGUARULHOS - [GEOGRAPHIC_DATA]"
type input "07215-040CNPJ 62.695.036/0059-00 IE 127347322116"
type input "SALA EVONIK PT. M. A B CEST MUNICIPAL 1156"
type input "[PERSON_NAME] AFONSOGUARULHOS - [GEOGRAPHIC_DATA]"
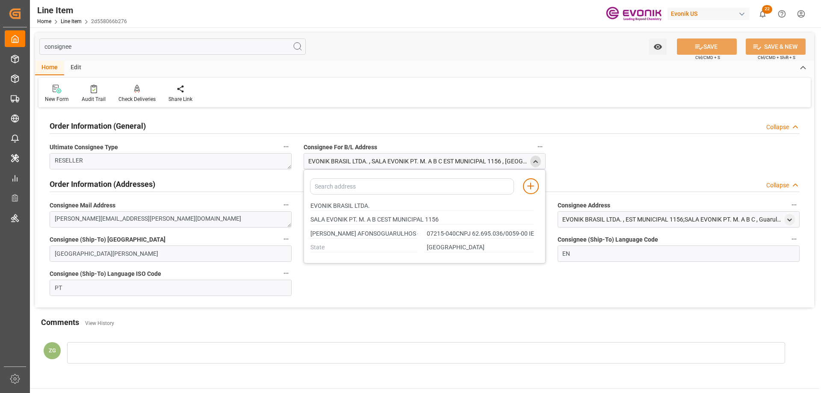
type input "07215-040CNPJ 62.695.036/0059-00 IE 127347322116"
type input "SALA EVONIK PT. M. A B CEST MUNICIPAL 1156"
type input "[PERSON_NAME] AFONSOGUARULHOS - [GEOGRAPHIC_DATA]"
type input "07215-040CNPJ 62.695.036/0059-00 IE 127347322116"
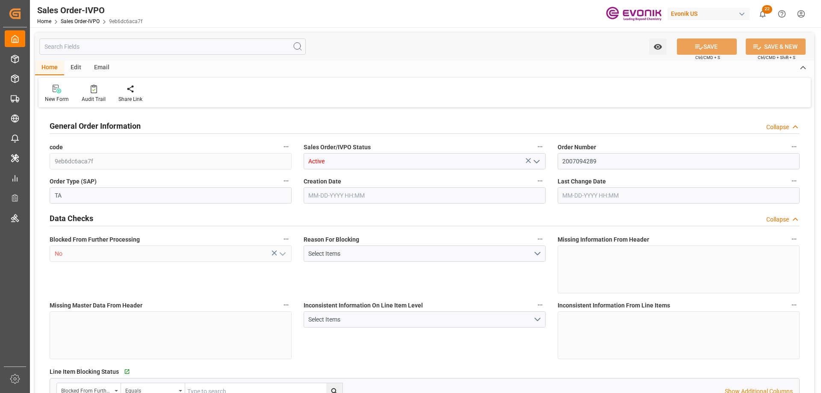
type input "BRSSZ"
type input "0"
type input "1"
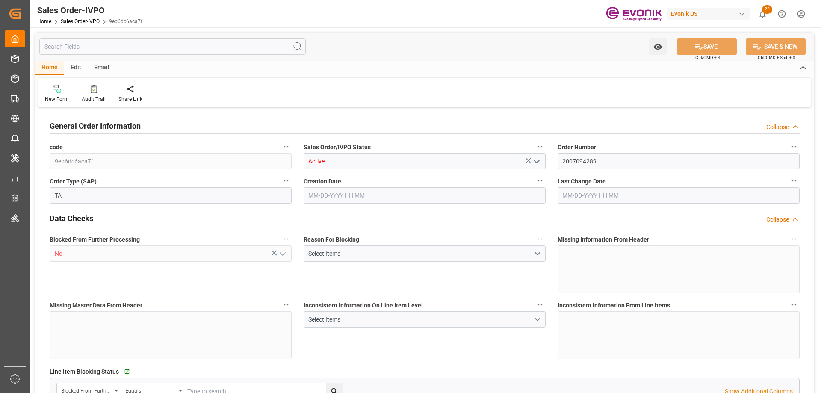
type input "8100"
type input "13.2102"
type input "17000"
type input "30"
type input "[DATE] 05:39"
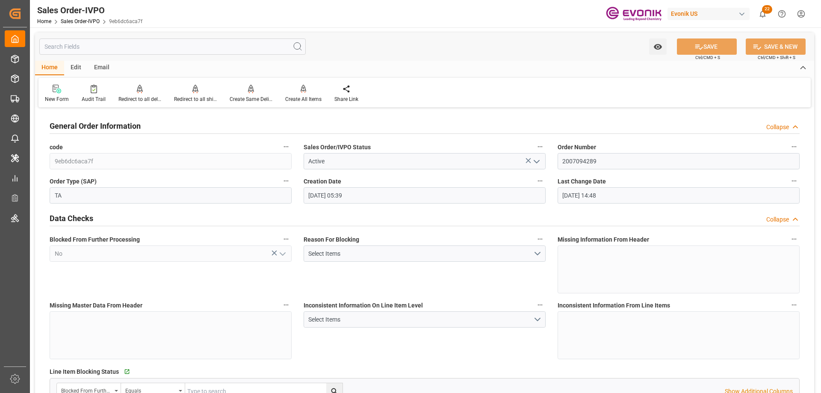
type input "[DATE] 14:48"
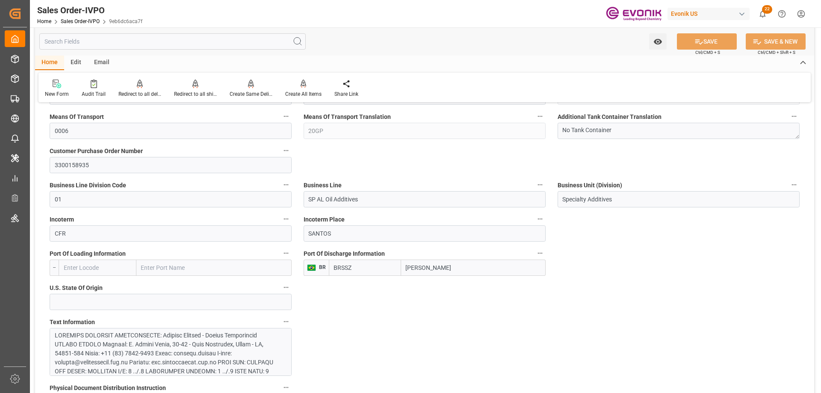
scroll to position [513, 0]
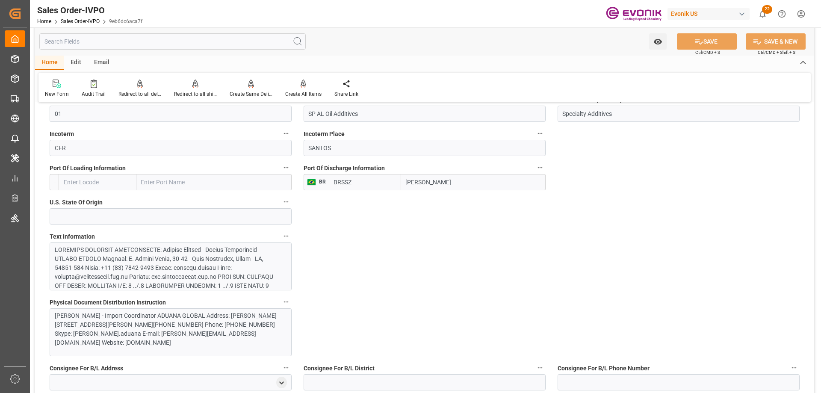
click at [162, 268] on div at bounding box center [167, 352] width 225 height 215
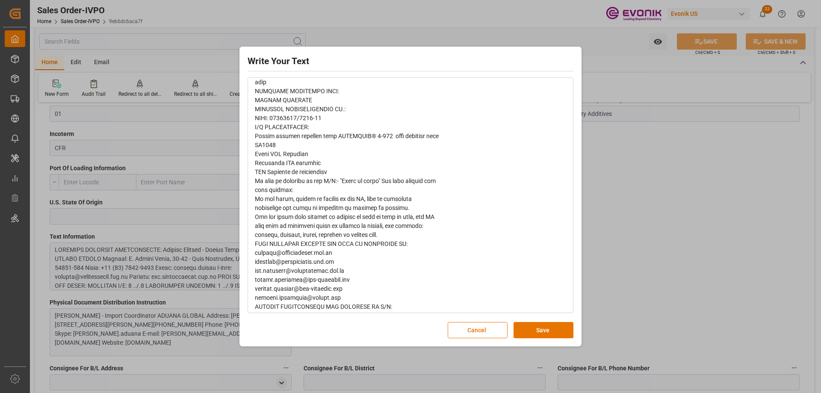
scroll to position [299, 0]
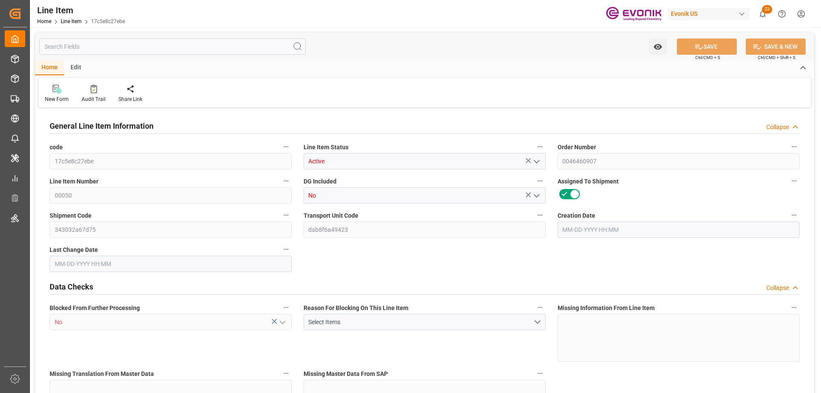
type input "16"
type input "6733.44"
type input "6531.84"
type input "24.4382"
type input "480"
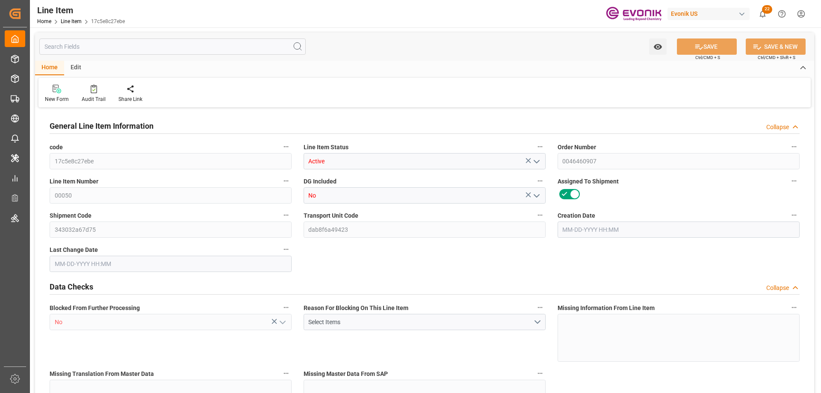
type input "24625.04"
type input "480"
type input "6733.44"
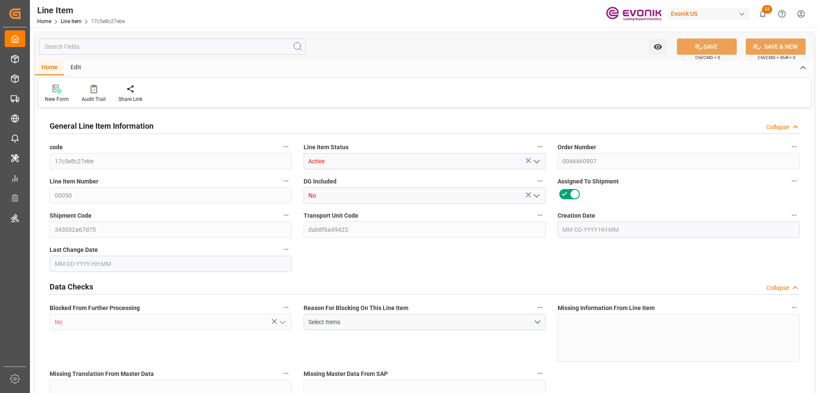
type input "7021.44"
type input "6531.84"
type input "24.4382"
type input "24438.24"
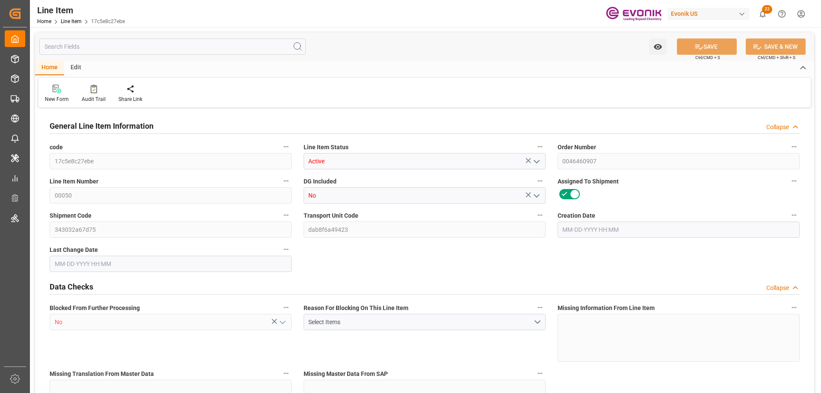
type input "0"
type input "[DATE] 14:23"
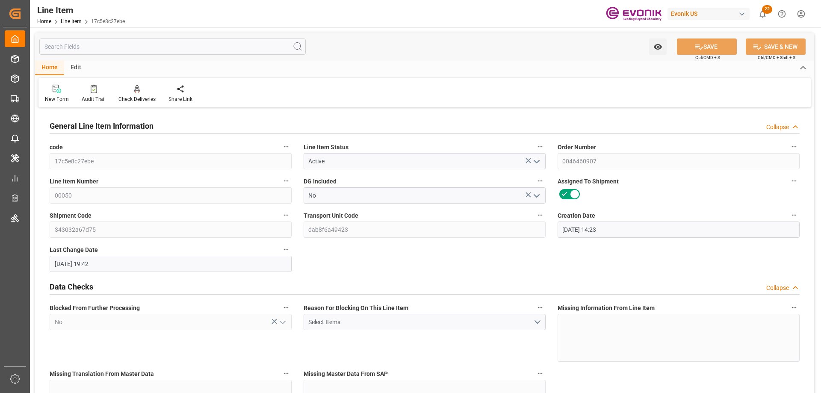
type input "[DATE] 19:42"
type input "[DATE]"
click at [138, 44] on input "text" at bounding box center [172, 46] width 266 height 16
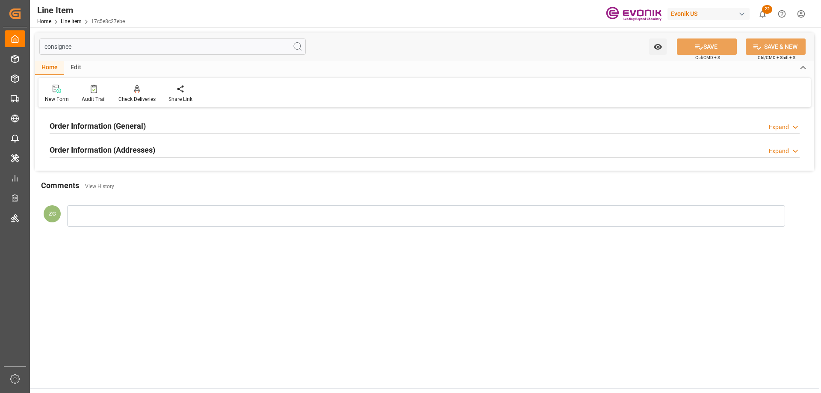
type input "consignee"
click at [113, 154] on h2 "Order Information (Addresses)" at bounding box center [103, 150] width 106 height 12
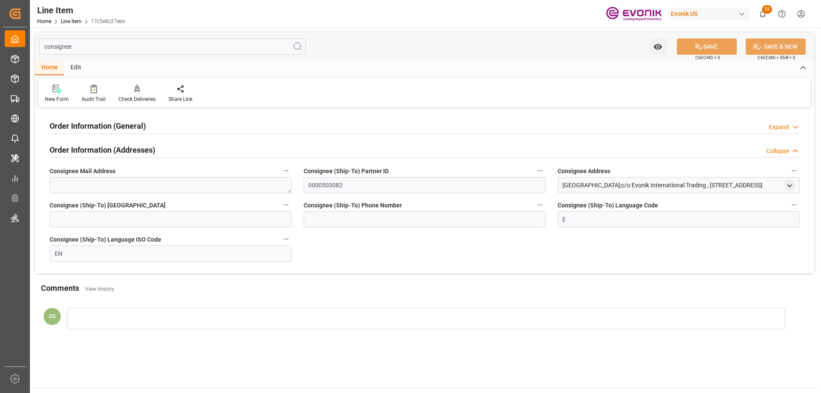
click at [110, 141] on div "Order Information (Addresses)" at bounding box center [103, 149] width 106 height 16
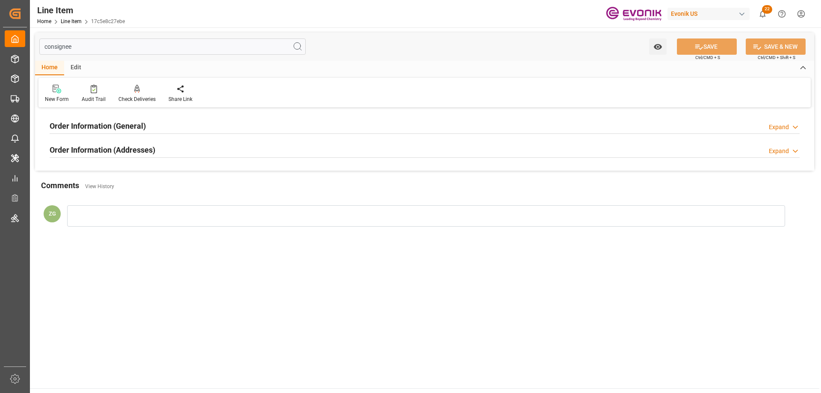
click at [106, 124] on h2 "Order Information (General)" at bounding box center [98, 126] width 96 height 12
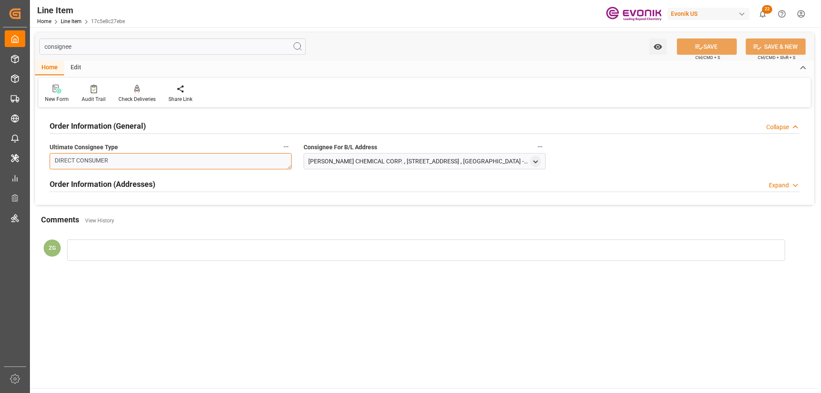
click at [112, 168] on textarea "DIRECT CONSUMER" at bounding box center [171, 161] width 242 height 16
click at [115, 173] on div "Order Information (Addresses) Expand" at bounding box center [425, 184] width 762 height 24
click at [116, 177] on div "Order Information (Addresses)" at bounding box center [103, 183] width 106 height 16
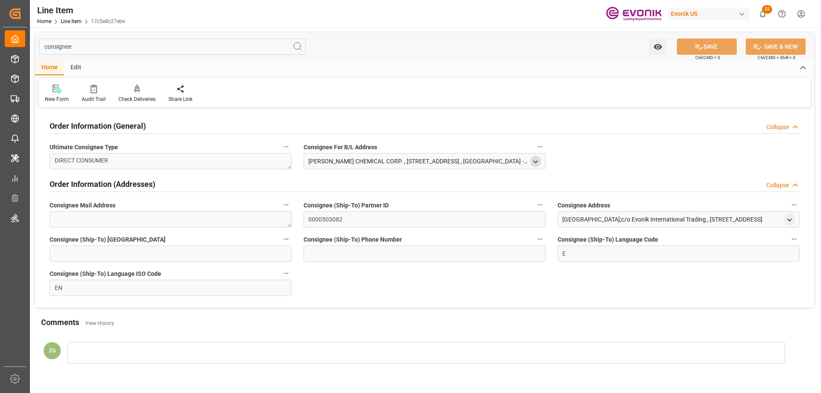
click at [533, 161] on icon "open menu" at bounding box center [535, 161] width 7 height 7
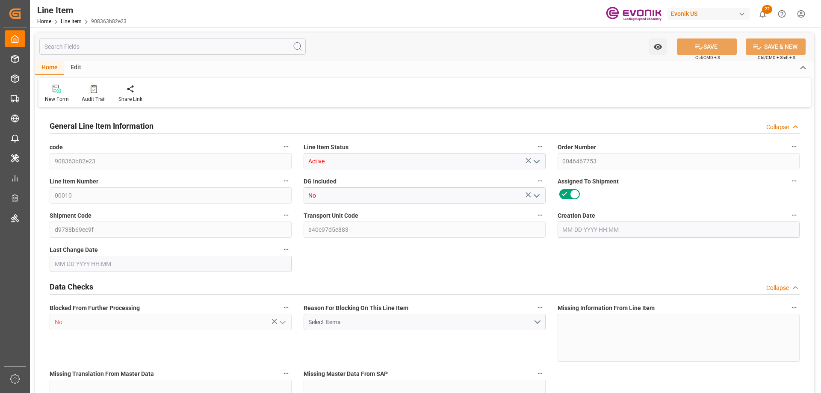
type input "15"
type input "13566"
type input "12600"
type input "18.1516"
type input "60"
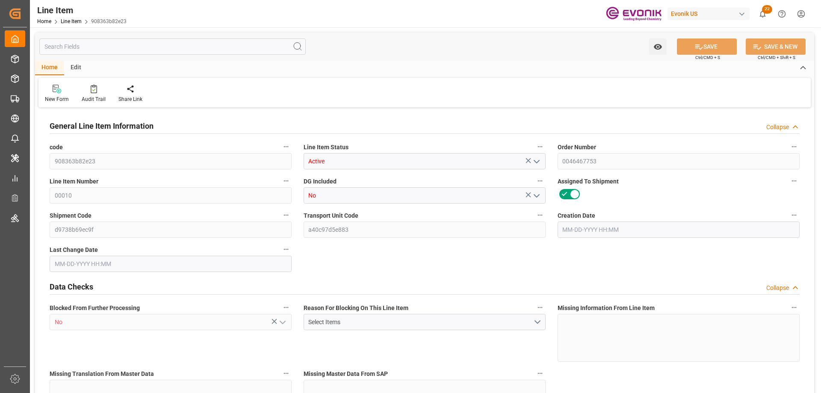
type input "69426"
type input "60"
type input "13566"
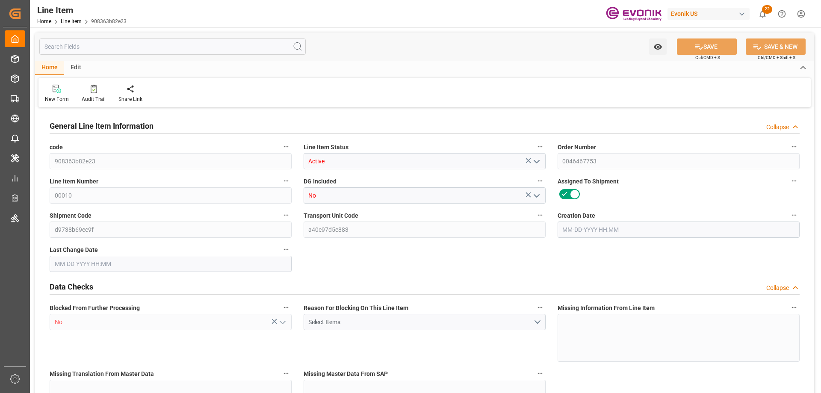
type input "13866"
type input "12600"
type input "18.1516"
type input "18151.62"
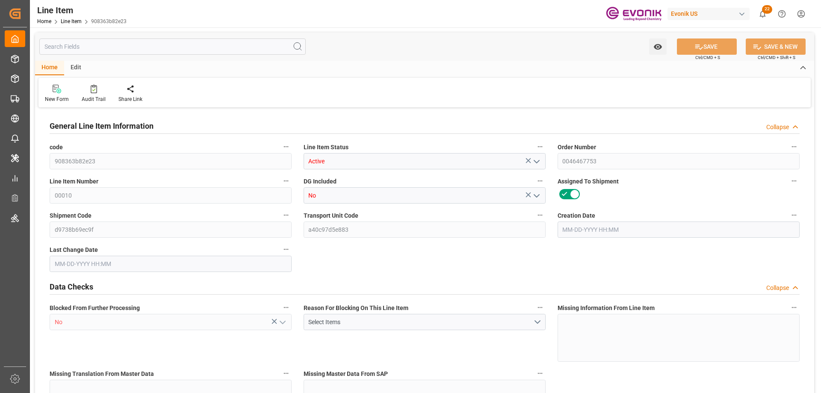
type input "60"
type input "13566"
type input "12600"
type input "18.1516"
type input "[DATE] 18:23"
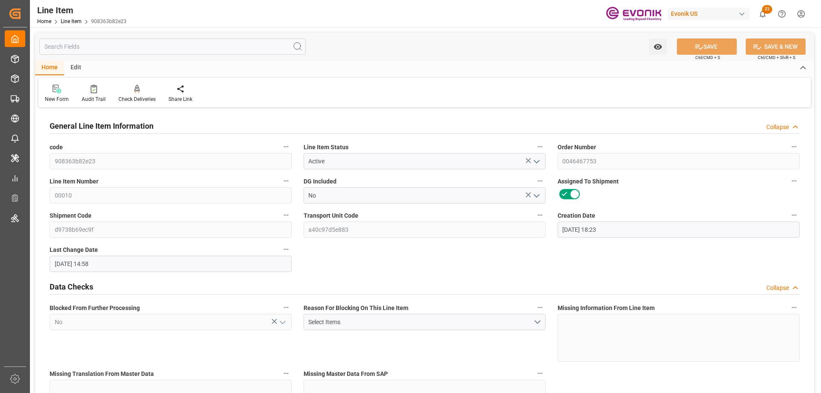
type input "[DATE] 14:58"
type input "[DATE]"
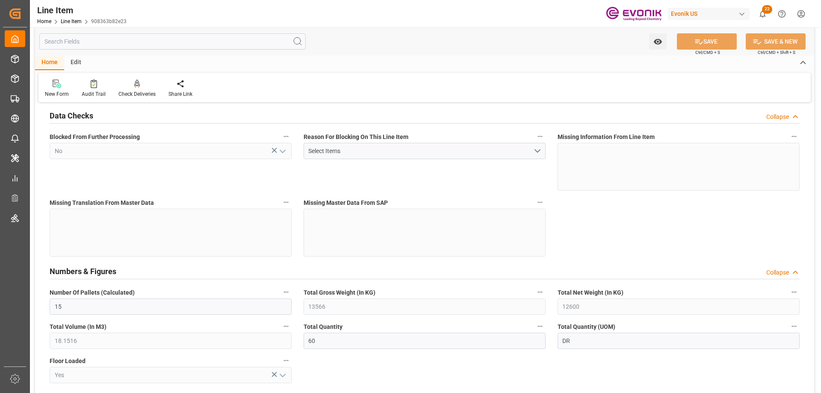
scroll to position [385, 0]
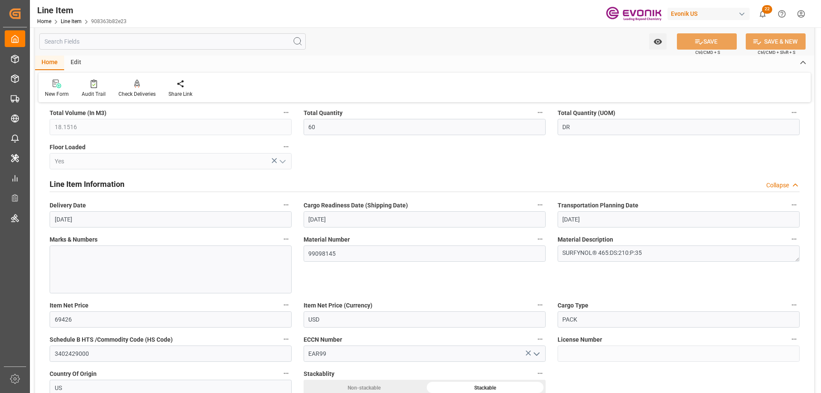
click at [86, 51] on div "Watch Option SAVE Ctrl/CMD + S SAVE & NEW Ctrl/CMD + Shift + S" at bounding box center [424, 41] width 779 height 28
click at [82, 44] on input "text" at bounding box center [172, 41] width 266 height 16
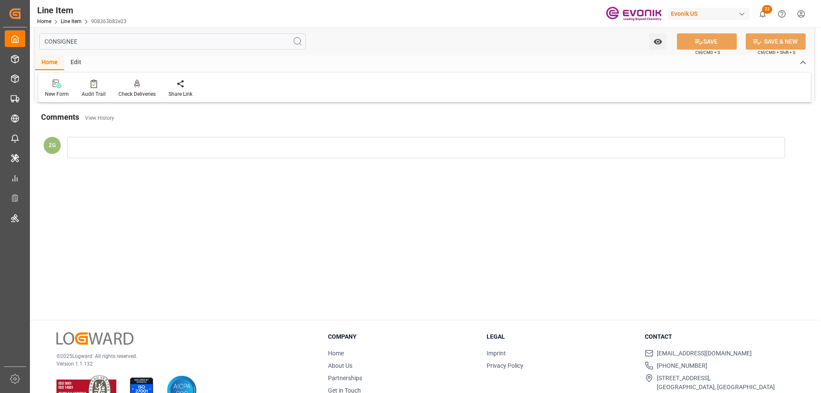
scroll to position [0, 0]
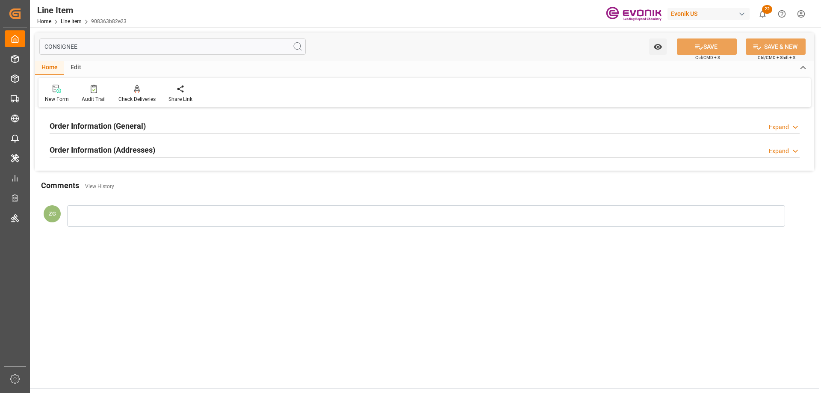
type input "CONSIGNEE"
click at [69, 138] on div "Order Information (Addresses) Expand" at bounding box center [425, 150] width 762 height 24
click at [75, 149] on h2 "Order Information (Addresses)" at bounding box center [103, 150] width 106 height 12
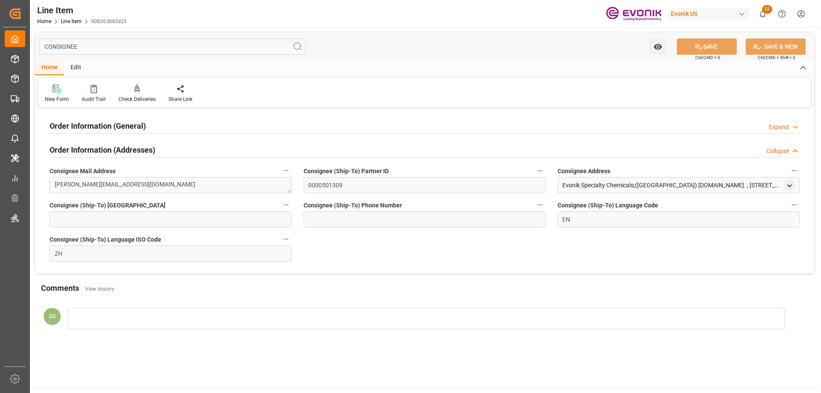
click at [75, 118] on div "Order Information (General)" at bounding box center [98, 125] width 96 height 16
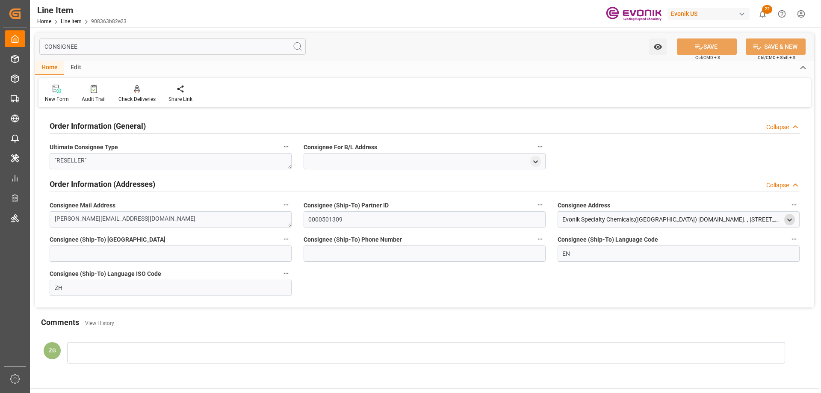
click at [792, 219] on icon "open menu" at bounding box center [789, 219] width 7 height 7
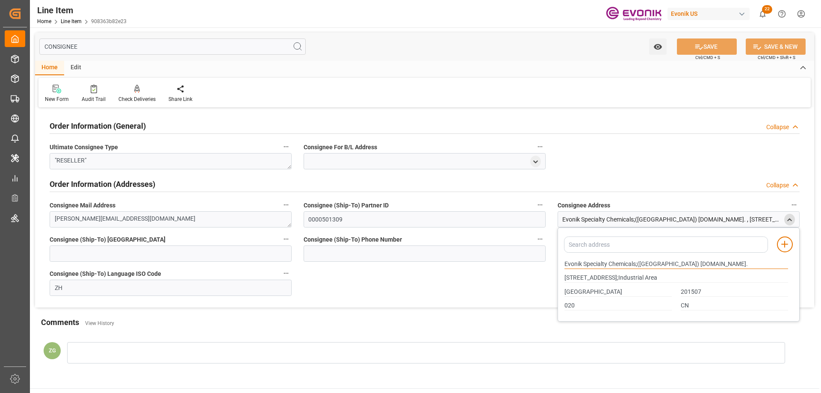
drag, startPoint x: 565, startPoint y: 265, endPoint x: 636, endPoint y: 265, distance: 70.5
click at [636, 265] on input "Evonik Specialty Chemicals;([GEOGRAPHIC_DATA]) [DOMAIN_NAME]." at bounding box center [676, 263] width 224 height 9
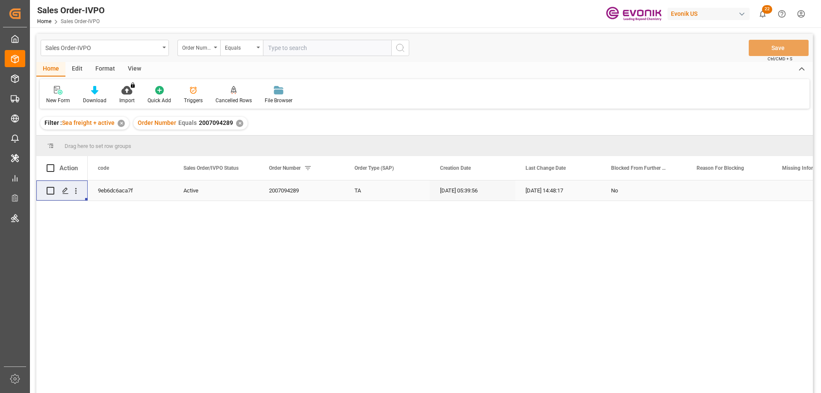
click at [327, 50] on input "text" at bounding box center [327, 48] width 128 height 16
paste input "46459720"
type input "0046459720"
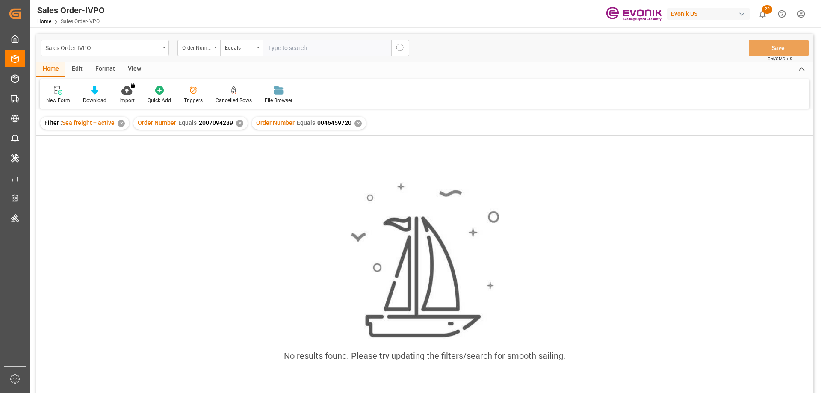
click at [238, 123] on div "✕" at bounding box center [239, 123] width 7 height 7
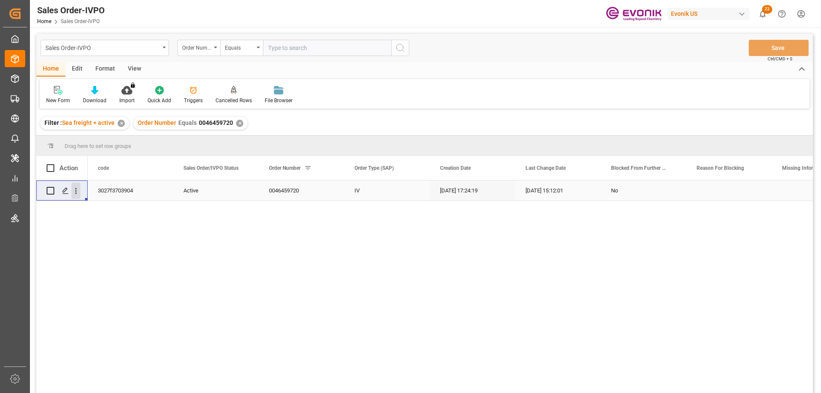
click at [77, 188] on icon "open menu" at bounding box center [75, 190] width 9 height 9
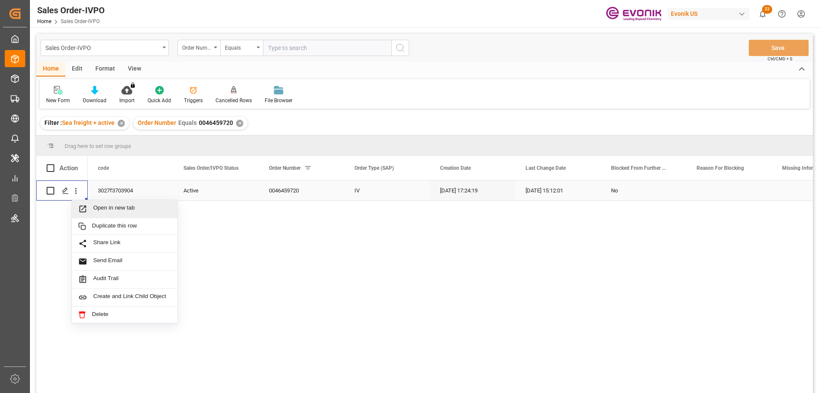
click at [96, 205] on span "Open in new tab" at bounding box center [132, 208] width 78 height 9
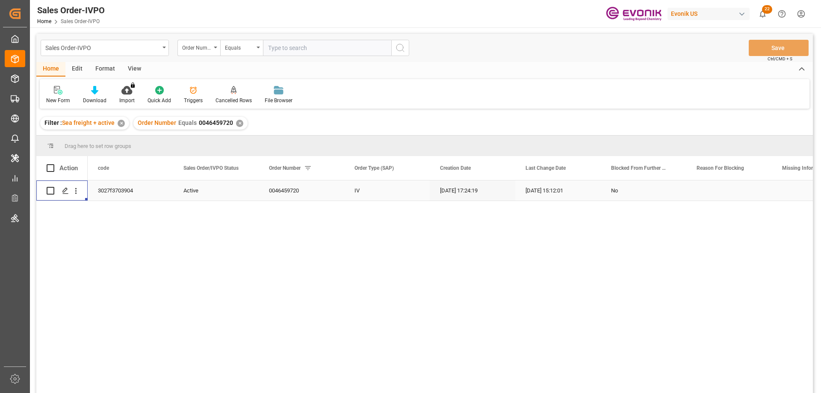
click at [323, 52] on input "text" at bounding box center [327, 48] width 128 height 16
paste input "46456391"
type input "0046456391"
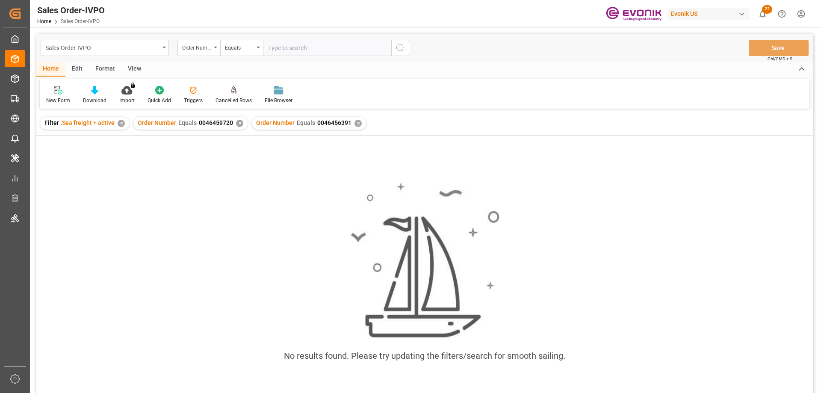
click at [238, 124] on div "✕" at bounding box center [239, 123] width 7 height 7
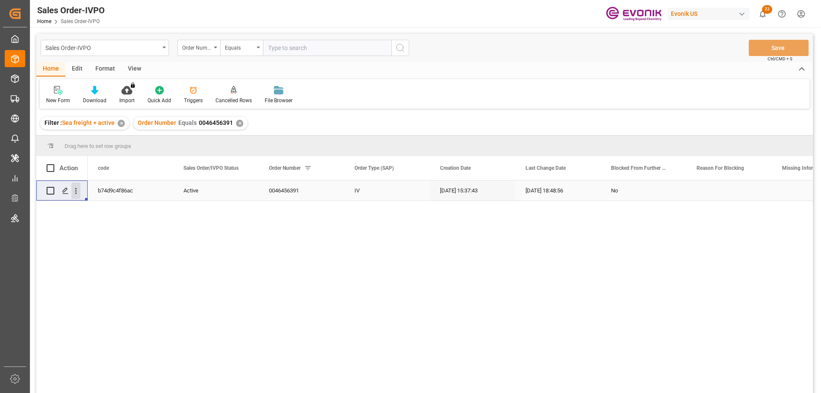
click at [74, 191] on icon "open menu" at bounding box center [75, 190] width 9 height 9
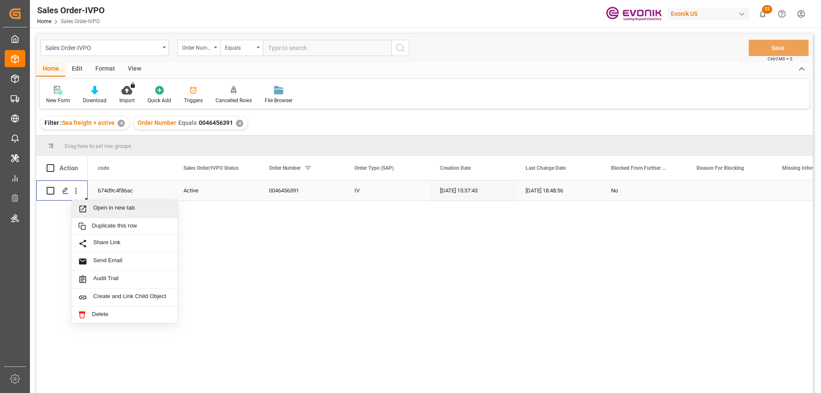
click at [101, 209] on span "Open in new tab" at bounding box center [132, 208] width 78 height 9
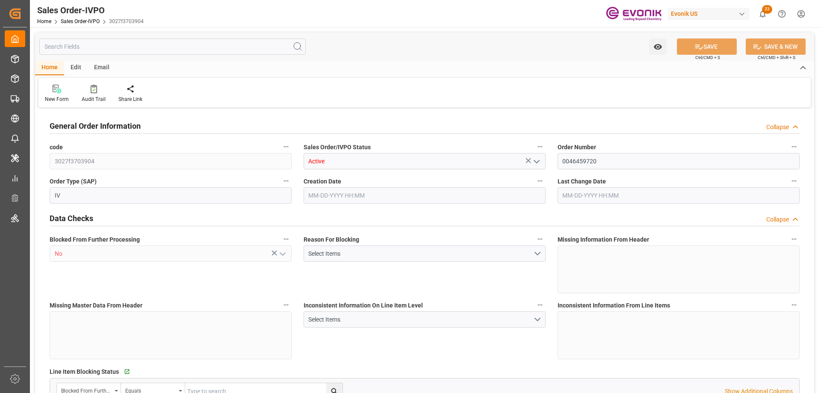
type input "NLRTM"
type input "0"
type input "1"
type input "2"
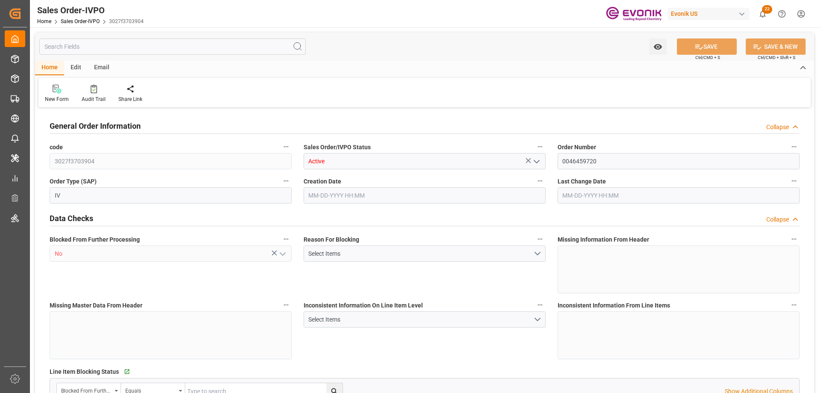
type input "18106.2"
type input "50.112"
type input "17000"
type input "30"
type input "06-23-2025 17:24"
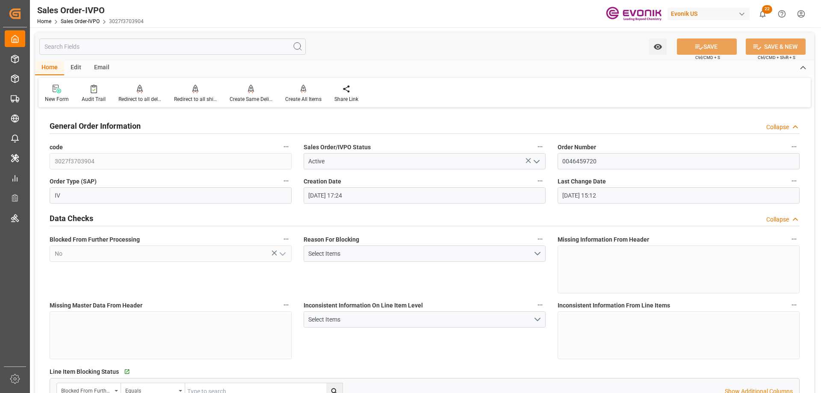
type input "08-12-2025 15:12"
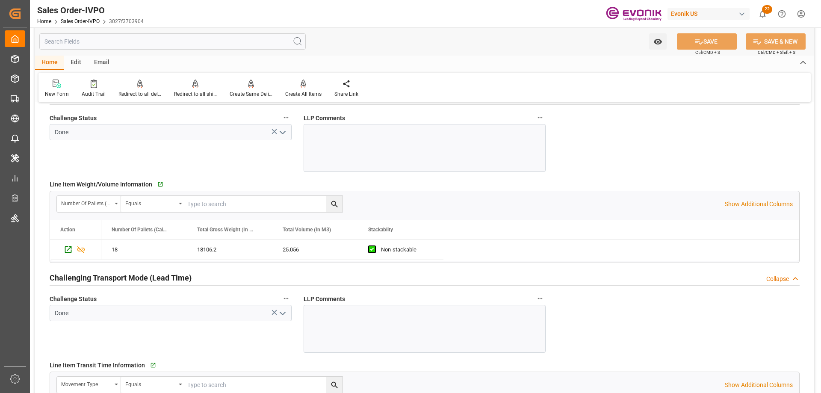
scroll to position [1240, 0]
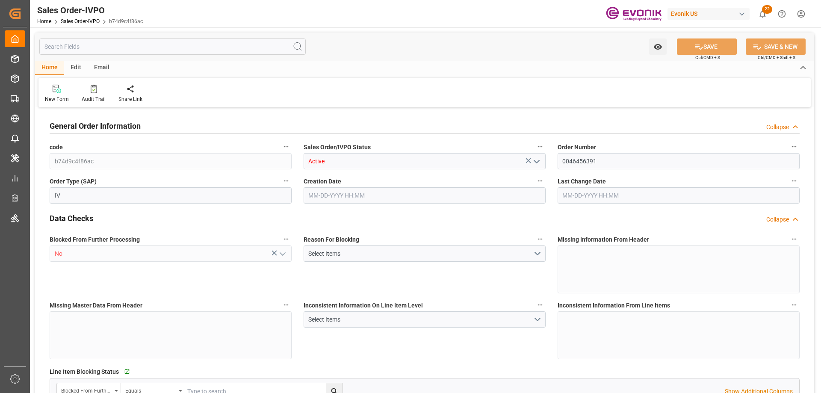
type input "NLRTM"
type input "0"
type input "1"
type input "2"
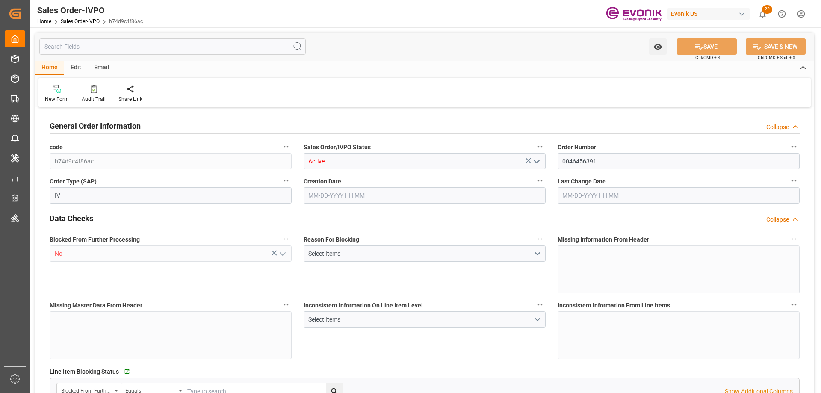
type input "18106.2"
type input "50.112"
type input "17000"
type input "30"
type input "06-13-2025 15:37"
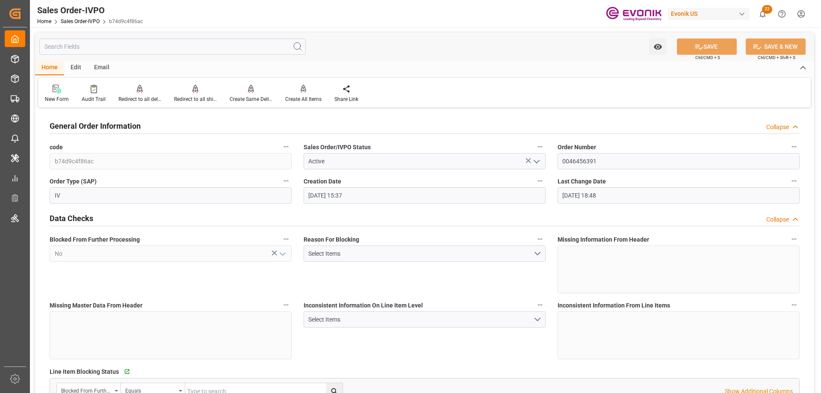
type input "06-27-2025 18:48"
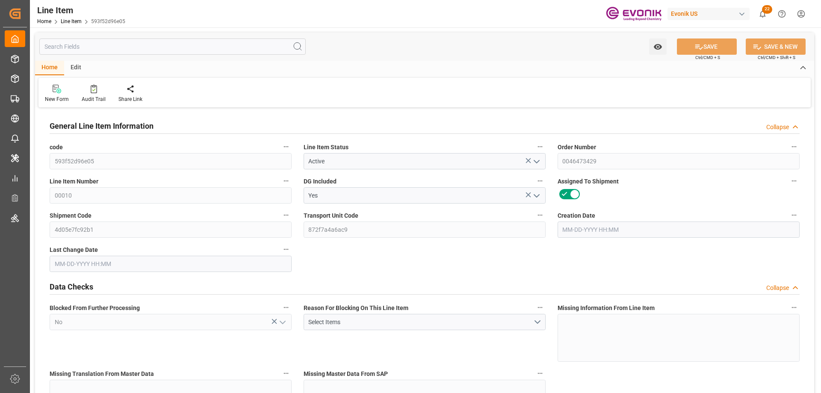
type input "7"
type input "5230.4"
type input "4760"
type input "8.0237"
type input "28"
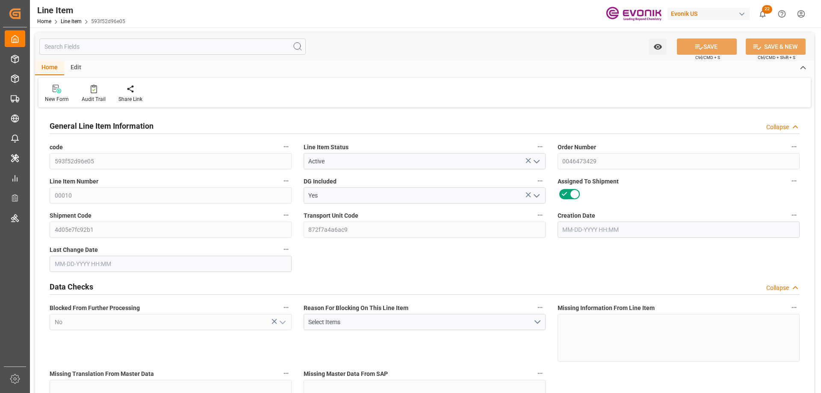
type input "36366.4"
type input "28"
type input "5230.4"
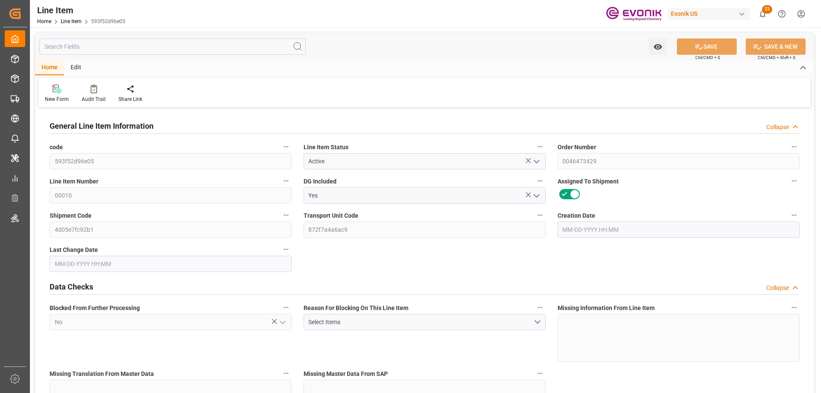
type input "5370.4"
type input "4760"
type input "8.0237"
type input "8023.736"
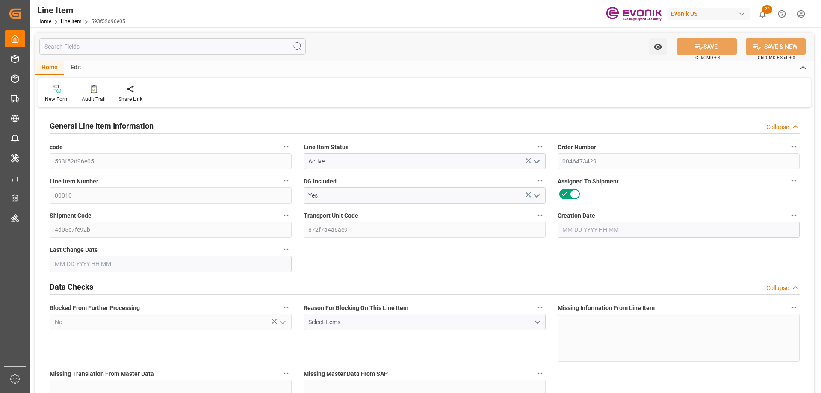
type input "0"
type input "09-15-2025 18:36"
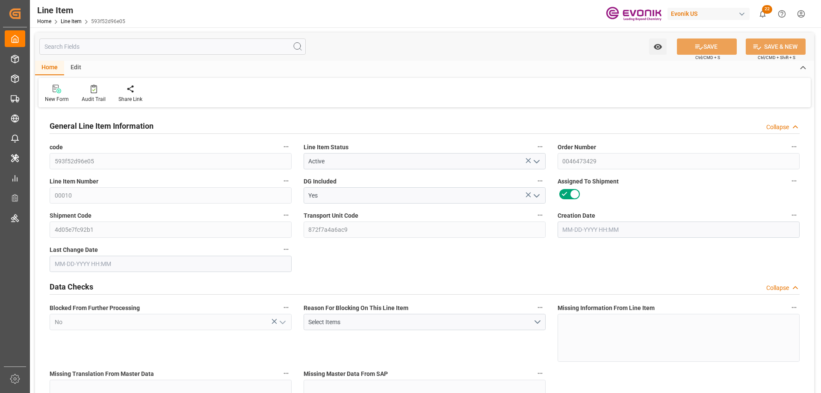
type input "09-16-2025 03:28"
type input "10-25-2025"
type input "09-26-2025"
type input "[DATE]"
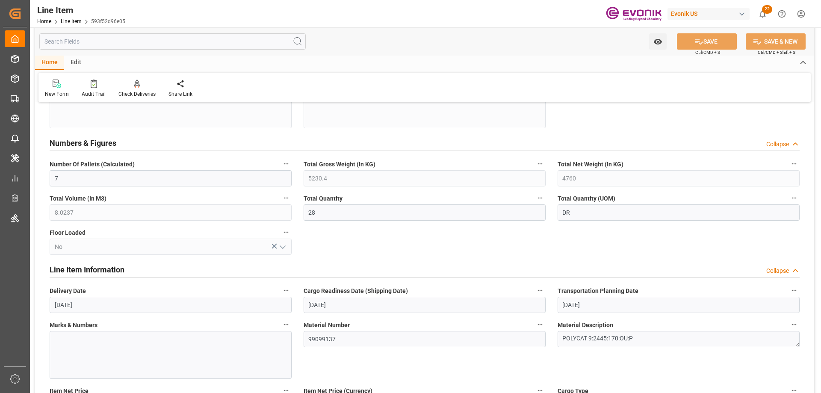
scroll to position [513, 0]
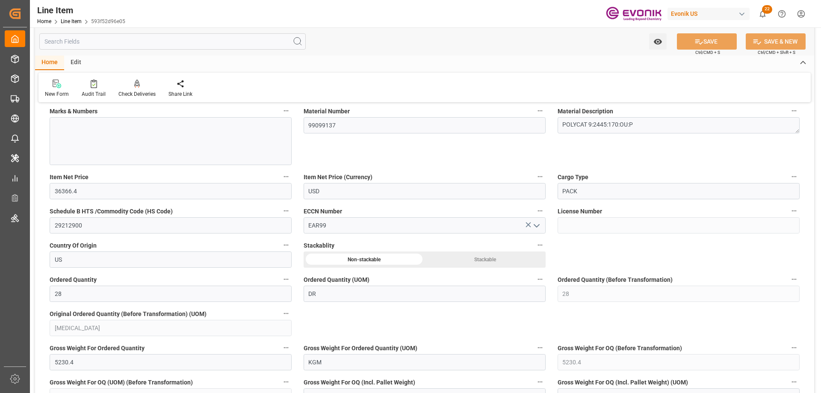
click at [128, 44] on input "text" at bounding box center [172, 41] width 266 height 16
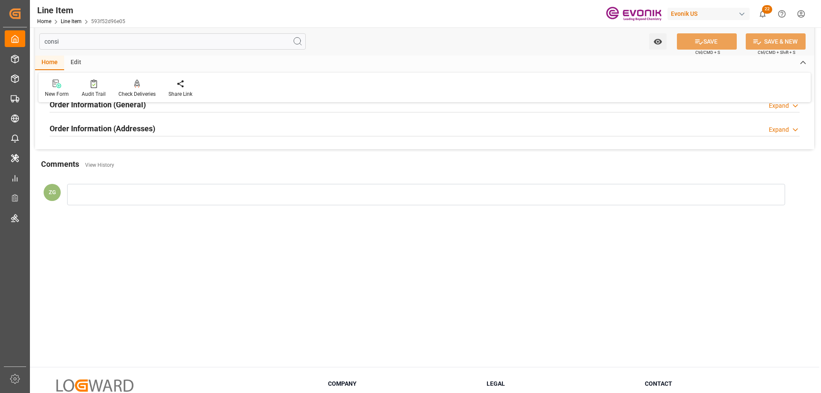
scroll to position [0, 0]
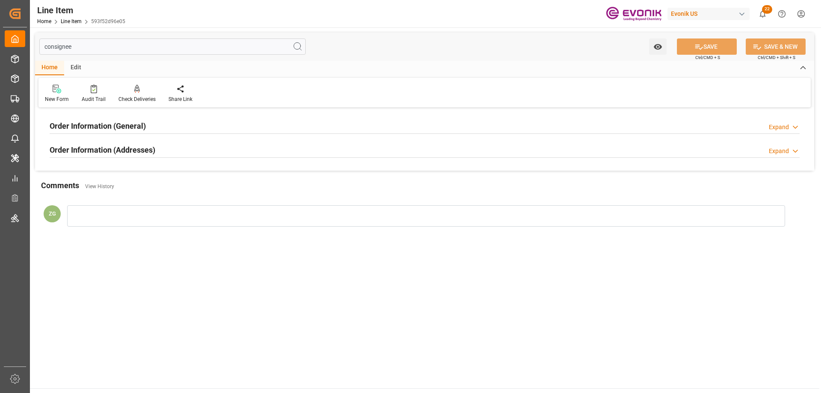
type input "consignee"
drag, startPoint x: 129, startPoint y: 150, endPoint x: 127, endPoint y: 143, distance: 7.2
click at [127, 147] on h2 "Order Information (Addresses)" at bounding box center [103, 150] width 106 height 12
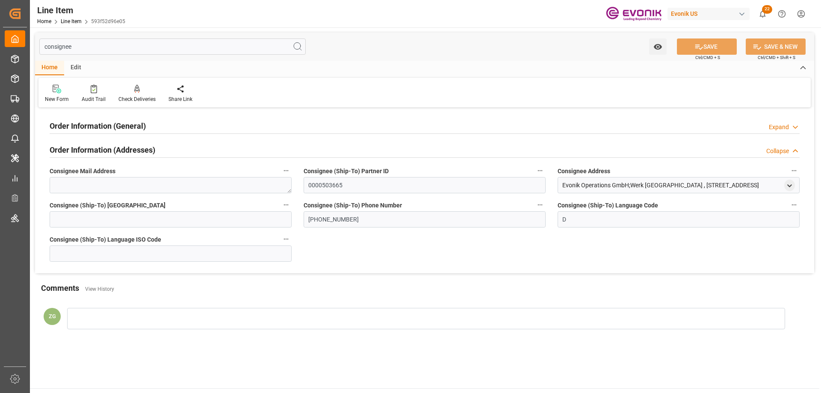
click at [119, 127] on h2 "Order Information (General)" at bounding box center [98, 126] width 96 height 12
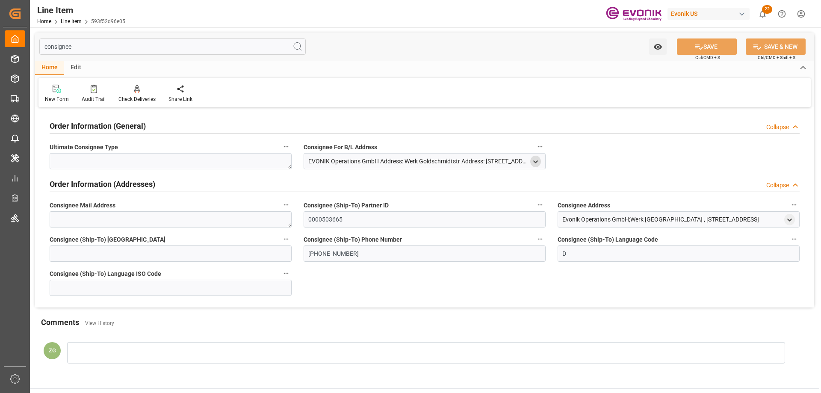
click at [533, 159] on icon "open menu" at bounding box center [535, 161] width 7 height 7
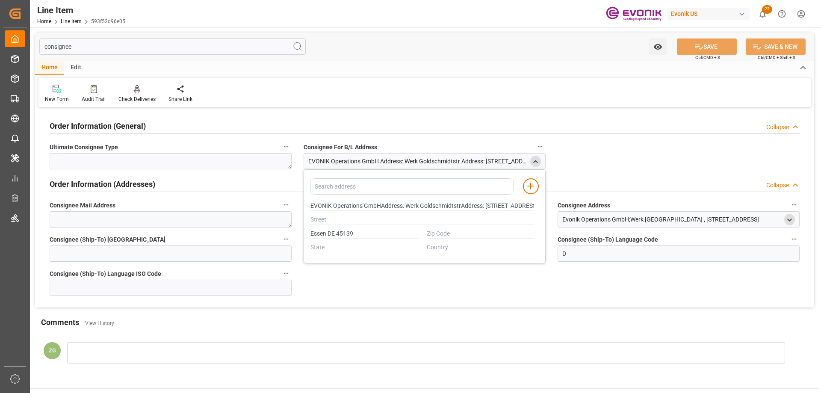
click at [790, 221] on icon "open menu" at bounding box center [789, 219] width 7 height 7
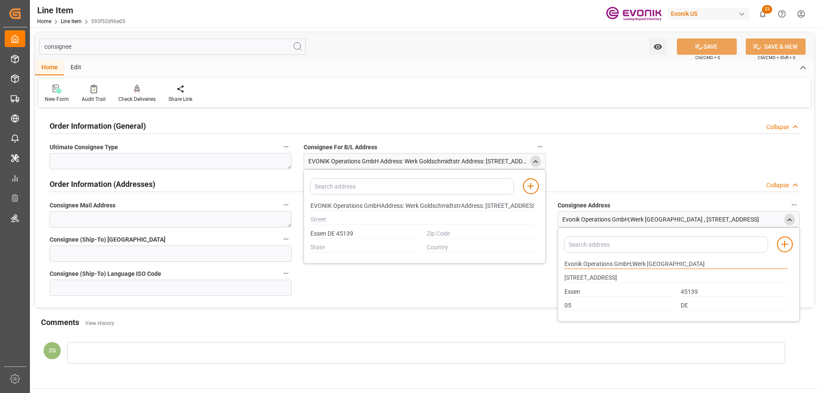
drag, startPoint x: 565, startPoint y: 263, endPoint x: 611, endPoint y: 263, distance: 46.2
click at [611, 263] on input "Evonik Operations GmbH;Werk Essen" at bounding box center [676, 263] width 224 height 9
click at [572, 294] on input "Essen" at bounding box center [617, 291] width 107 height 9
type input "EVONIK Operations GmbHAddress: Werk GoldschmidtstrAddress: Burggrafenstr. 13"
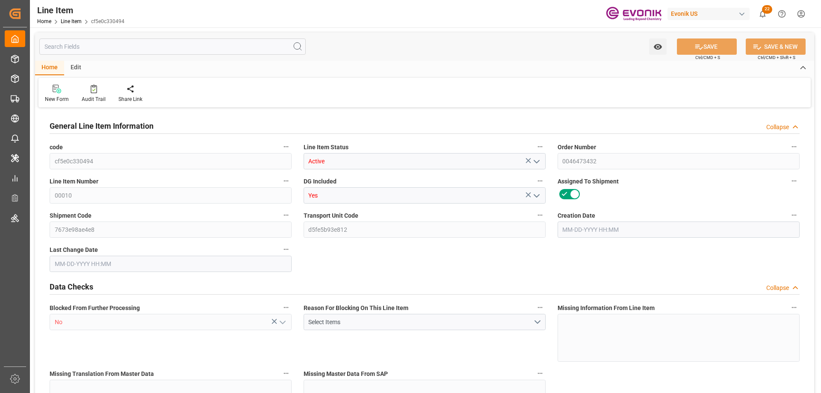
type input "18"
type input "16470"
type input "15480"
type input "25.056"
type input "18"
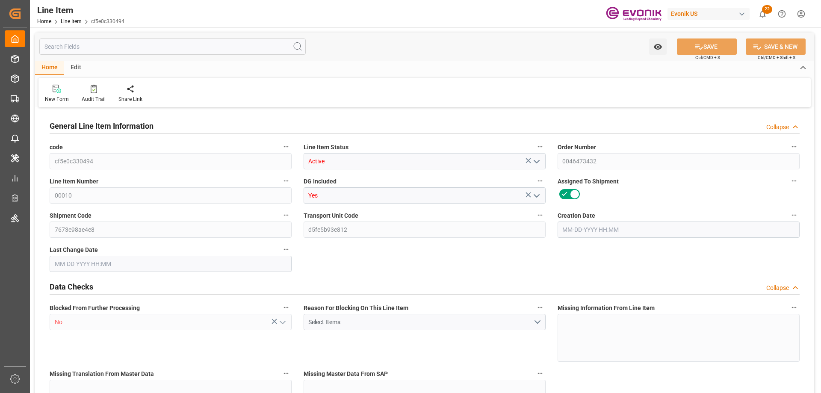
type input "255265.2"
type input "18"
type input "16470"
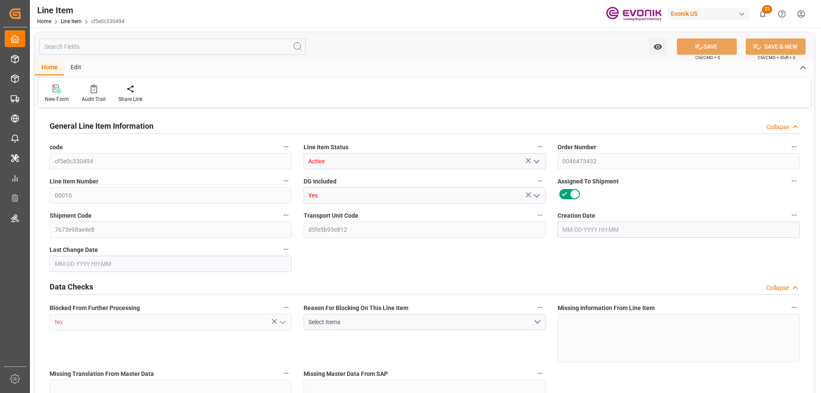
type input "16470"
type input "15480"
type input "25.056"
type input "25056"
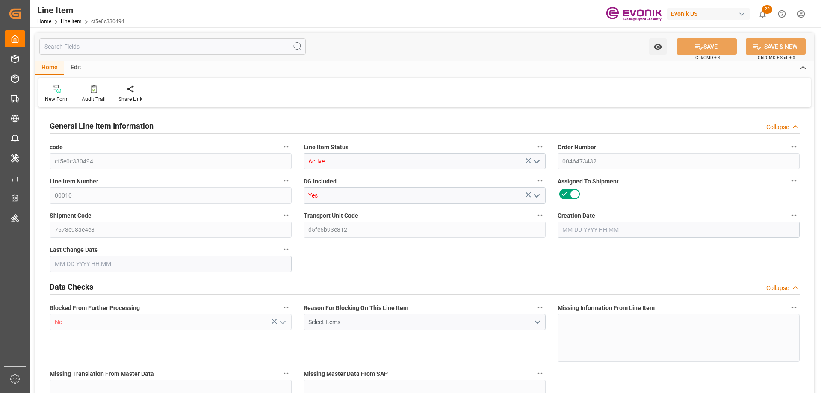
type input "18"
type input "16470"
type input "15480"
type input "25.056"
type input "[DATE] 18:52"
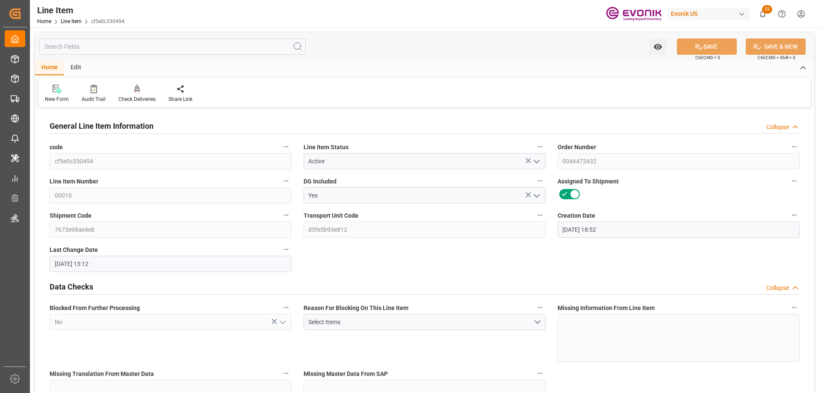
type input "[DATE] 13:12"
type input "[DATE]"
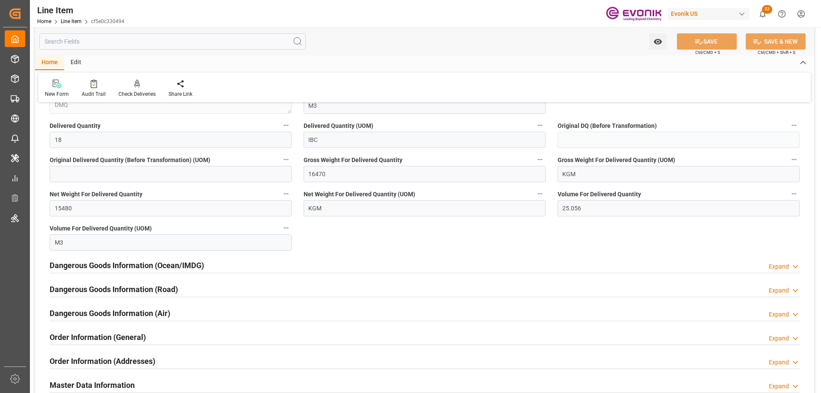
scroll to position [598, 0]
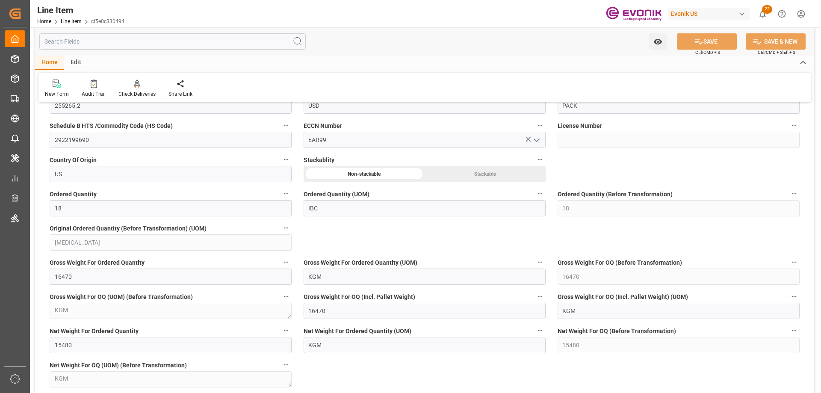
click at [98, 44] on input "text" at bounding box center [172, 41] width 266 height 16
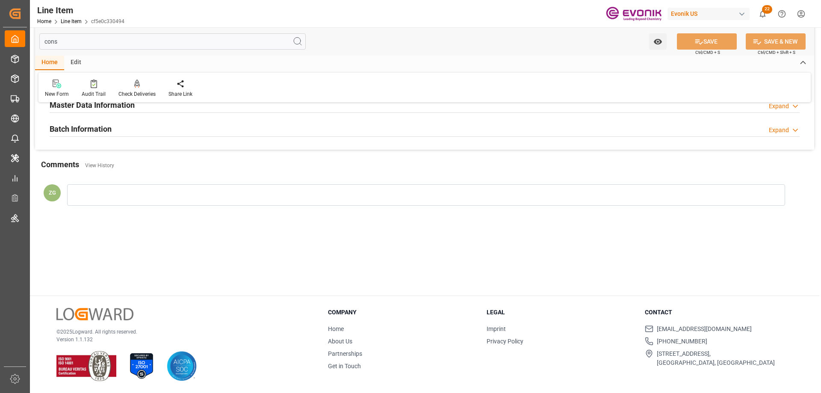
scroll to position [0, 0]
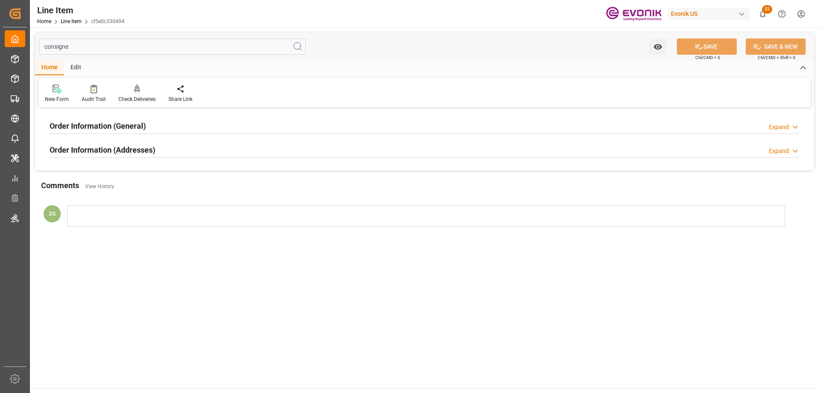
type input "consigne"
click at [114, 140] on div "Order Information (Addresses) Expand" at bounding box center [425, 150] width 762 height 24
click at [109, 121] on h2 "Order Information (General)" at bounding box center [98, 126] width 96 height 12
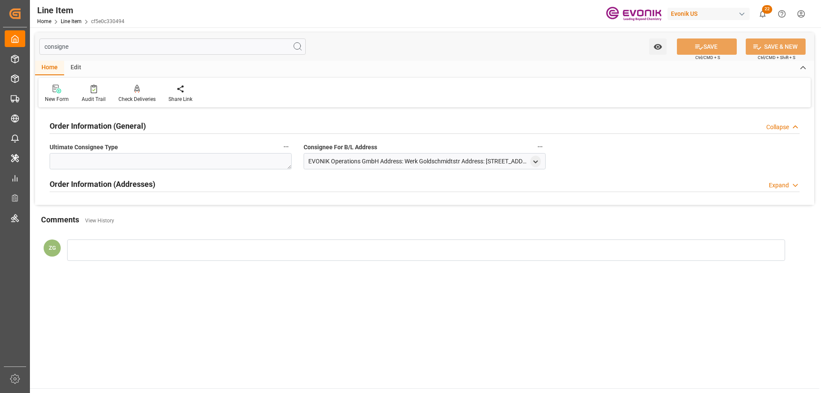
click at [119, 183] on h2 "Order Information (Addresses)" at bounding box center [103, 184] width 106 height 12
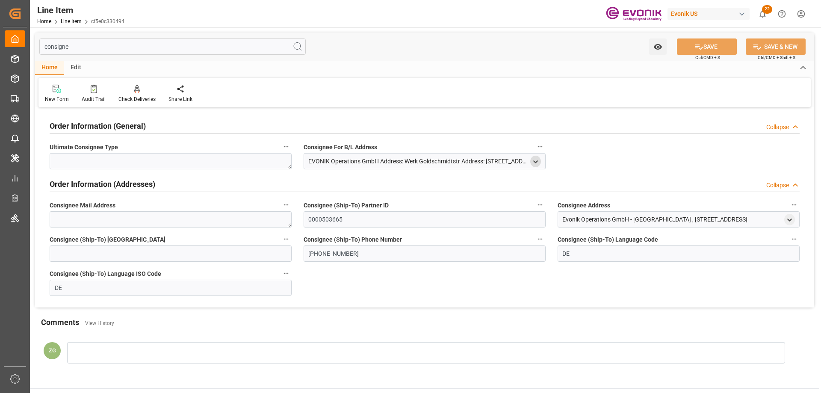
click at [536, 162] on polyline "open menu" at bounding box center [535, 162] width 4 height 2
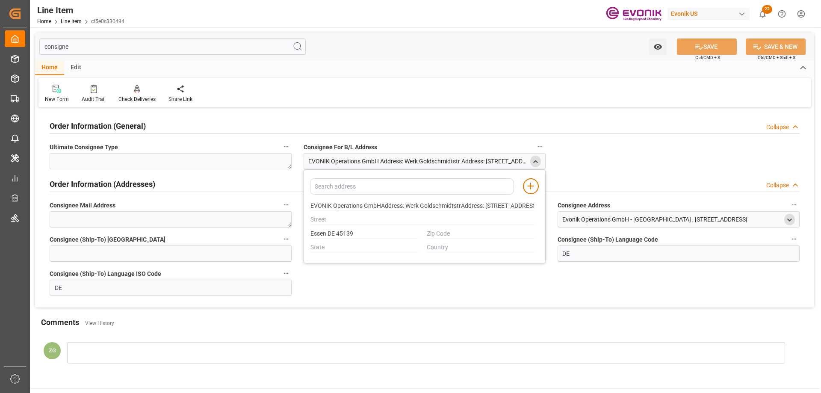
click at [791, 218] on icon "open menu" at bounding box center [789, 219] width 7 height 7
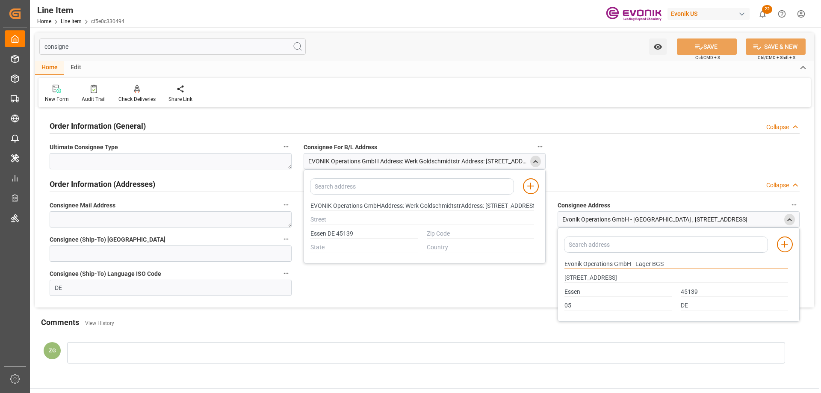
drag, startPoint x: 565, startPoint y: 264, endPoint x: 612, endPoint y: 264, distance: 47.0
click at [612, 264] on input "Evonik Operations GmbH - Lager BGS" at bounding box center [676, 263] width 224 height 9
drag, startPoint x: 565, startPoint y: 278, endPoint x: 614, endPoint y: 278, distance: 49.2
click at [614, 278] on input "[STREET_ADDRESS]" at bounding box center [676, 277] width 224 height 9
click at [578, 293] on input "Essen" at bounding box center [617, 291] width 107 height 9
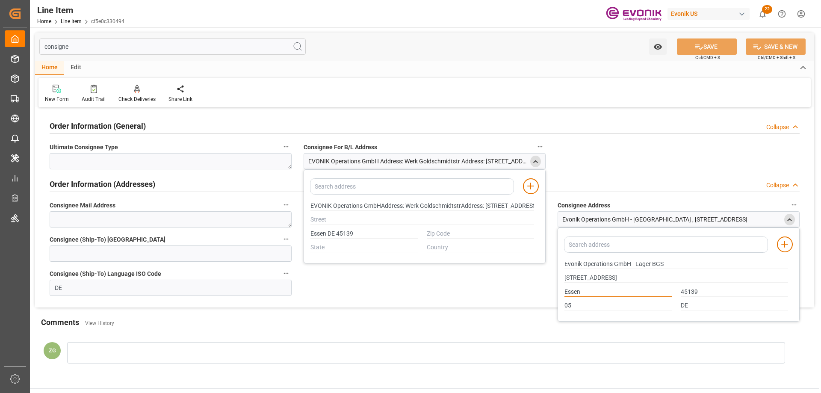
click at [578, 293] on input "Essen" at bounding box center [617, 291] width 107 height 9
type input "EVONIK Operations GmbHAddress: Werk GoldschmidtstrAddress: [STREET_ADDRESS]"
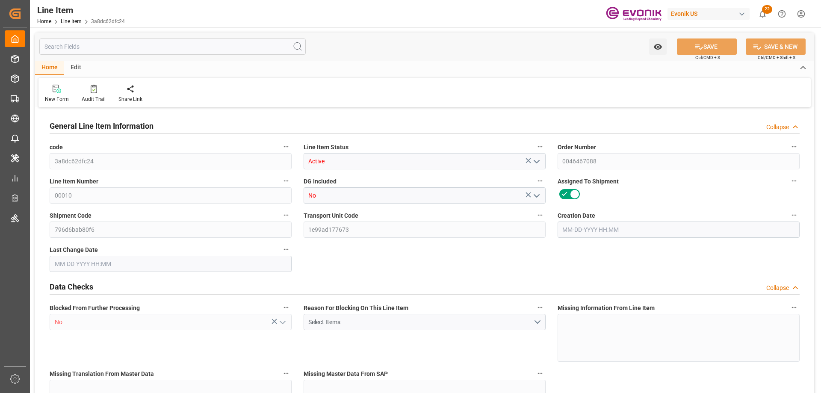
type input "20"
type input "16824.6"
type input "15568.8"
type input "25.615"
type input "78"
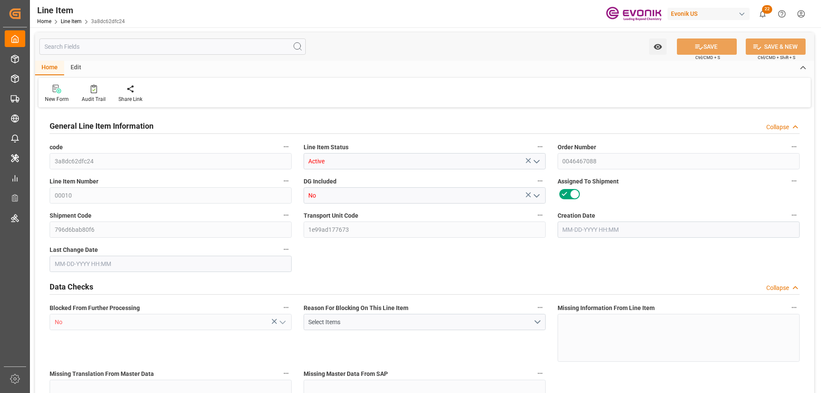
type input "62897.95"
type input "78"
type input "16824.6"
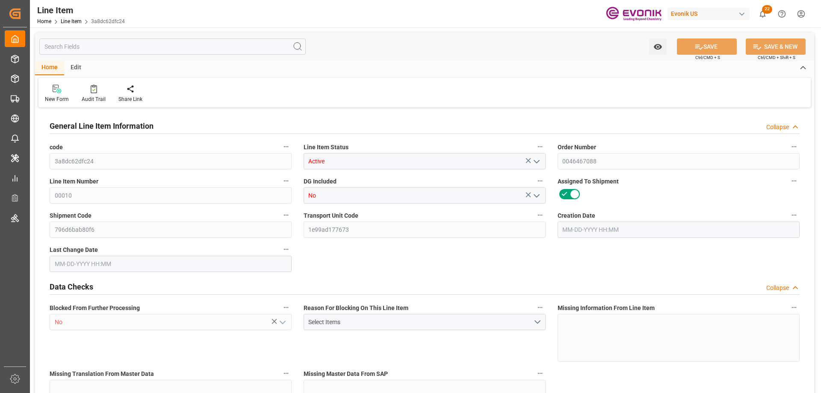
type input "17324.6"
type input "15568.8"
type input "25.615"
type input "25614.966"
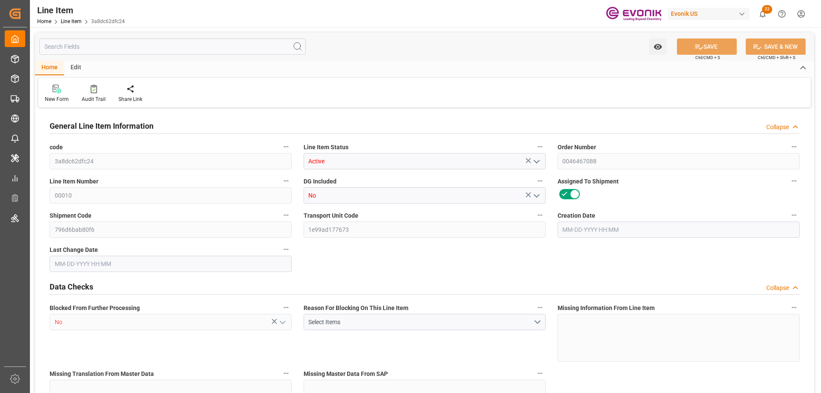
type input "0"
type input "[DATE] 19:55"
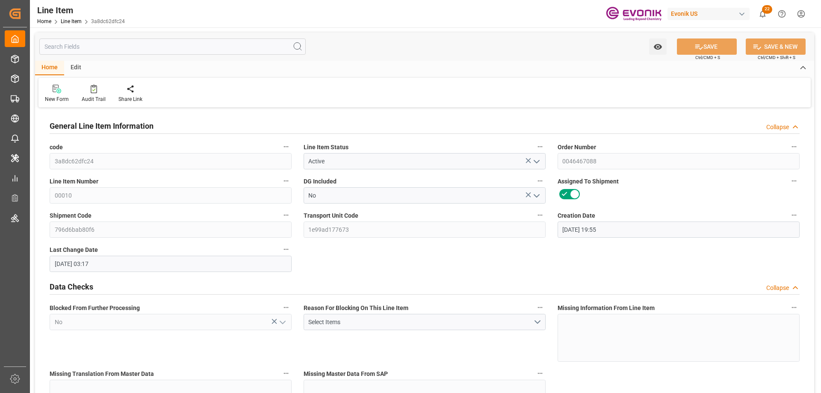
type input "[DATE] 03:17"
type input "[DATE]"
click at [134, 45] on input "text" at bounding box center [172, 46] width 266 height 16
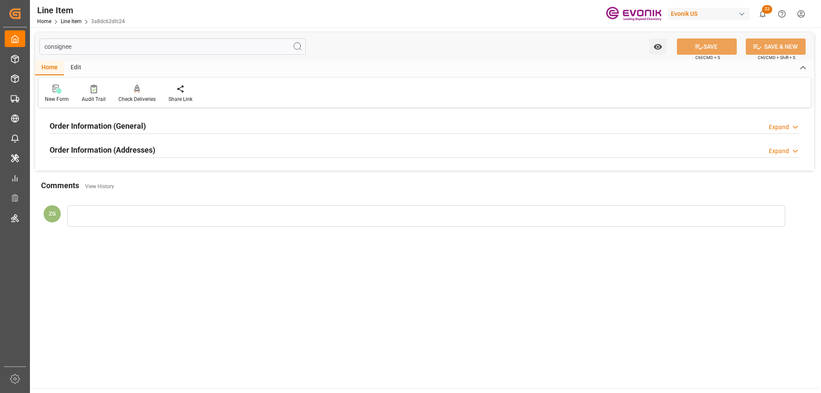
type input "consignee"
click at [115, 151] on h2 "Order Information (Addresses)" at bounding box center [103, 150] width 106 height 12
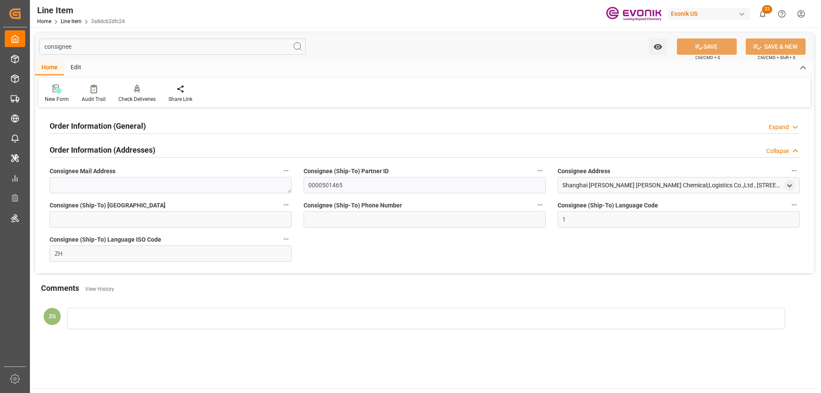
click at [107, 122] on h2 "Order Information (General)" at bounding box center [98, 126] width 96 height 12
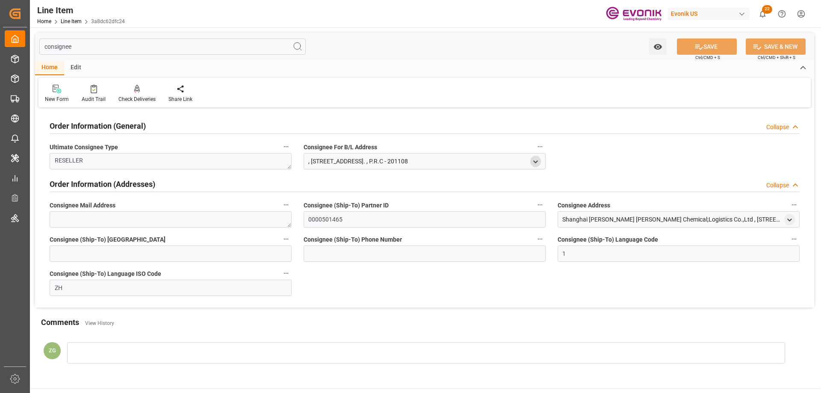
click at [533, 162] on icon "open menu" at bounding box center [535, 161] width 7 height 7
click at [789, 217] on icon "open menu" at bounding box center [789, 219] width 7 height 7
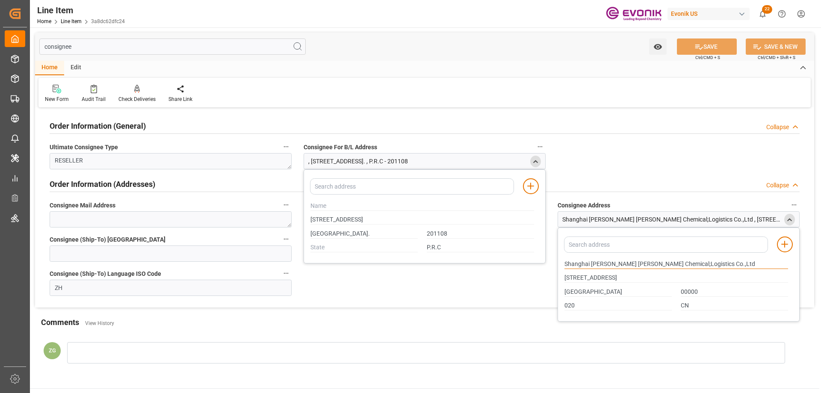
drag, startPoint x: 565, startPoint y: 265, endPoint x: 589, endPoint y: 265, distance: 23.9
click at [589, 265] on input "Shanghai [PERSON_NAME] [PERSON_NAME] Chemical;Logistics Co.,Ltd" at bounding box center [676, 263] width 224 height 9
click at [317, 233] on input "[GEOGRAPHIC_DATA]." at bounding box center [363, 233] width 107 height 9
drag, startPoint x: 590, startPoint y: 262, endPoint x: 661, endPoint y: 264, distance: 70.5
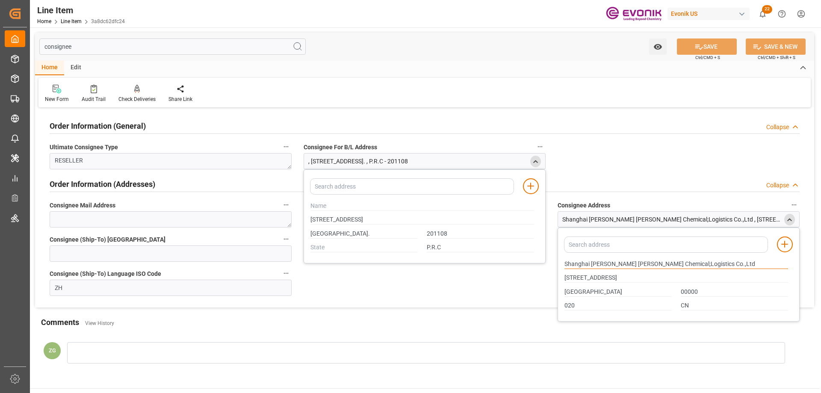
click at [661, 264] on input "Shanghai [PERSON_NAME] [PERSON_NAME] Chemical;Logistics Co.,Ltd" at bounding box center [676, 263] width 224 height 9
